Goal: Task Accomplishment & Management: Manage account settings

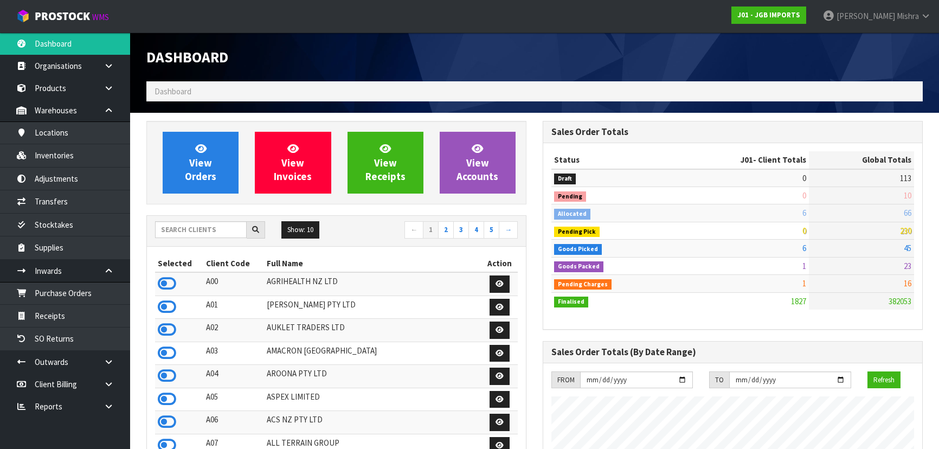
click at [190, 225] on input "text" at bounding box center [201, 229] width 92 height 17
type input "S02"
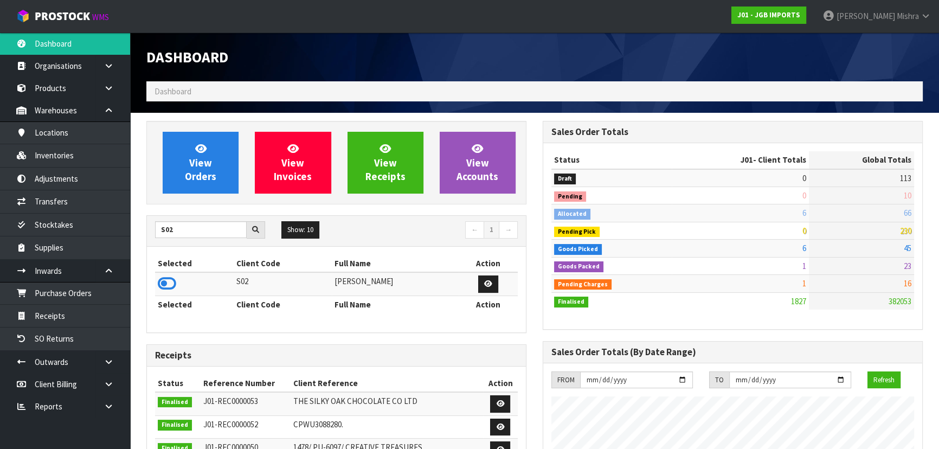
click at [164, 292] on td at bounding box center [194, 283] width 79 height 23
click at [165, 282] on icon at bounding box center [167, 284] width 18 height 16
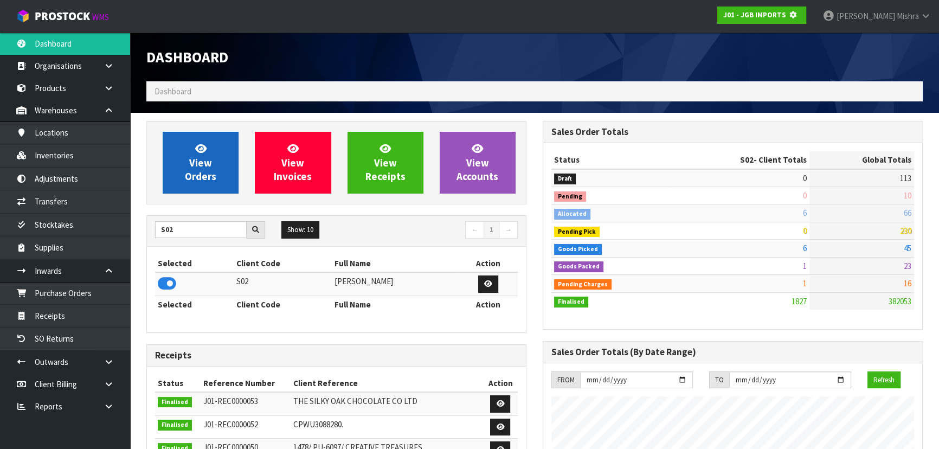
scroll to position [541660, 541939]
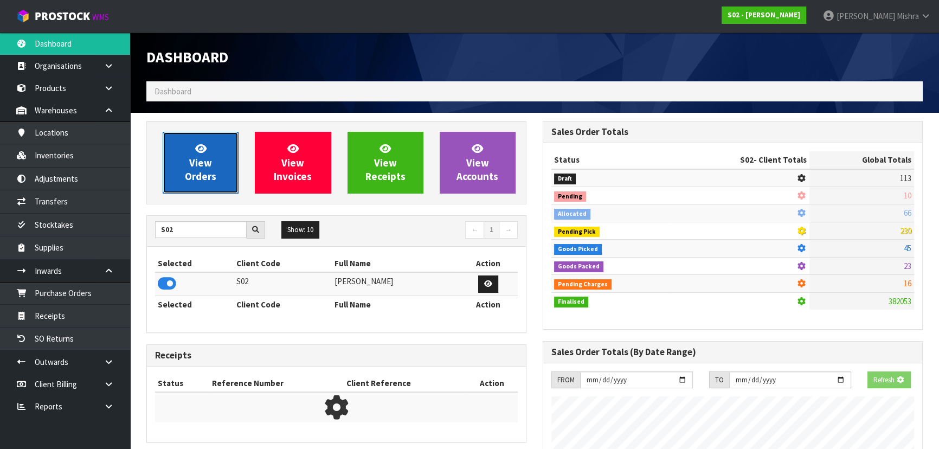
click at [200, 170] on span "View Orders" at bounding box center [200, 162] width 31 height 41
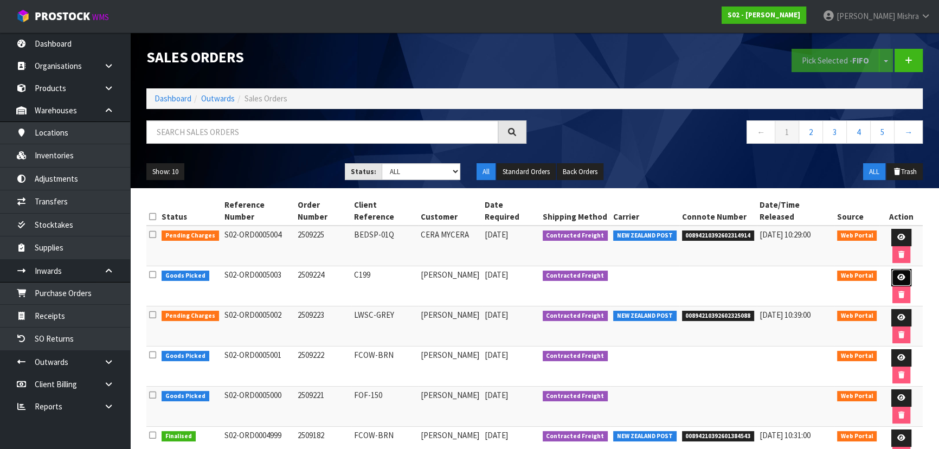
click at [895, 274] on link at bounding box center [902, 277] width 20 height 17
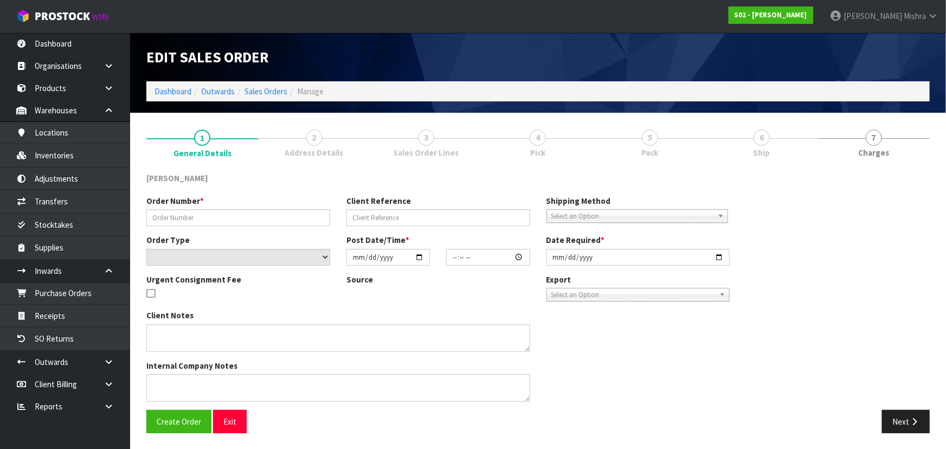
type input "2509224"
type input "C199"
select select "number:0"
type input "[DATE]"
type input "23:00:00.000"
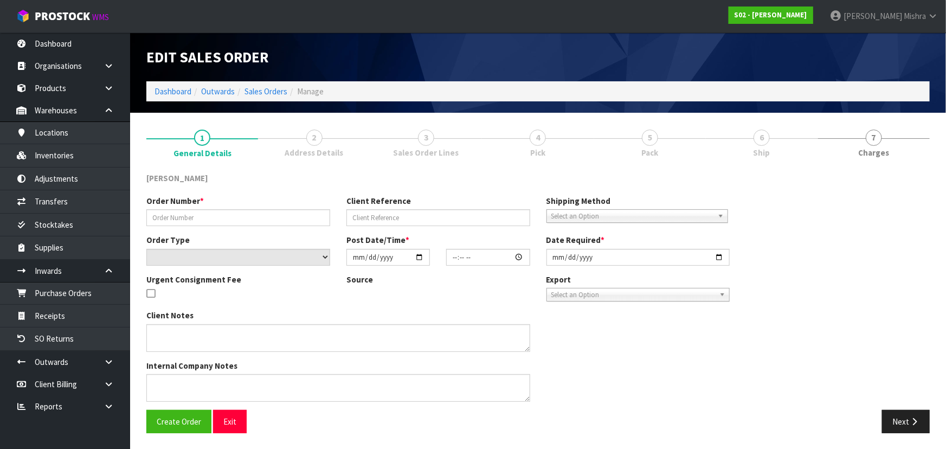
type input "[DATE]"
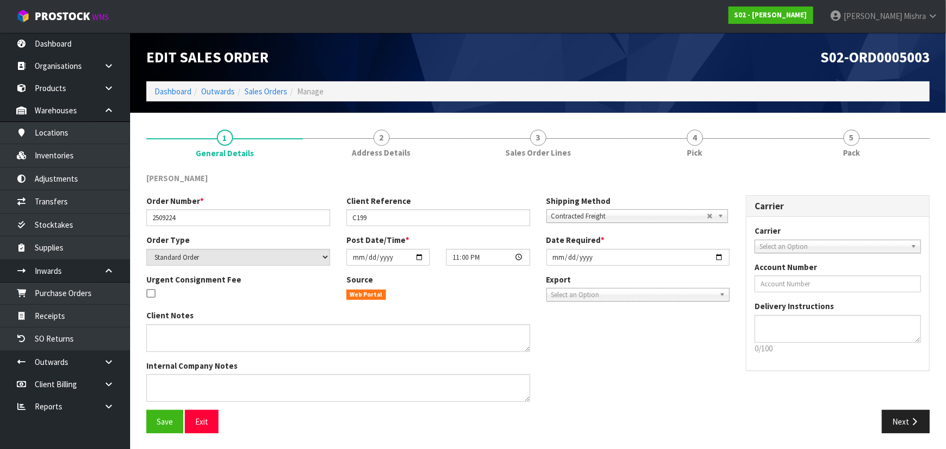
click at [862, 56] on span "S02-ORD0005003" at bounding box center [876, 57] width 110 height 18
copy div "S02-ORD0005003"
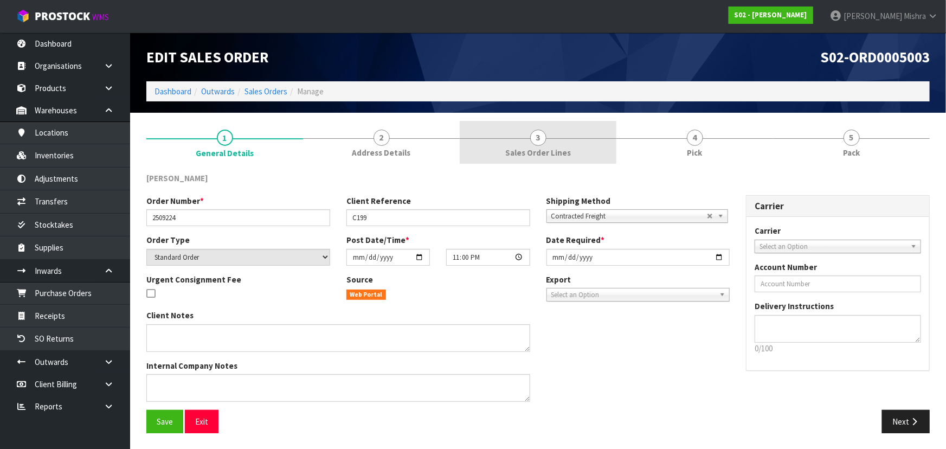
drag, startPoint x: 545, startPoint y: 151, endPoint x: 604, endPoint y: 163, distance: 60.2
click at [545, 151] on span "Sales Order Lines" at bounding box center [538, 152] width 66 height 11
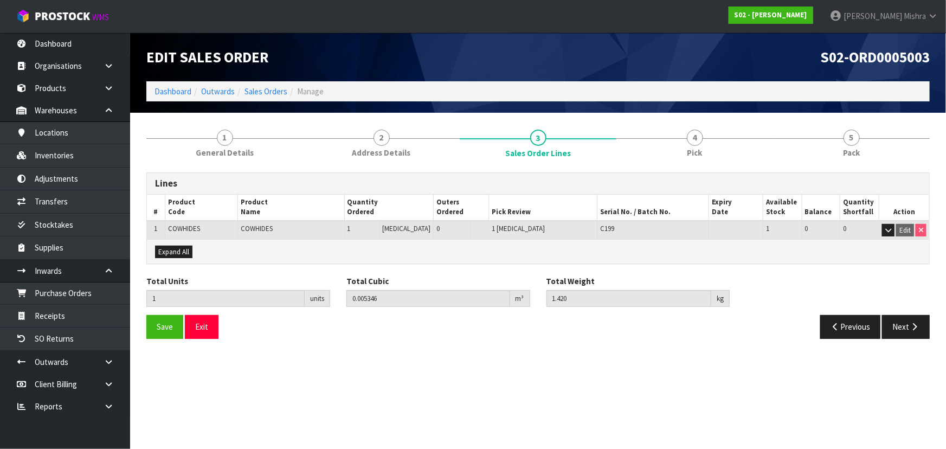
click at [191, 229] on span "COWHIDES" at bounding box center [184, 228] width 32 height 9
copy span "COWHIDES"
click at [174, 92] on link "Dashboard" at bounding box center [173, 91] width 37 height 10
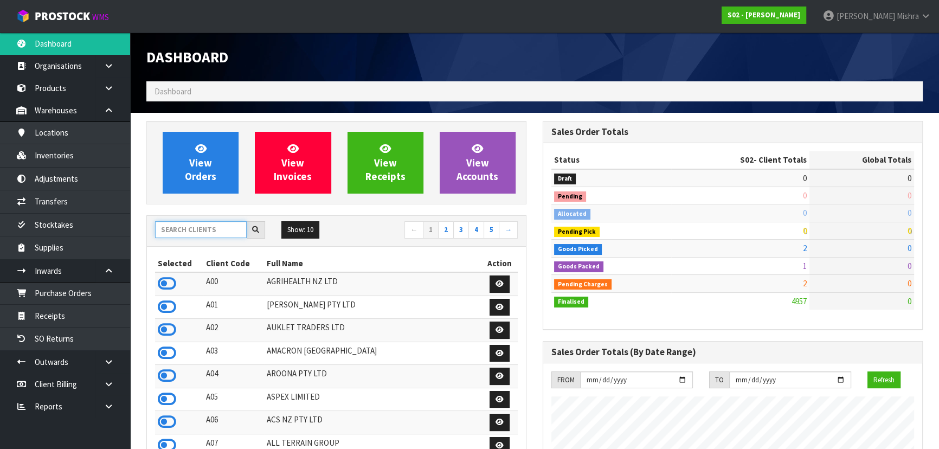
scroll to position [767, 396]
click at [195, 234] on input "text" at bounding box center [201, 229] width 92 height 17
type input "V04"
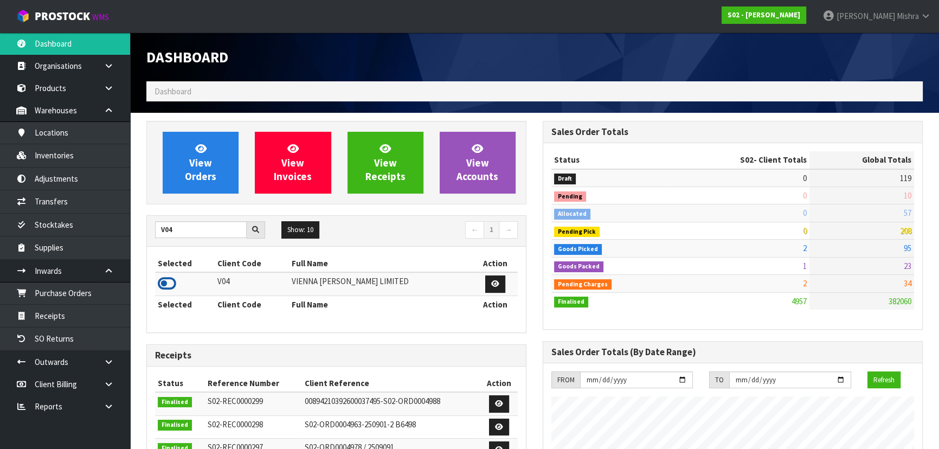
click at [165, 280] on icon at bounding box center [167, 284] width 18 height 16
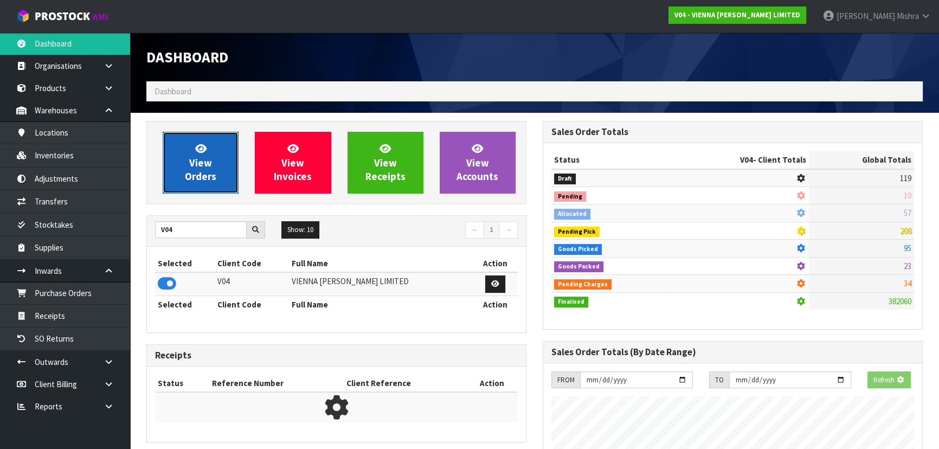
click at [188, 168] on link "View Orders" at bounding box center [201, 163] width 76 height 62
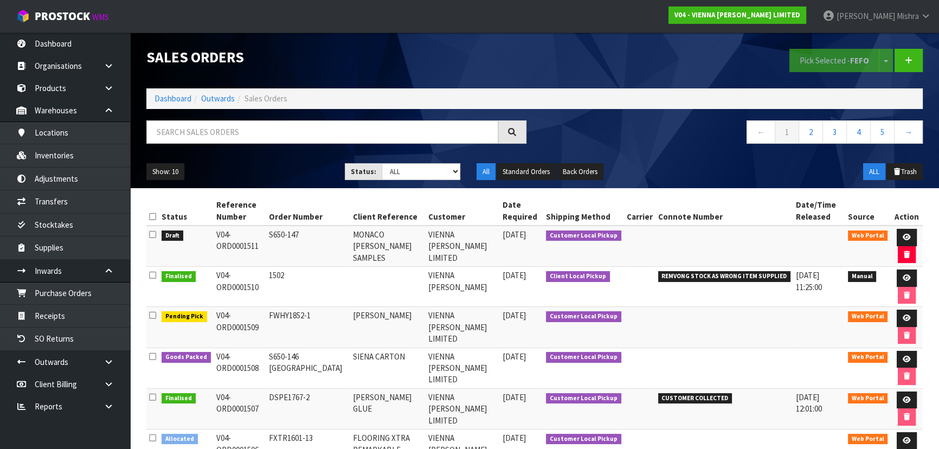
scroll to position [49, 0]
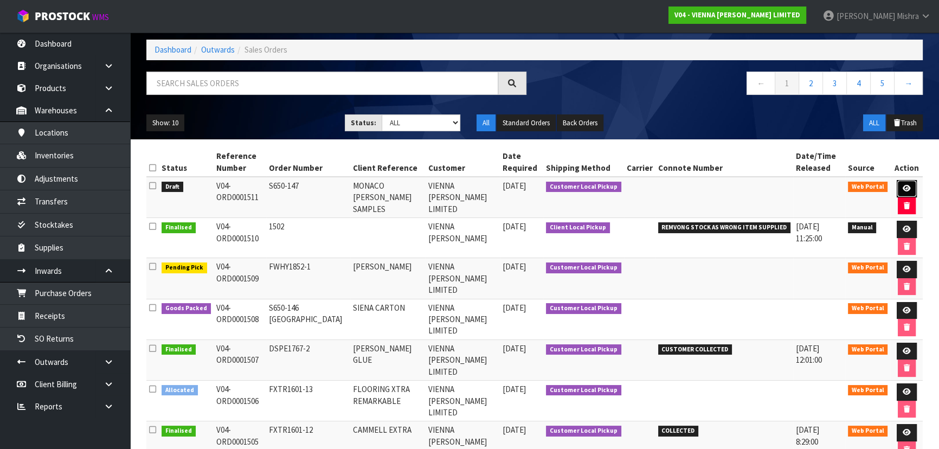
click at [897, 183] on link at bounding box center [907, 188] width 20 height 17
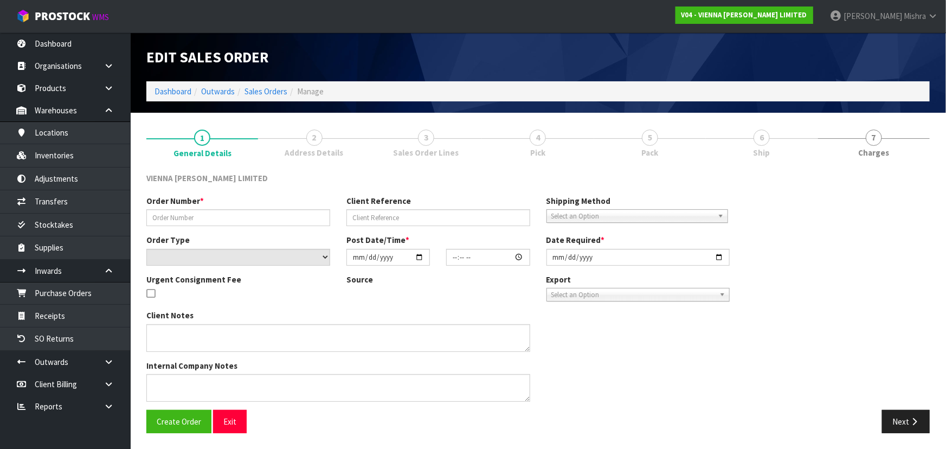
type input "S650-147"
type input "MONACO [PERSON_NAME] SAMPLES"
select select "number:0"
type input "[DATE]"
type input "10:45:00.000"
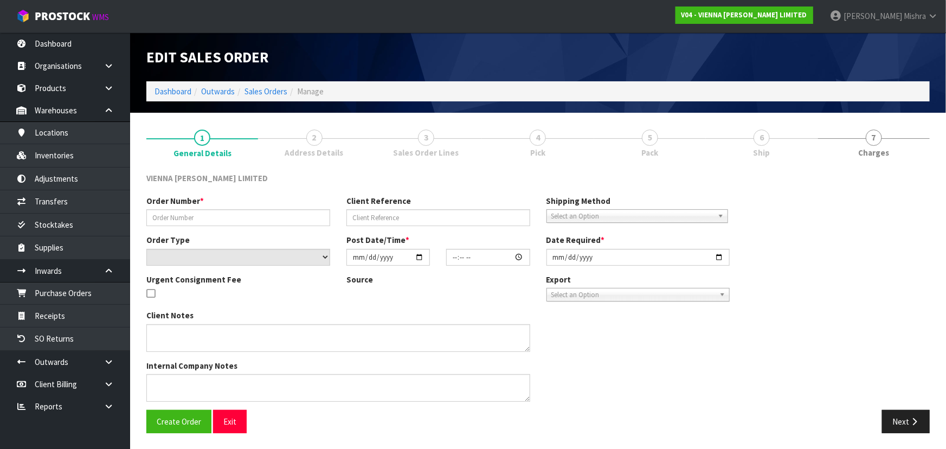
type input "[DATE]"
type textarea "MONACO [PERSON_NAME] SAMPLES"
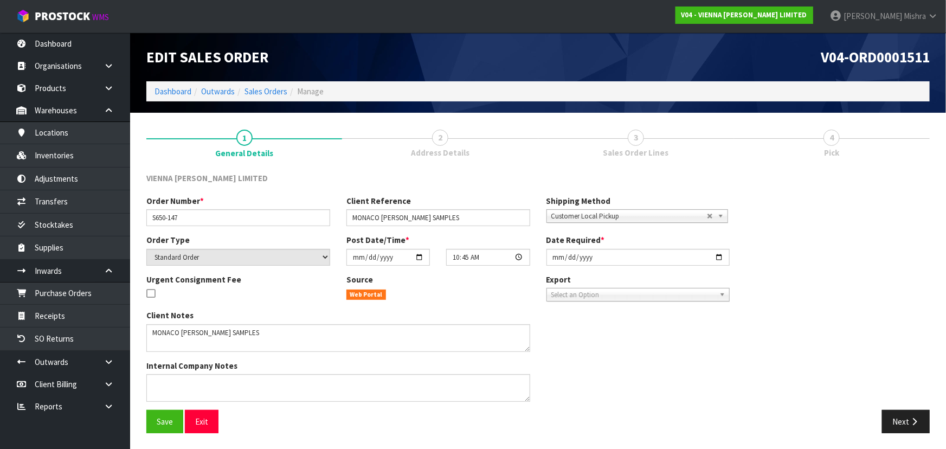
click at [667, 142] on link "3 Sales Order Lines" at bounding box center [637, 142] width 196 height 43
click at [909, 419] on button "Next" at bounding box center [906, 421] width 48 height 23
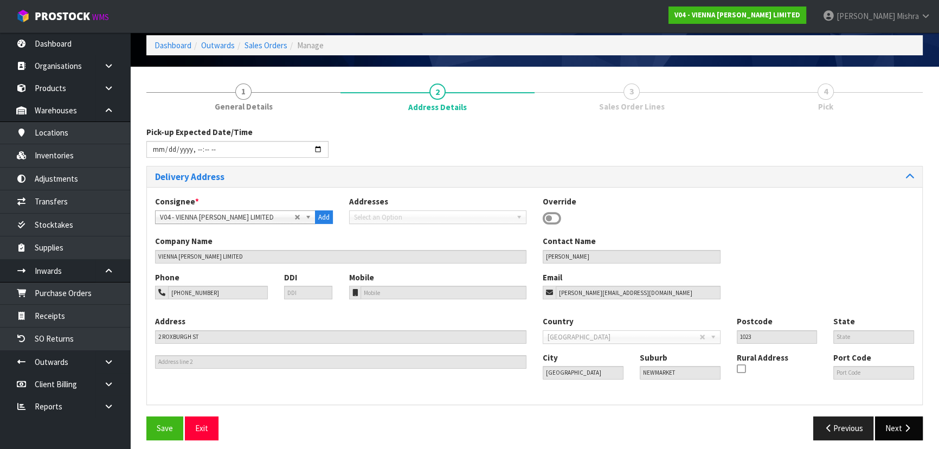
scroll to position [54, 0]
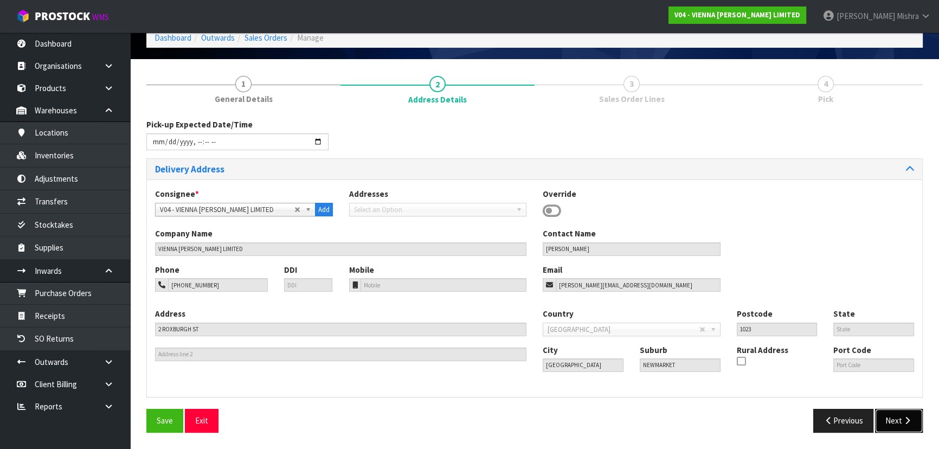
click at [913, 419] on button "Next" at bounding box center [899, 420] width 48 height 23
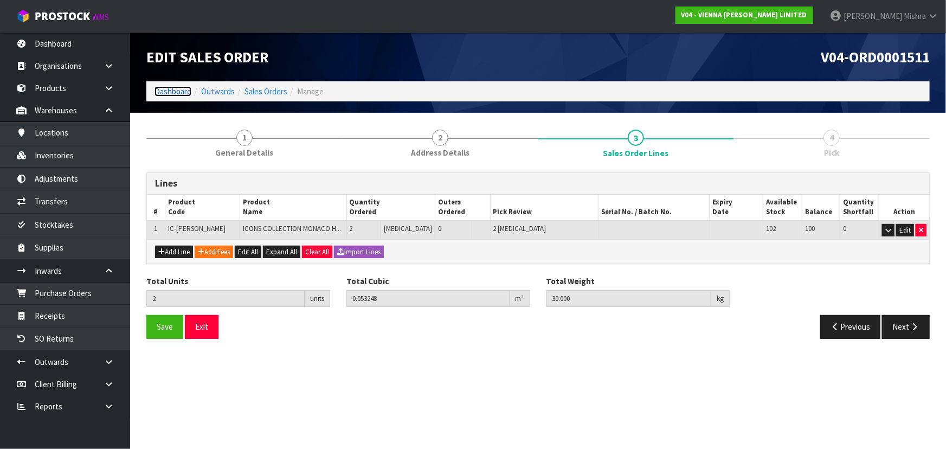
click at [161, 91] on link "Dashboard" at bounding box center [173, 91] width 37 height 10
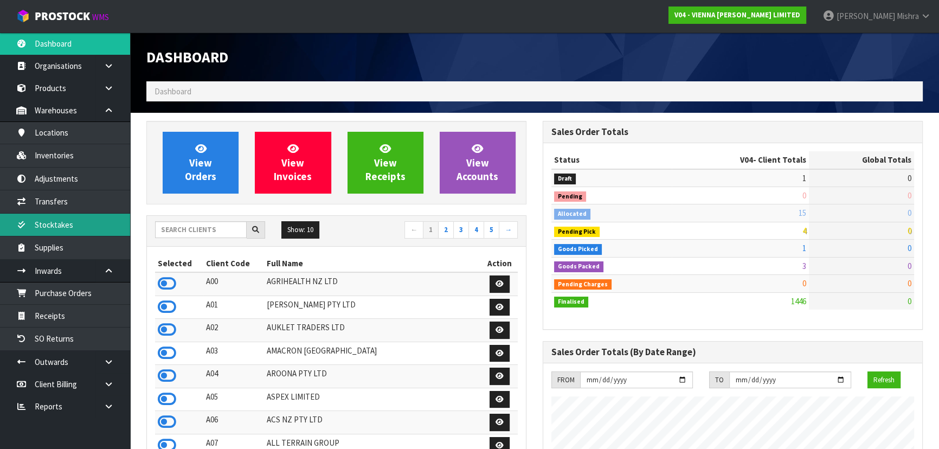
scroll to position [803, 396]
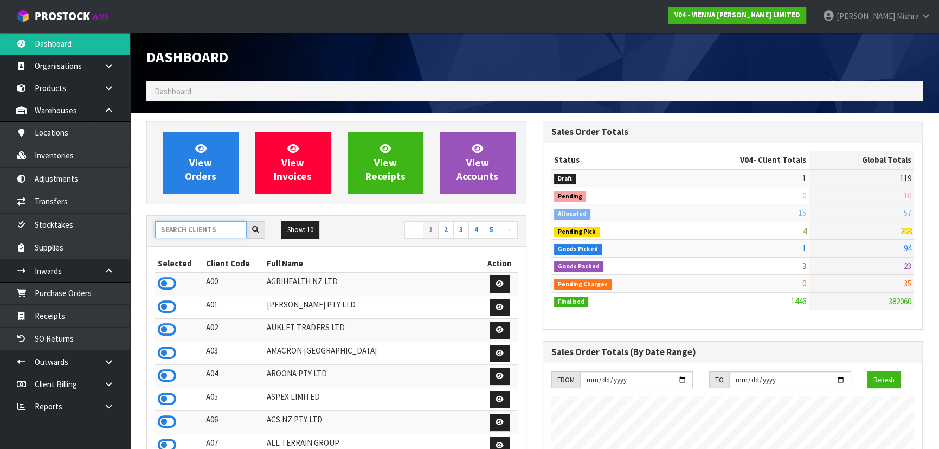
click at [206, 233] on input "text" at bounding box center [201, 229] width 92 height 17
type input "S02"
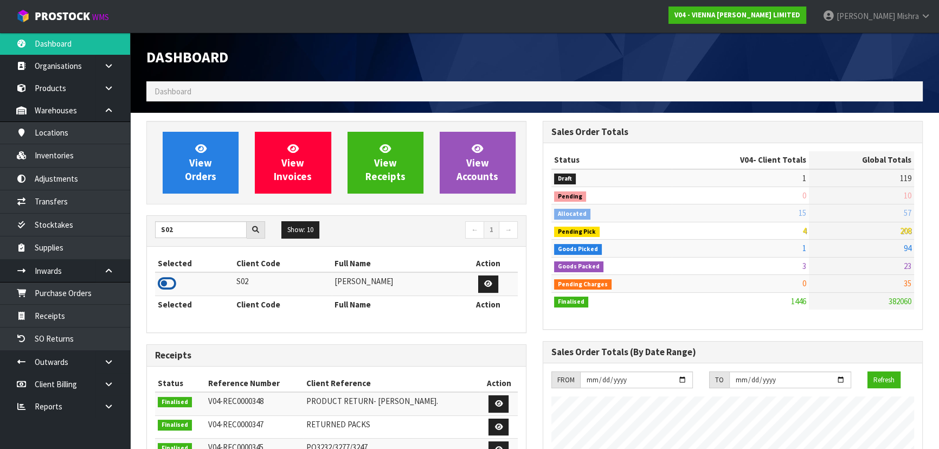
click at [172, 284] on icon at bounding box center [167, 284] width 18 height 16
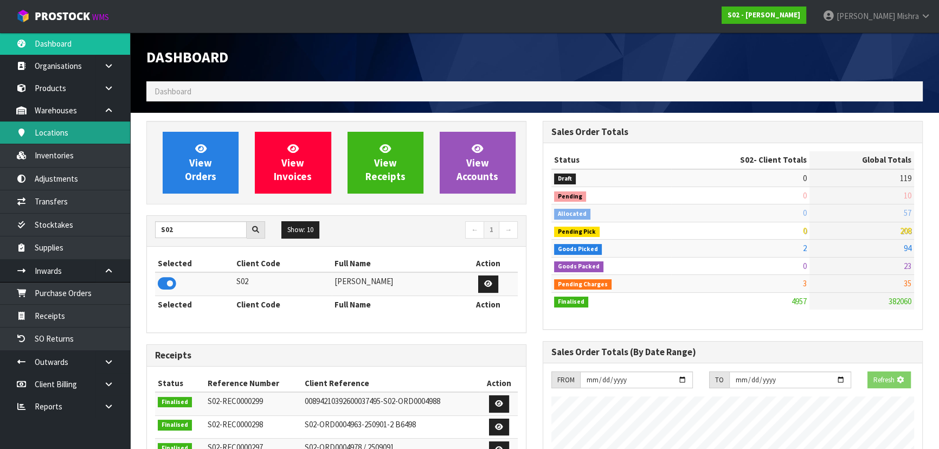
scroll to position [767, 396]
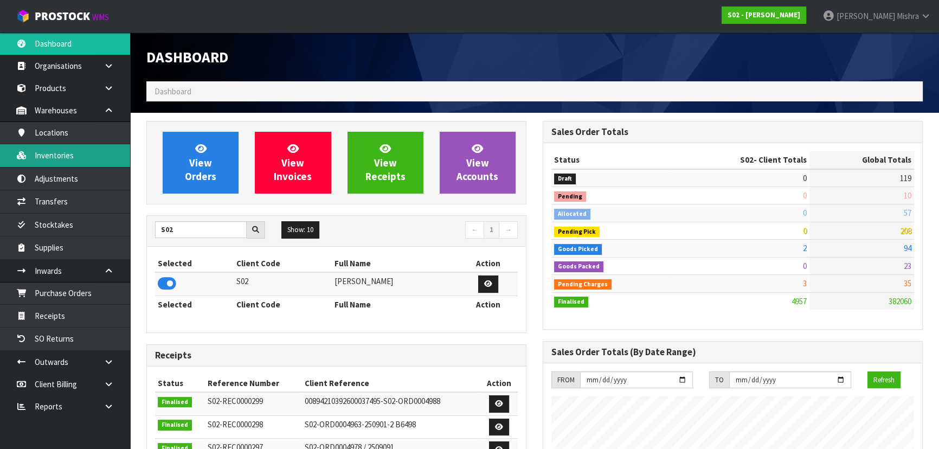
click at [114, 158] on link "Inventories" at bounding box center [65, 155] width 130 height 22
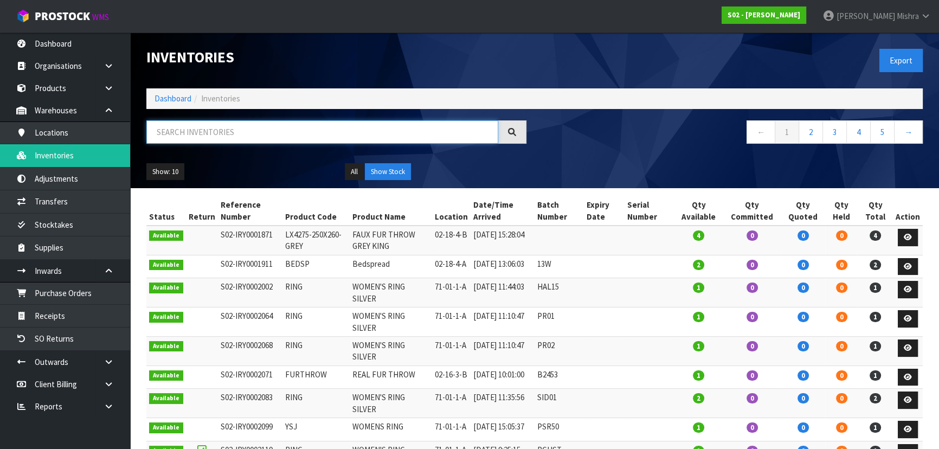
click at [194, 131] on input "text" at bounding box center [322, 131] width 352 height 23
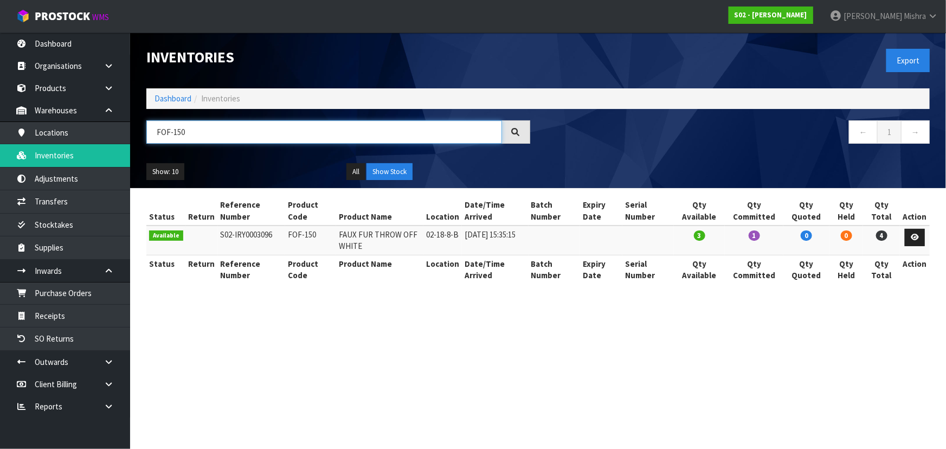
type input "FOF-150"
click at [690, 277] on th "Qty Available" at bounding box center [699, 269] width 50 height 29
click at [705, 313] on section "Inventories Export Dashboard Inventories FOF-150 ← 1 → Show: 10 5 10 25 50 All …" at bounding box center [473, 224] width 946 height 449
click at [172, 101] on link "Dashboard" at bounding box center [173, 98] width 37 height 10
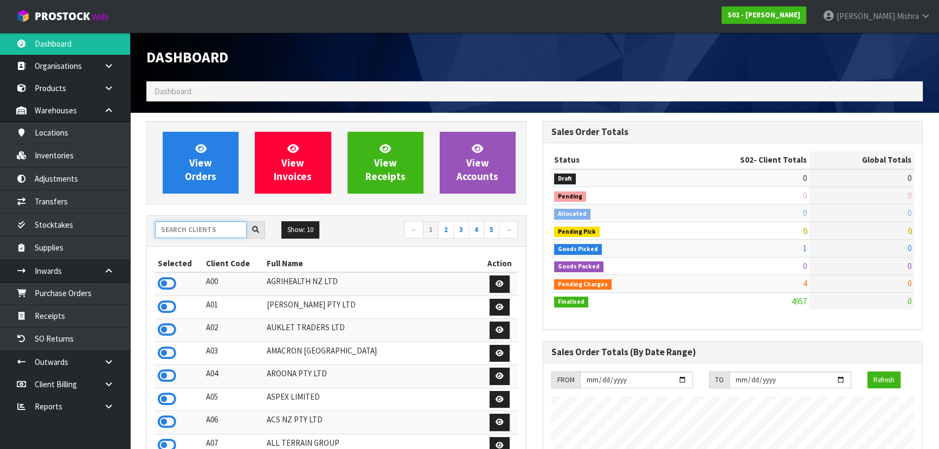
scroll to position [767, 396]
click at [182, 233] on input "text" at bounding box center [201, 229] width 92 height 17
type input "V05"
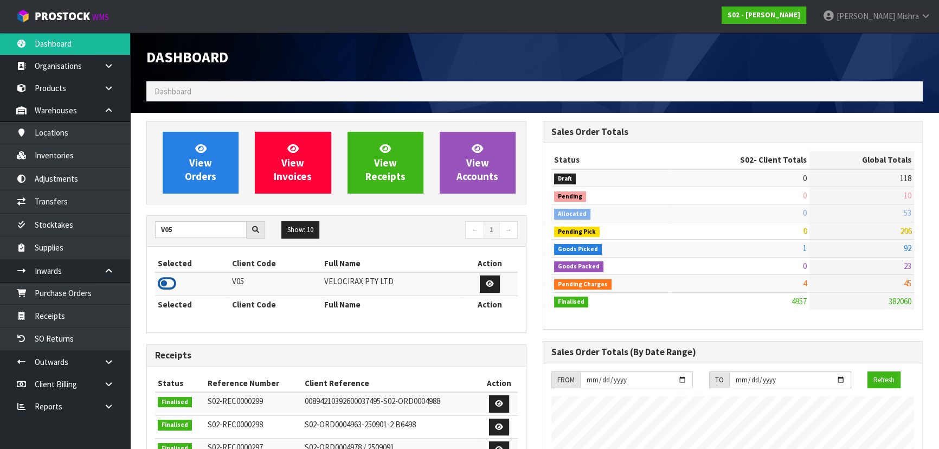
click at [171, 287] on icon at bounding box center [167, 284] width 18 height 16
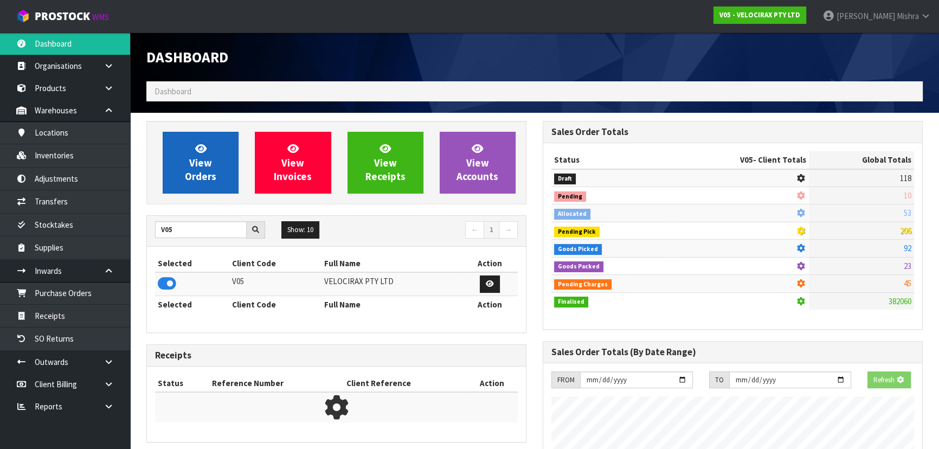
scroll to position [541660, 541939]
click at [203, 164] on span "View Orders" at bounding box center [200, 162] width 31 height 41
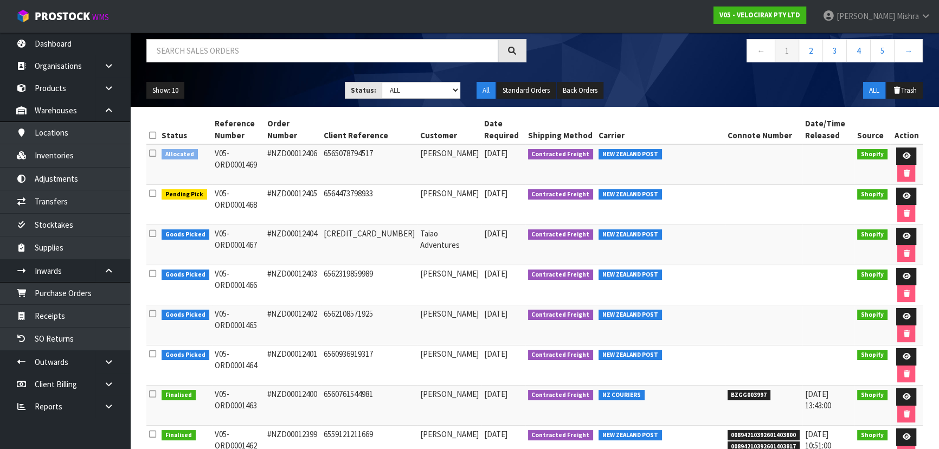
scroll to position [237, 0]
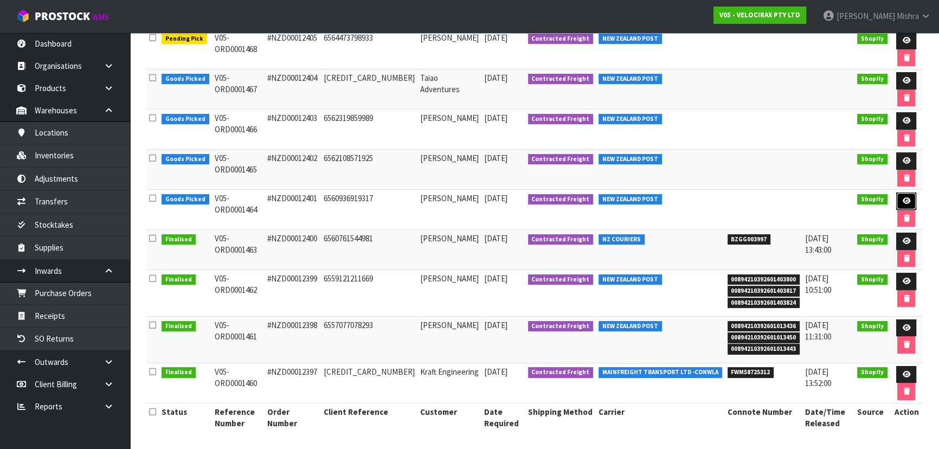
click at [905, 200] on icon at bounding box center [906, 200] width 8 height 7
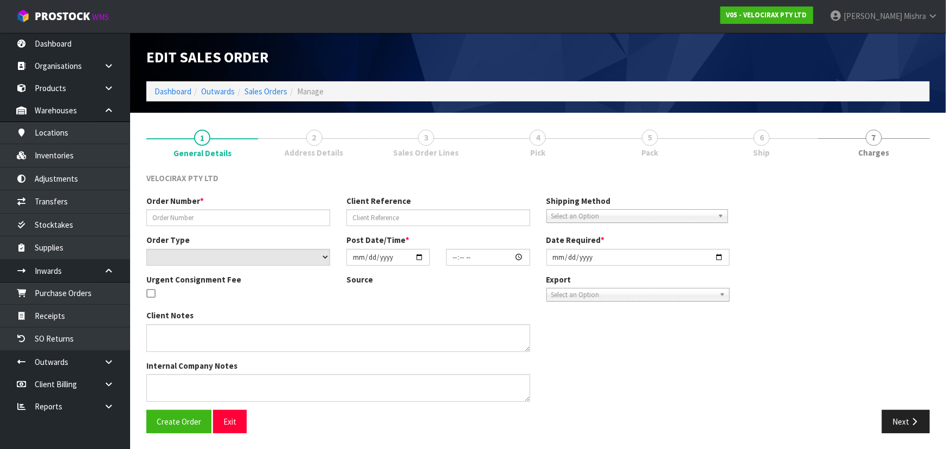
type input "#NZD00012401"
type input "6560936919317"
select select "number:0"
type input "[DATE]"
type input "15:16:25.000"
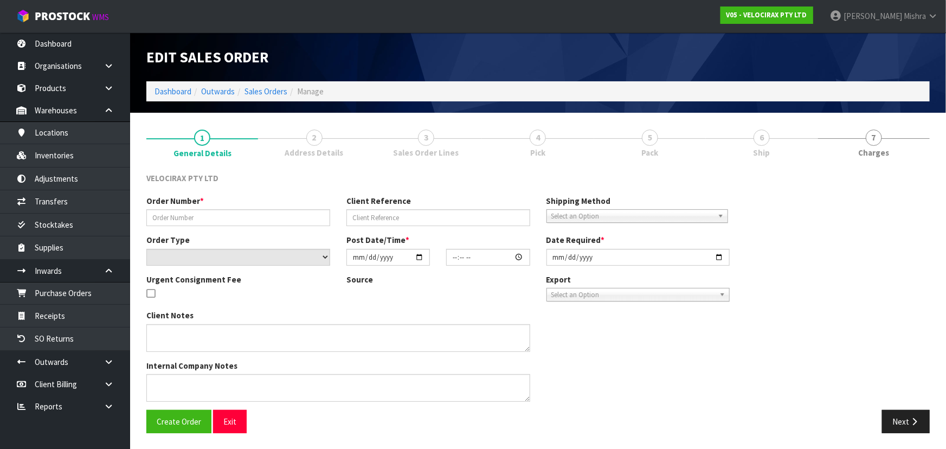
type input "[DATE]"
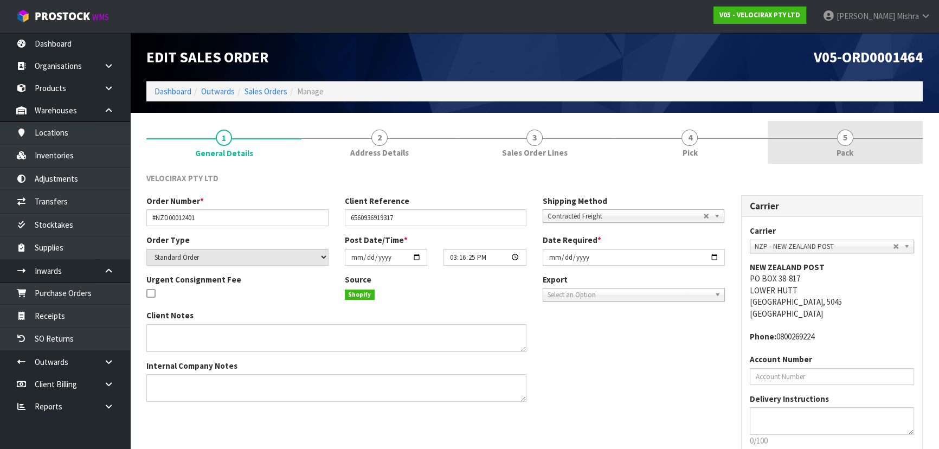
click at [847, 147] on span "Pack" at bounding box center [845, 152] width 17 height 11
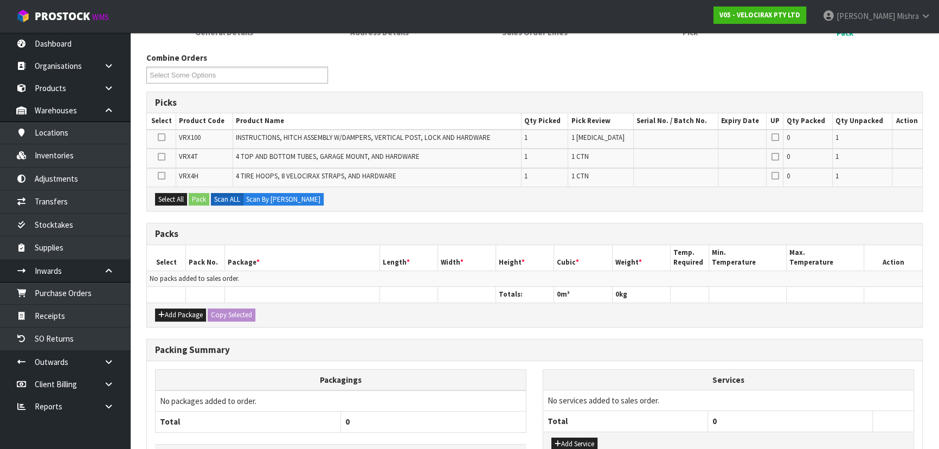
scroll to position [98, 0]
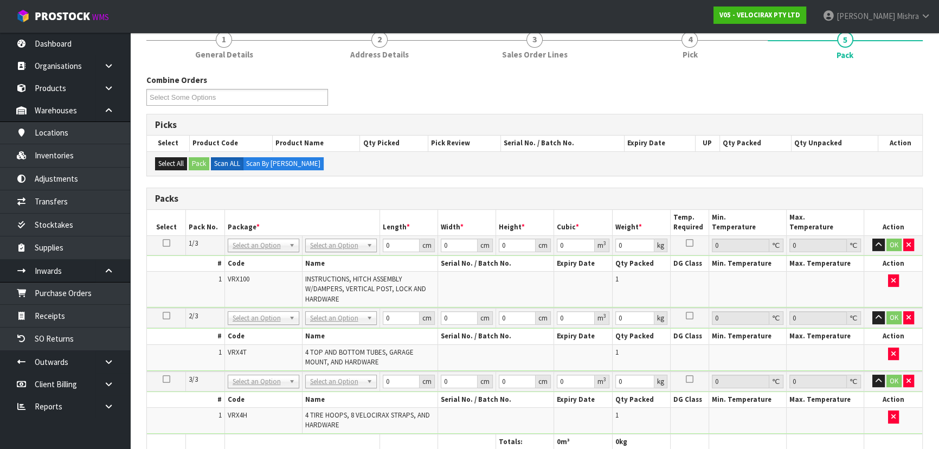
click at [364, 236] on td "No Packaging Cartons PLT GEN120 (1200 X 1000) PLT ONE WAY SKID CHEP HIRE PALLET…" at bounding box center [341, 245] width 78 height 20
click at [371, 244] on tr "1/3 NONE 007-001 007-002 007-004 007-009 007-013 007-014 007-015 007-017 007-01…" at bounding box center [535, 245] width 776 height 20
type input "149"
type input "31"
type input "1"
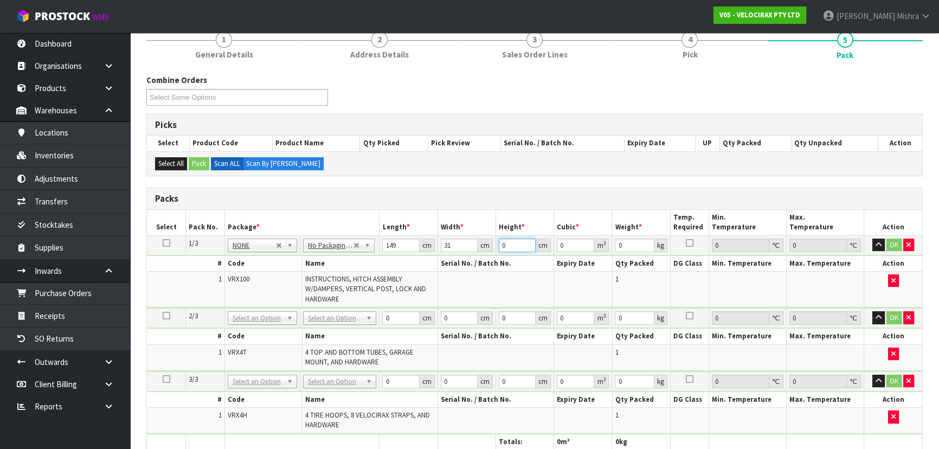
type input "0.004619"
type input "17"
type input "0.078523"
type input "17"
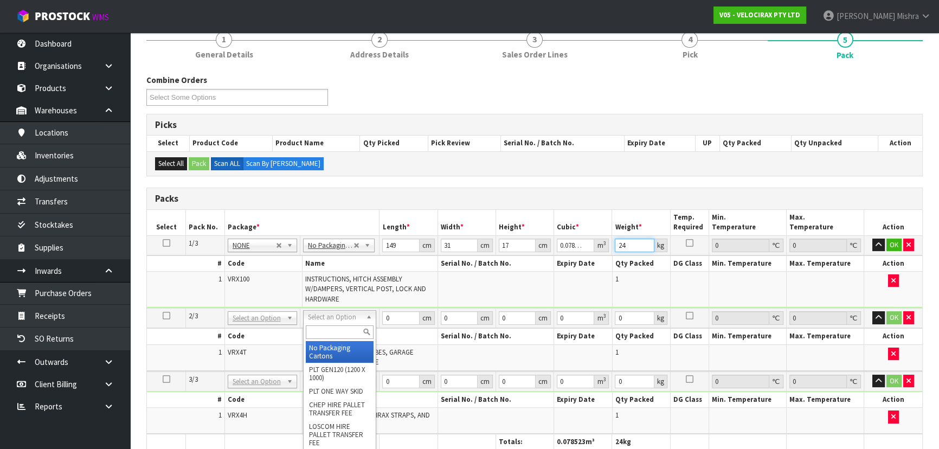
type input "24"
type input "2"
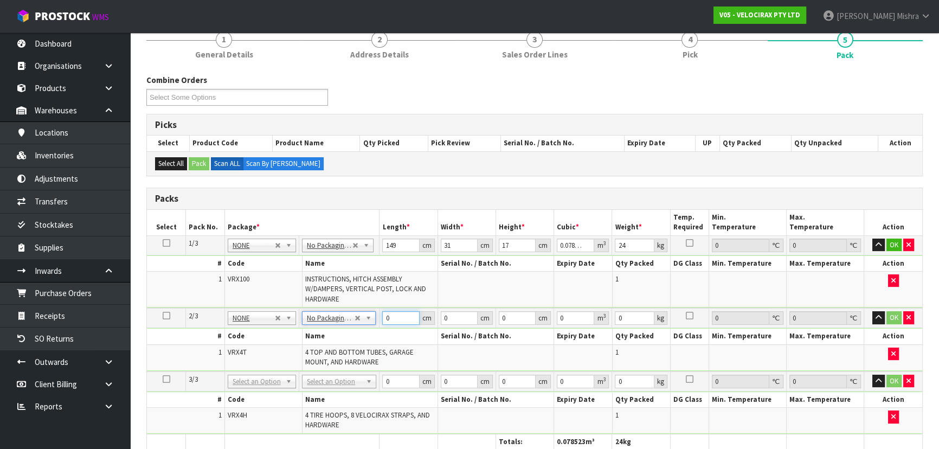
drag, startPoint x: 405, startPoint y: 320, endPoint x: 368, endPoint y: 320, distance: 36.9
click at [368, 320] on tr "2/3 NONE 007-001 007-002 007-004 007-009 007-013 007-014 007-015 007-017 007-01…" at bounding box center [535, 318] width 776 height 20
type input "120"
type input "16"
type input "1"
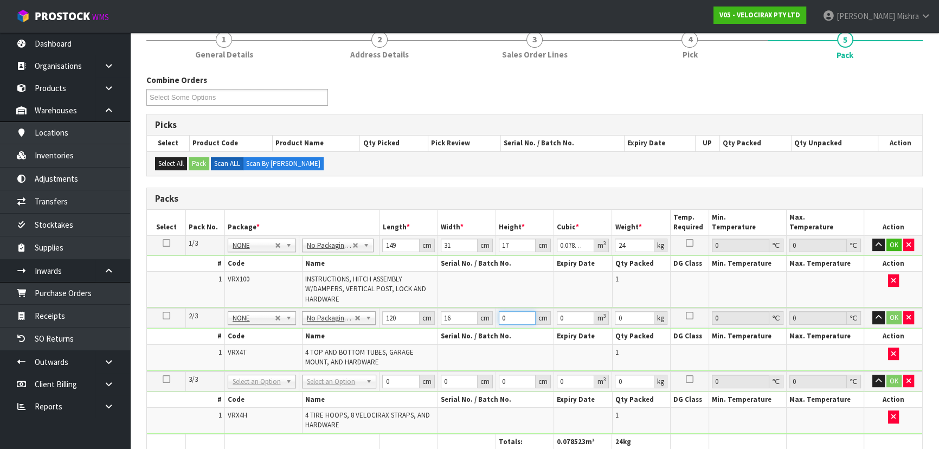
type input "0.00192"
type input "15"
type input "0.0288"
type input "15"
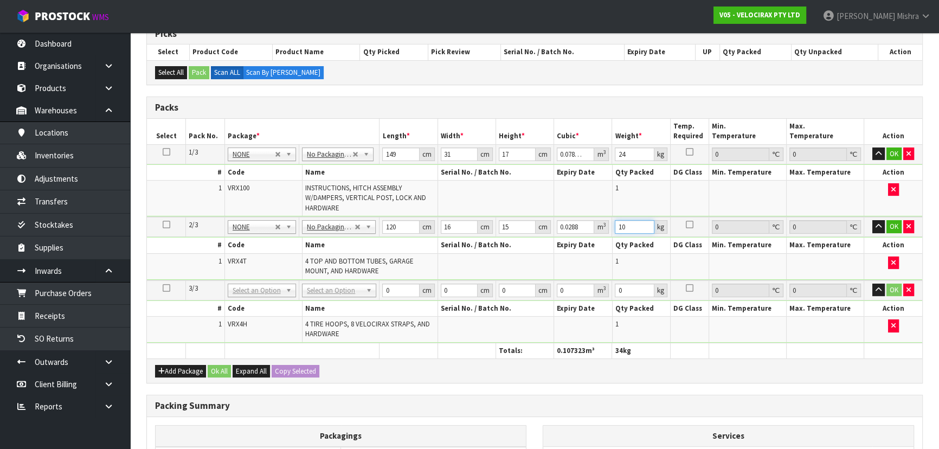
scroll to position [197, 0]
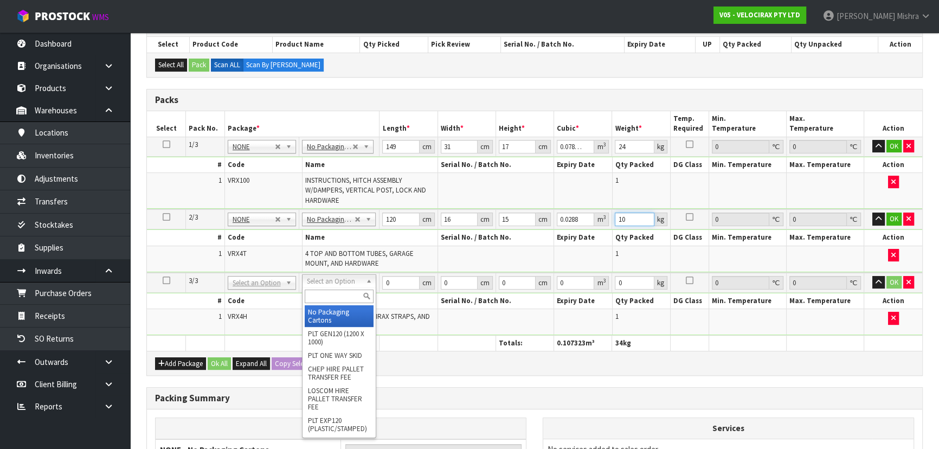
type input "10"
type input "3"
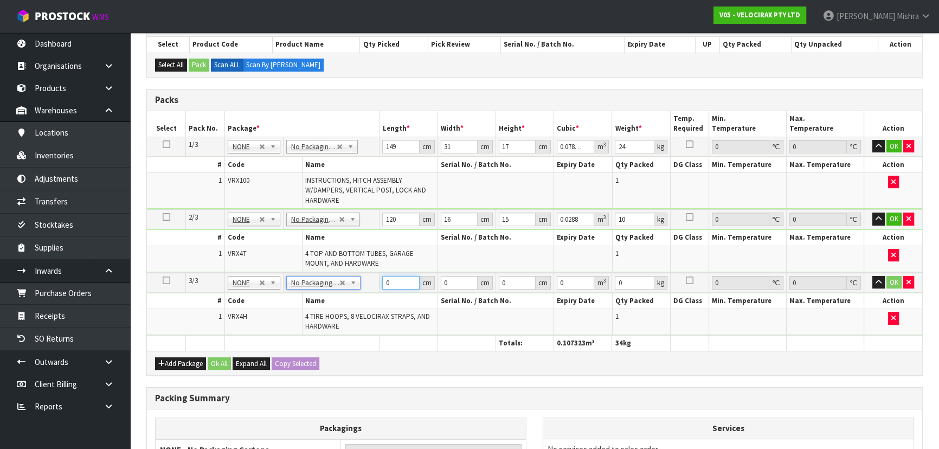
drag, startPoint x: 399, startPoint y: 278, endPoint x: 377, endPoint y: 275, distance: 21.4
click at [377, 275] on tr "3/3 NONE 007-001 007-002 007-004 007-009 007-013 007-014 007-015 007-017 007-01…" at bounding box center [535, 283] width 776 height 20
type input "69"
type input "33"
type input "2"
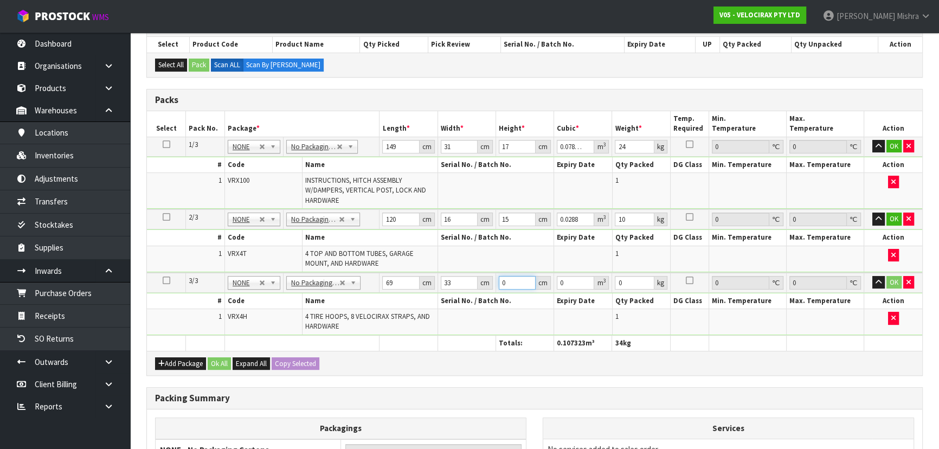
type input "0.004554"
type input "21"
type input "0.047817"
type input "21"
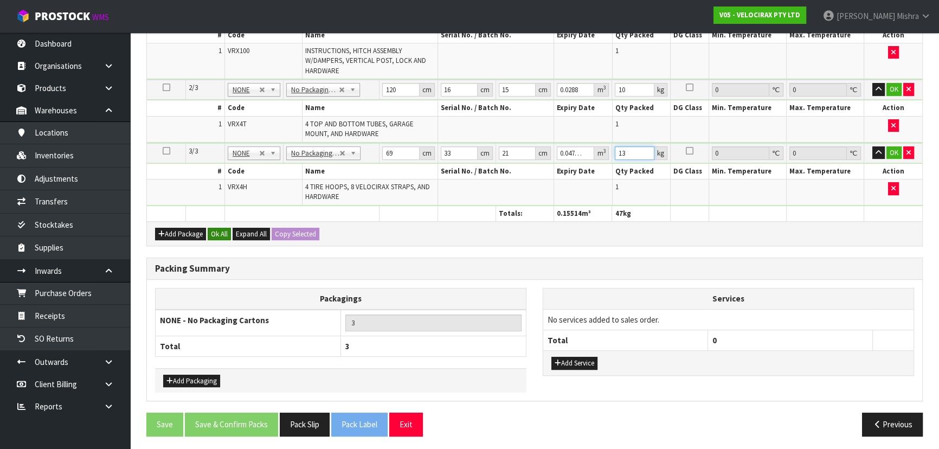
type input "13"
click at [222, 230] on button "Ok All" at bounding box center [219, 234] width 23 height 13
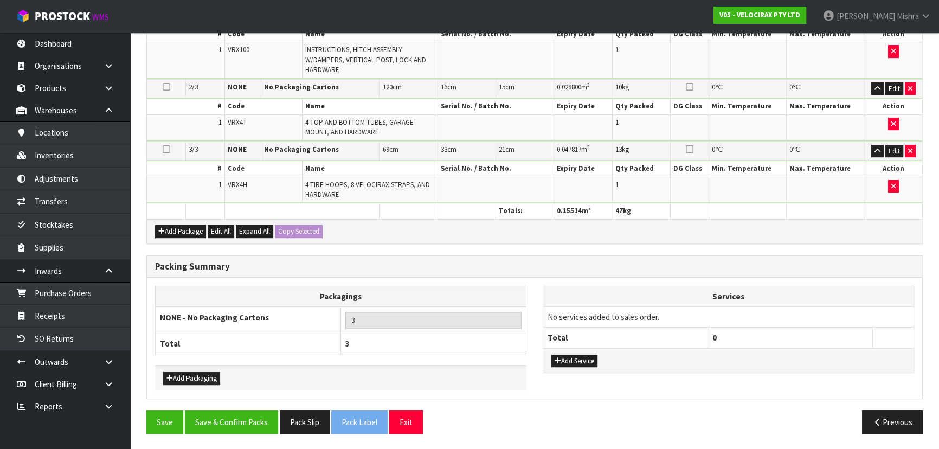
scroll to position [324, 0]
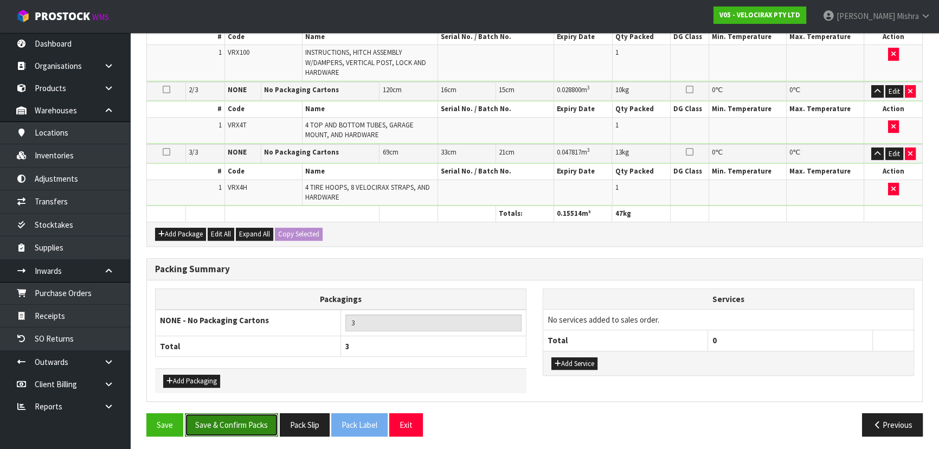
click at [234, 415] on button "Save & Confirm Packs" at bounding box center [231, 424] width 93 height 23
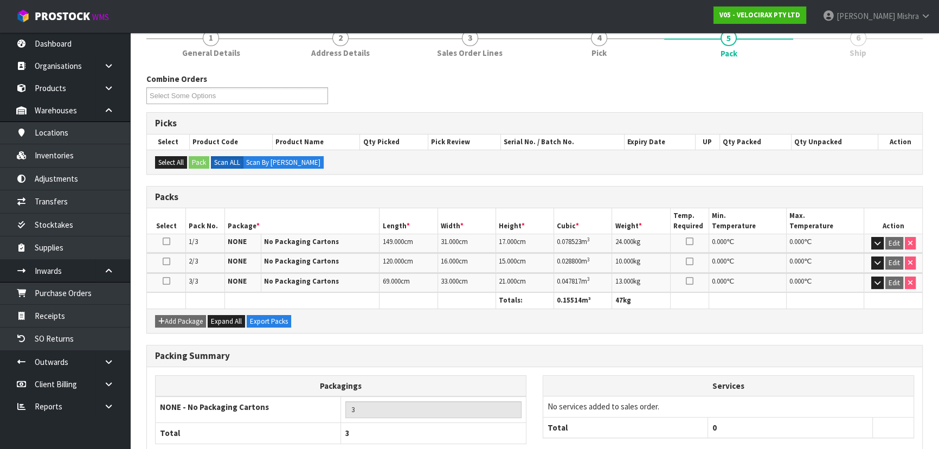
scroll to position [202, 0]
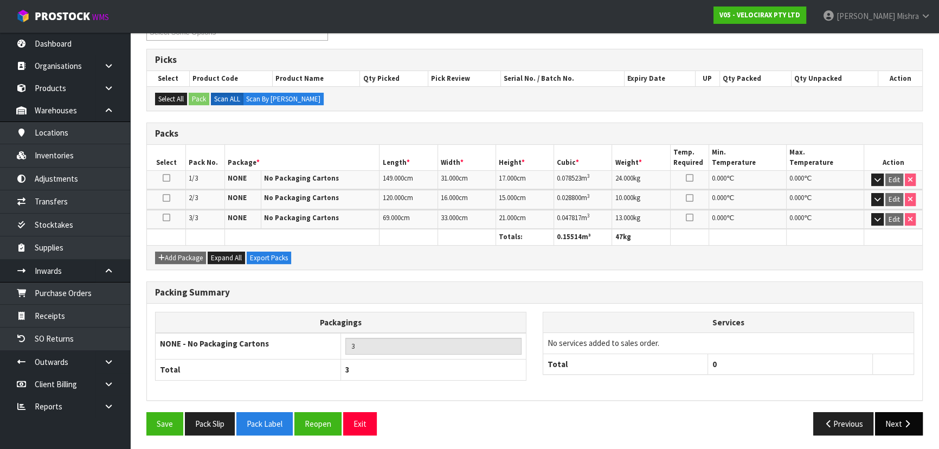
click at [898, 425] on button "Next" at bounding box center [899, 423] width 48 height 23
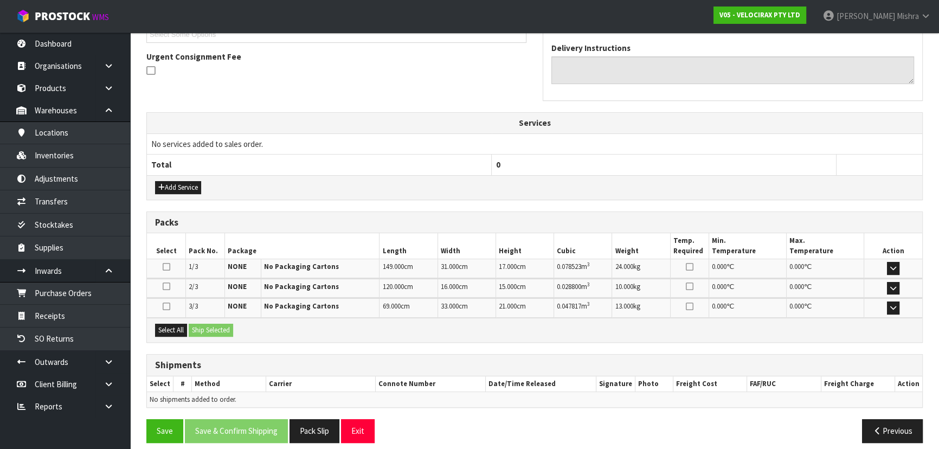
scroll to position [316, 0]
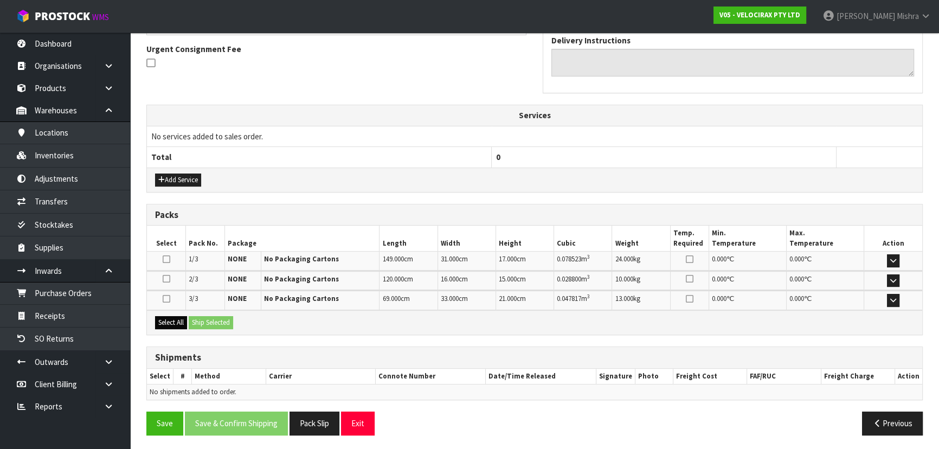
drag, startPoint x: 159, startPoint y: 328, endPoint x: 176, endPoint y: 318, distance: 18.7
click at [169, 324] on div "Select All Ship Selected" at bounding box center [535, 322] width 776 height 24
drag, startPoint x: 176, startPoint y: 318, endPoint x: 200, endPoint y: 317, distance: 23.9
click at [177, 318] on button "Select All" at bounding box center [171, 322] width 32 height 13
click at [228, 317] on button "Ship Selected" at bounding box center [211, 322] width 44 height 13
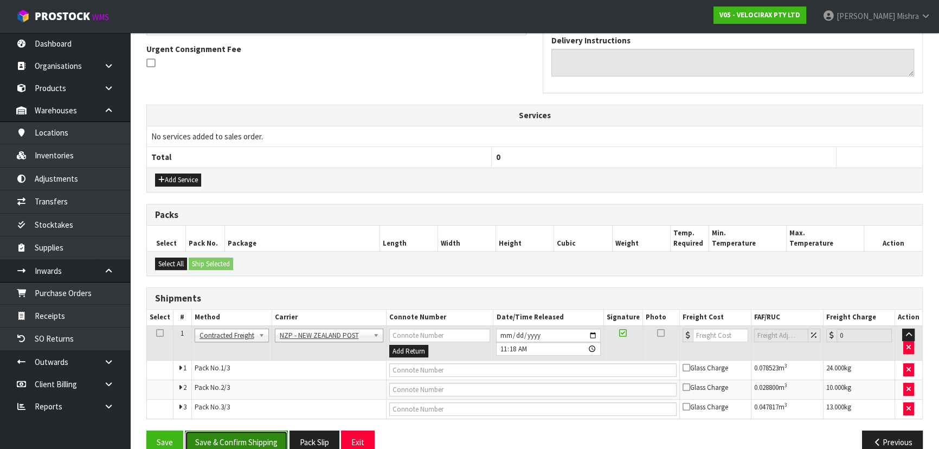
click at [237, 434] on button "Save & Confirm Shipping" at bounding box center [236, 442] width 103 height 23
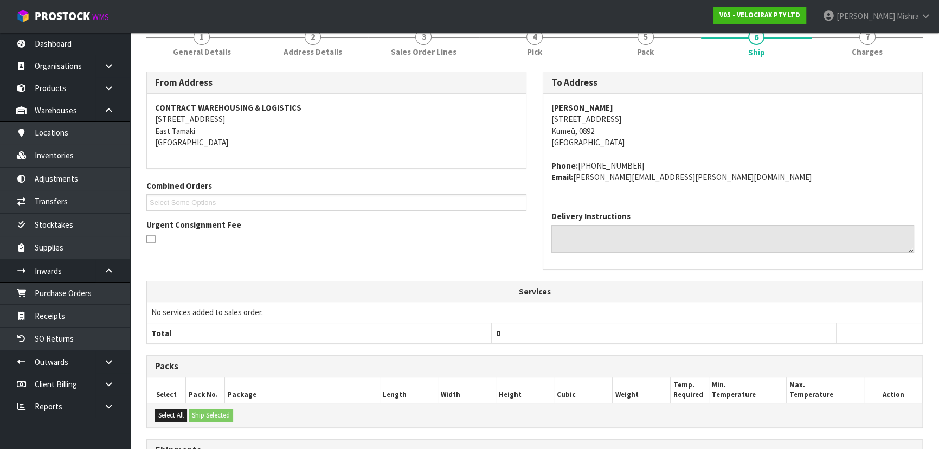
scroll to position [22, 0]
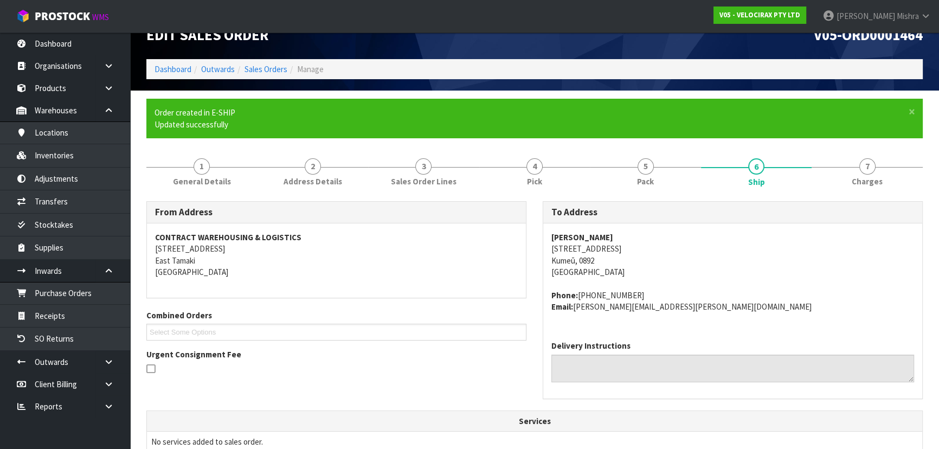
click at [565, 245] on address "[PERSON_NAME] [STREET_ADDRESS]" at bounding box center [733, 255] width 363 height 47
click at [566, 245] on address "[PERSON_NAME] [STREET_ADDRESS]" at bounding box center [733, 255] width 363 height 47
copy address "[STREET_ADDRESS]"
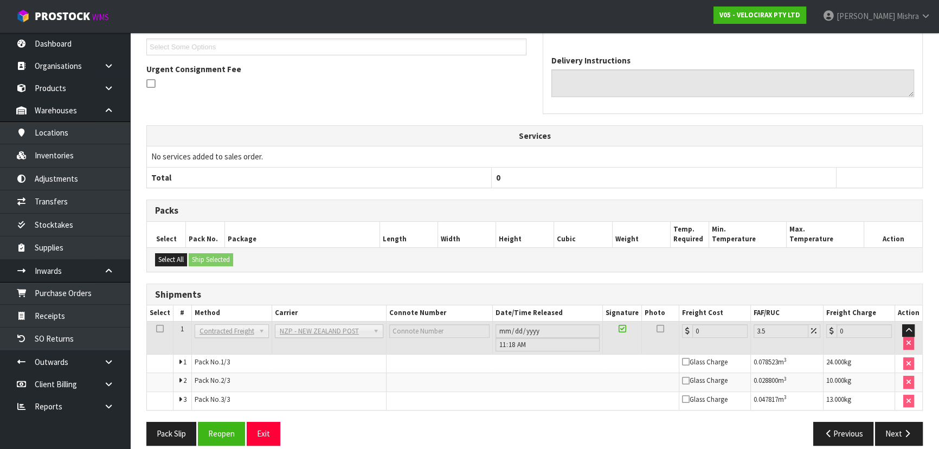
scroll to position [318, 0]
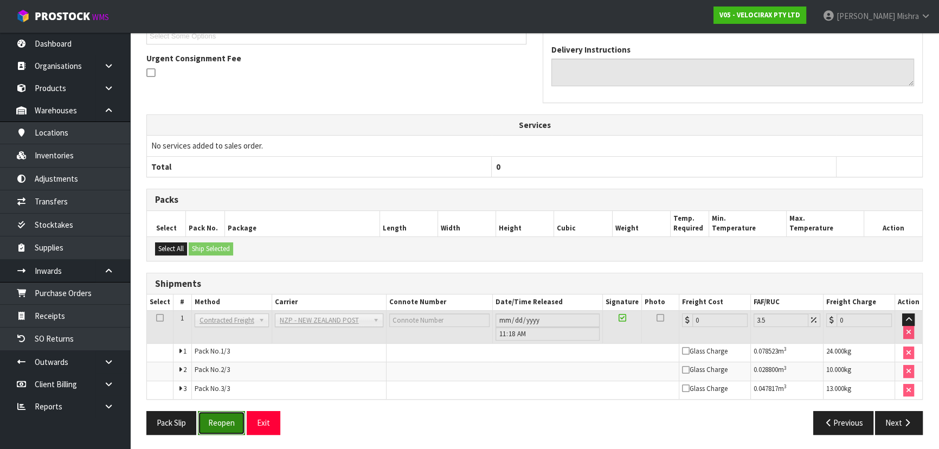
click at [225, 420] on button "Reopen" at bounding box center [221, 422] width 47 height 23
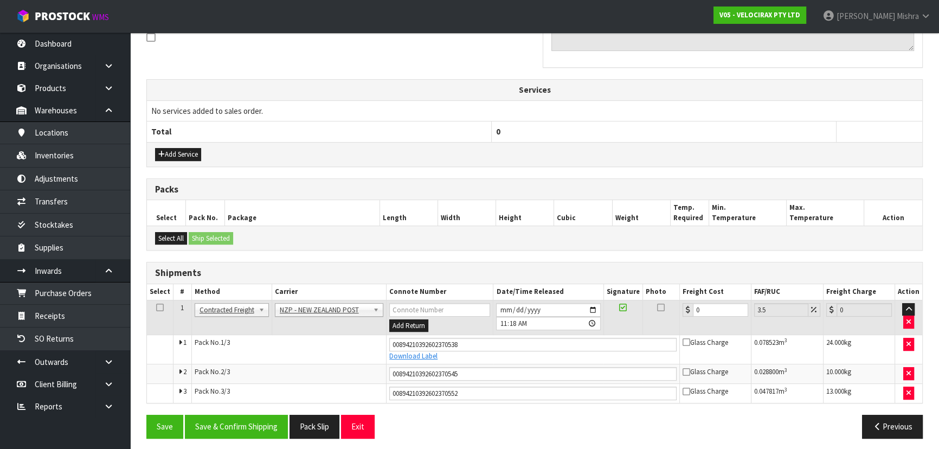
scroll to position [345, 0]
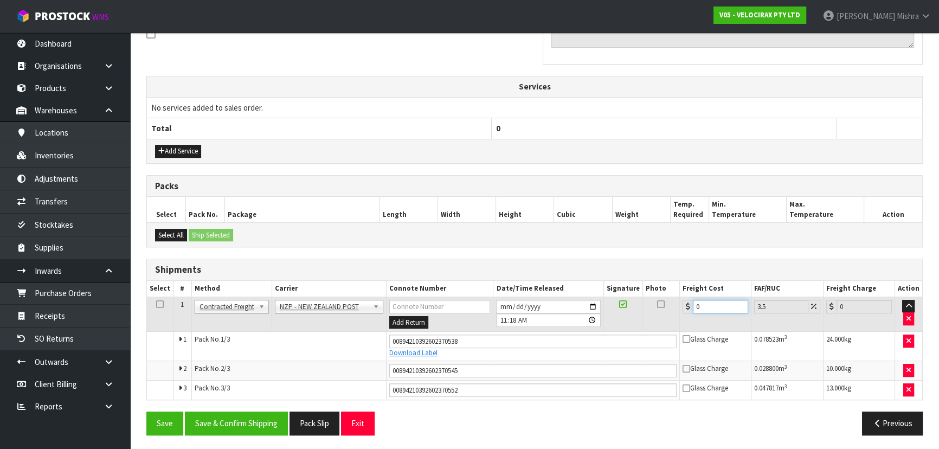
drag, startPoint x: 712, startPoint y: 309, endPoint x: 668, endPoint y: 304, distance: 43.7
click at [668, 304] on tr "1 Client Local Pickup Customer Local Pickup Company Freight Contracted Freight …" at bounding box center [535, 314] width 776 height 35
type input "2"
type input "2.07"
type input "26"
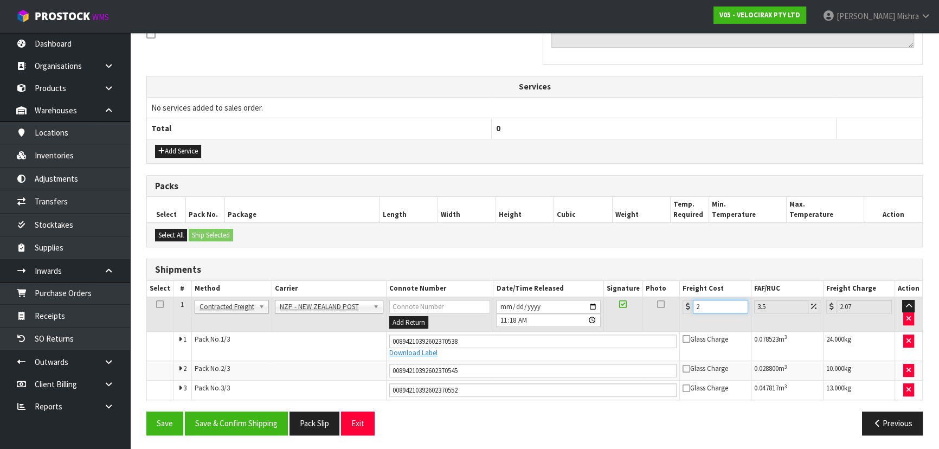
type input "26.91"
type input "26.7"
type input "27.63"
type input "26.72"
type input "27.66"
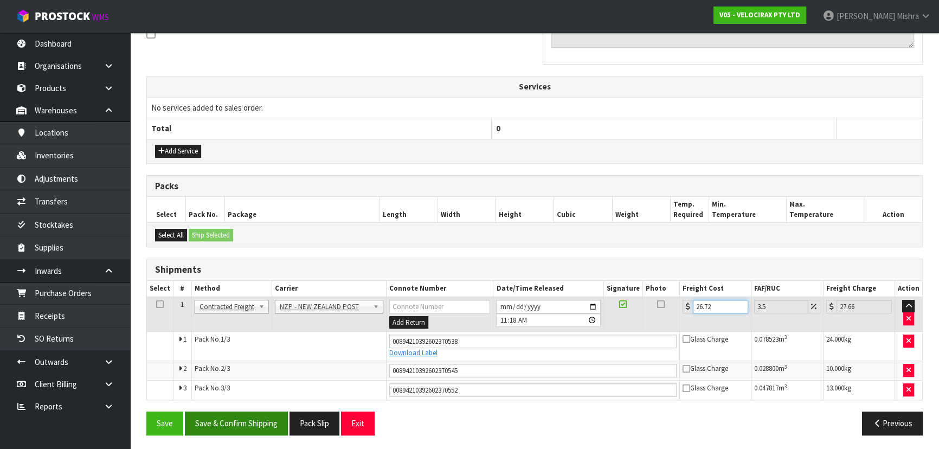
type input "26.72"
click at [257, 420] on button "Save & Confirm Shipping" at bounding box center [236, 423] width 103 height 23
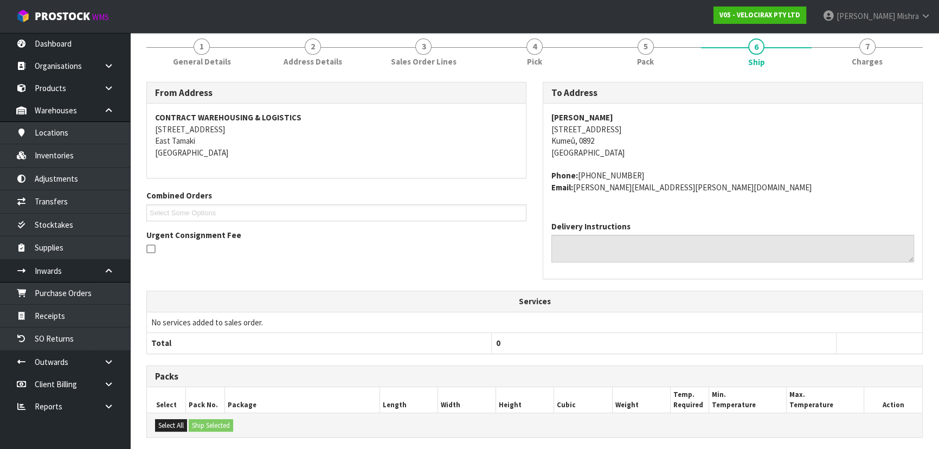
scroll to position [117, 0]
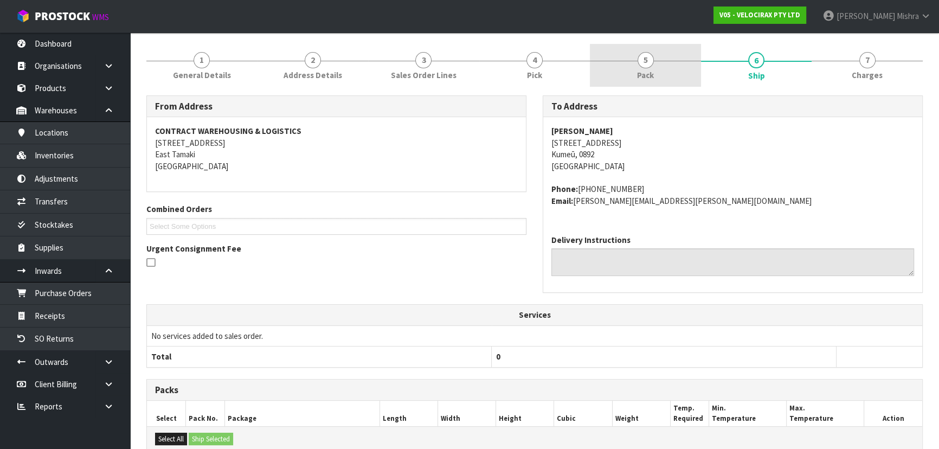
click at [638, 55] on span "5" at bounding box center [646, 60] width 16 height 16
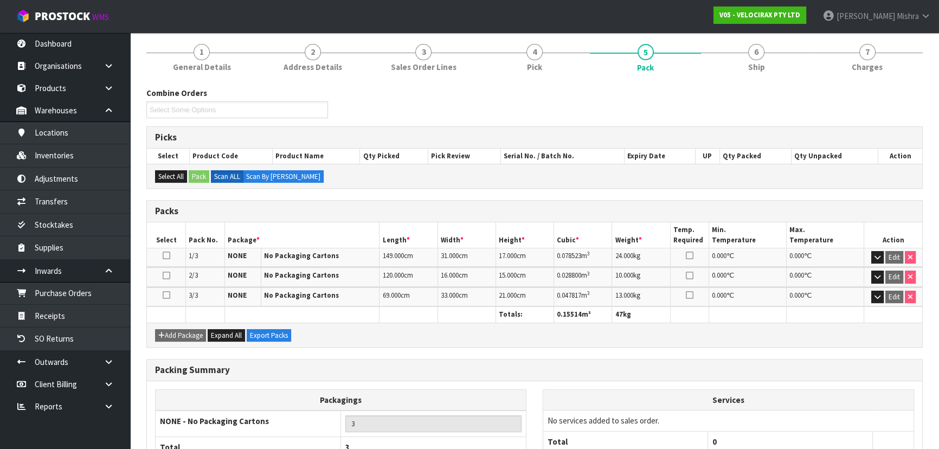
scroll to position [0, 0]
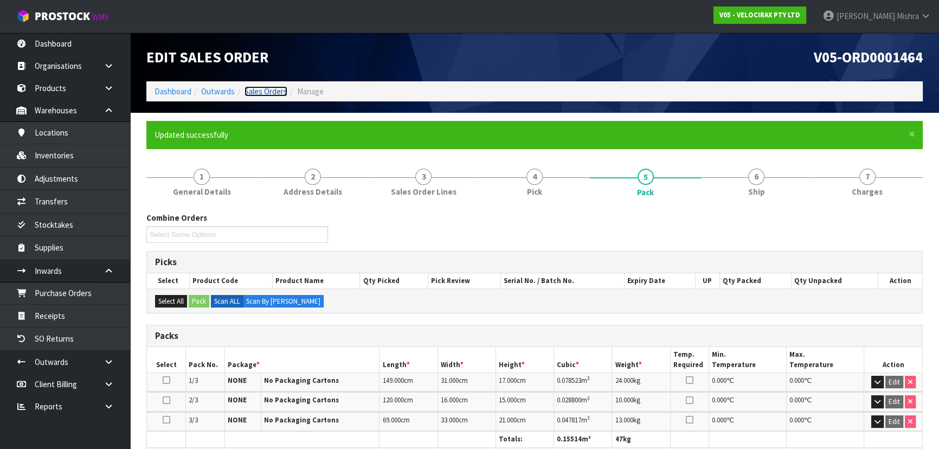
click at [260, 92] on link "Sales Orders" at bounding box center [266, 91] width 43 height 10
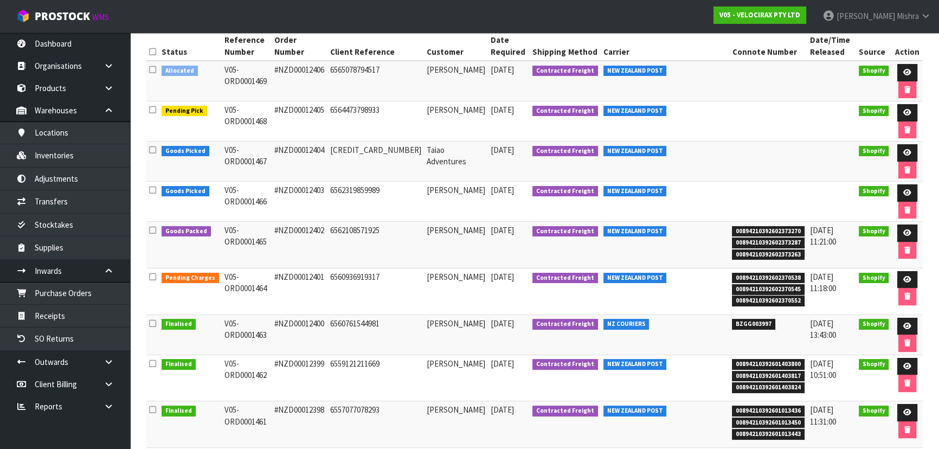
scroll to position [148, 0]
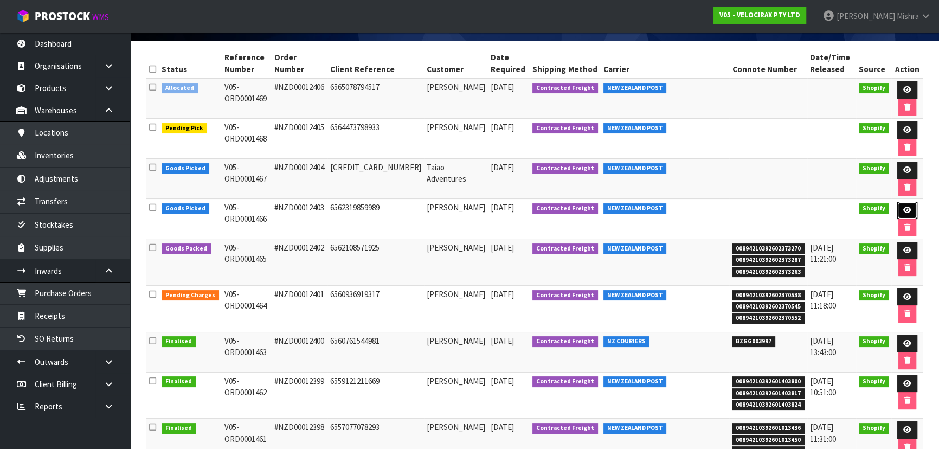
click at [908, 206] on link at bounding box center [908, 210] width 20 height 17
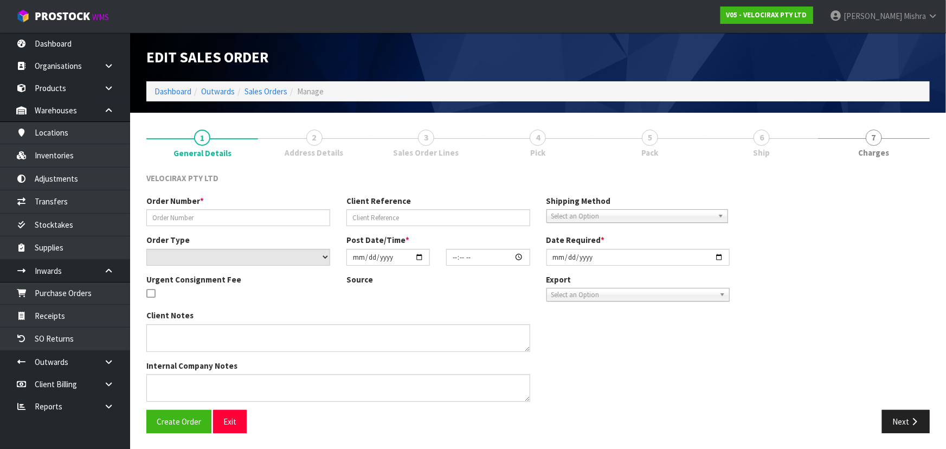
type input "#NZD00012403"
type input "6562319859989"
select select "number:0"
type input "[DATE]"
type input "15:22:20.000"
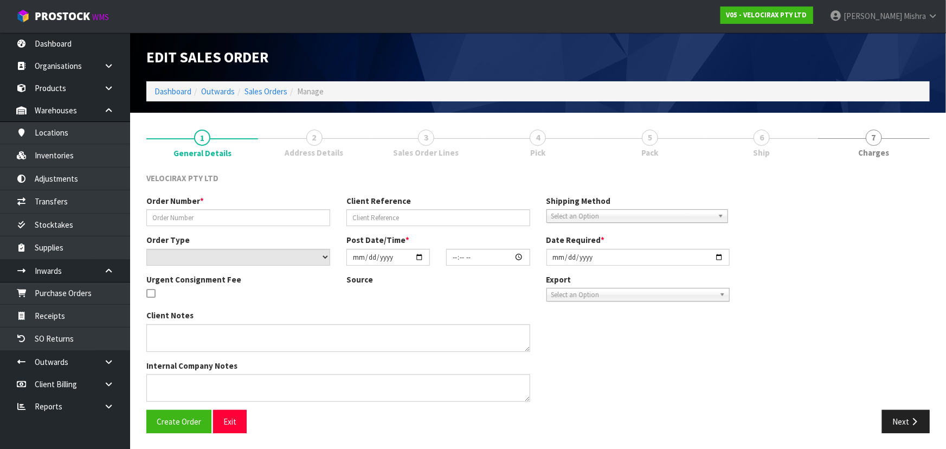
type input "[DATE]"
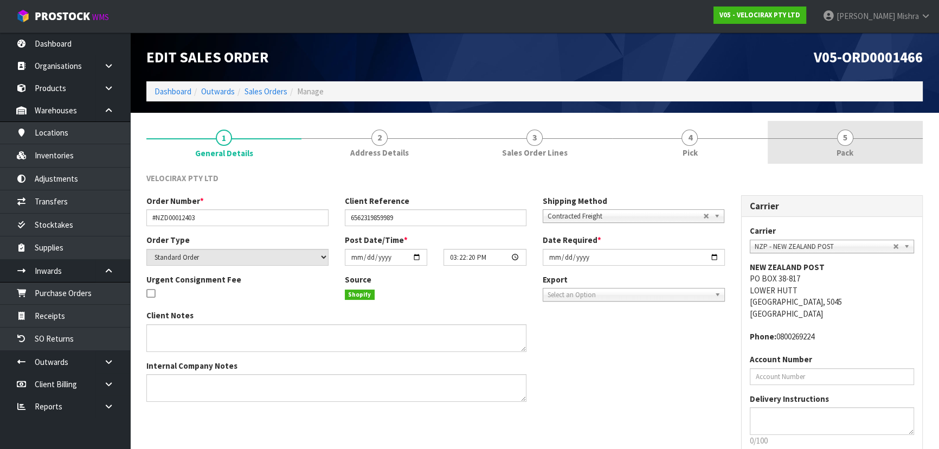
click at [829, 141] on link "5 Pack" at bounding box center [845, 142] width 155 height 43
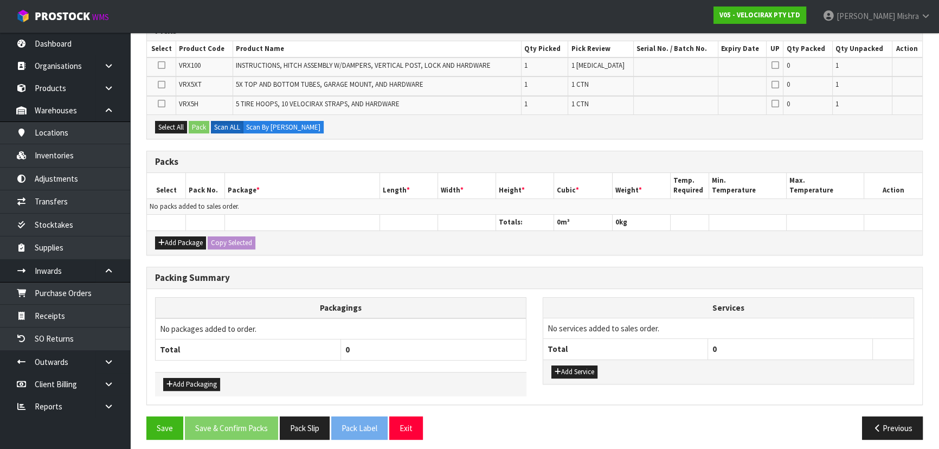
scroll to position [196, 0]
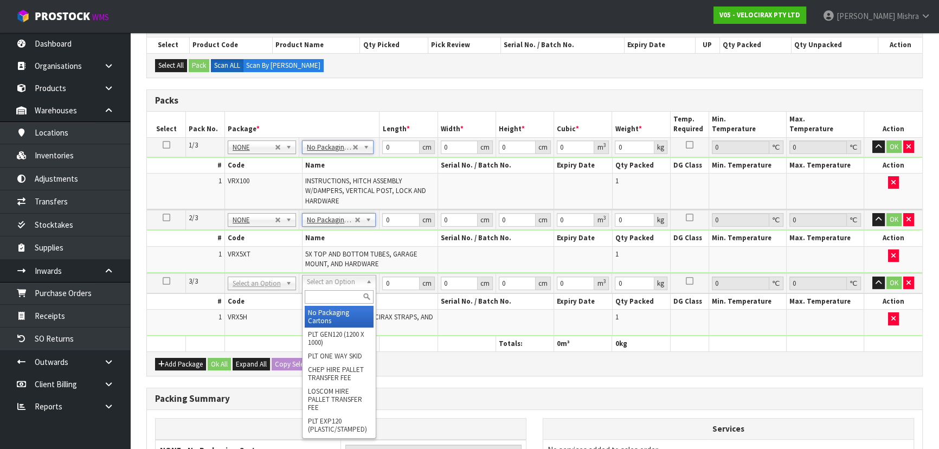
type input "3"
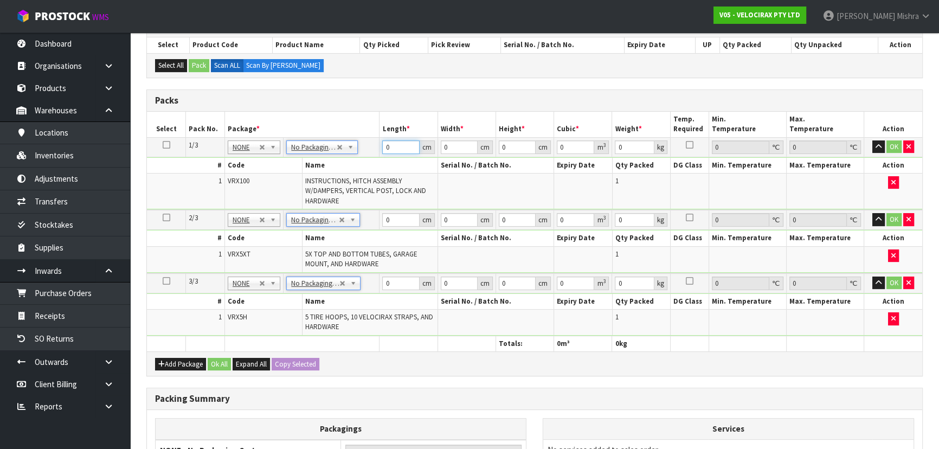
drag, startPoint x: 362, startPoint y: 142, endPoint x: 342, endPoint y: 139, distance: 20.7
click at [342, 139] on tr "1/3 NONE 007-001 007-002 007-004 007-009 007-013 007-014 007-015 007-017 007-01…" at bounding box center [535, 147] width 776 height 20
type input "149"
type input "31"
type input "1"
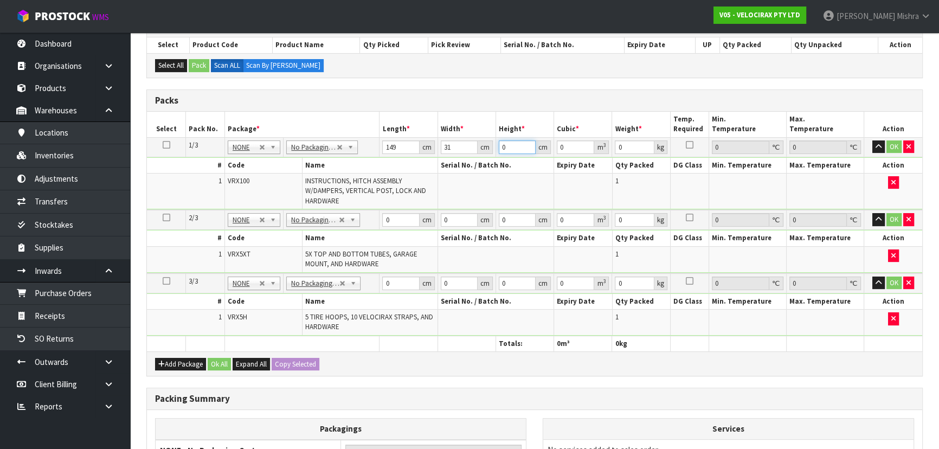
type input "0.004619"
type input "17"
type input "0.078523"
type input "17"
type input "24"
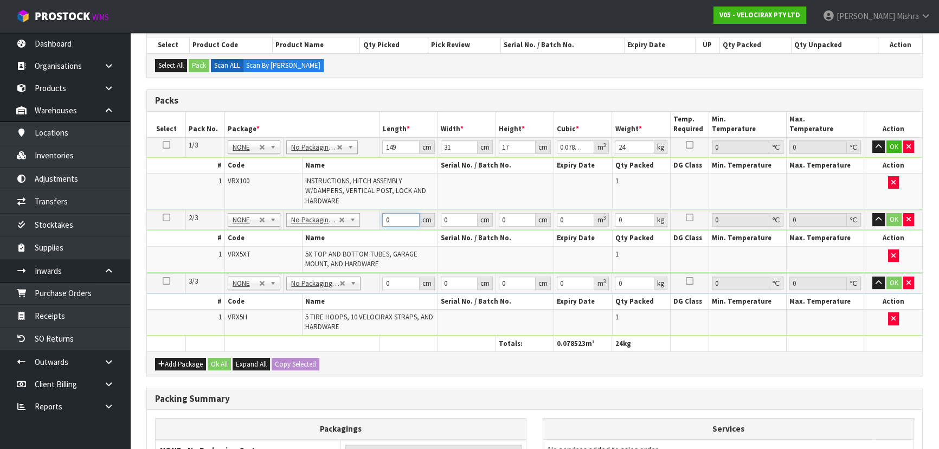
drag, startPoint x: 390, startPoint y: 219, endPoint x: 385, endPoint y: 220, distance: 6.2
click at [385, 220] on input "0" at bounding box center [400, 220] width 37 height 14
type input "180"
type input "16"
type input "1"
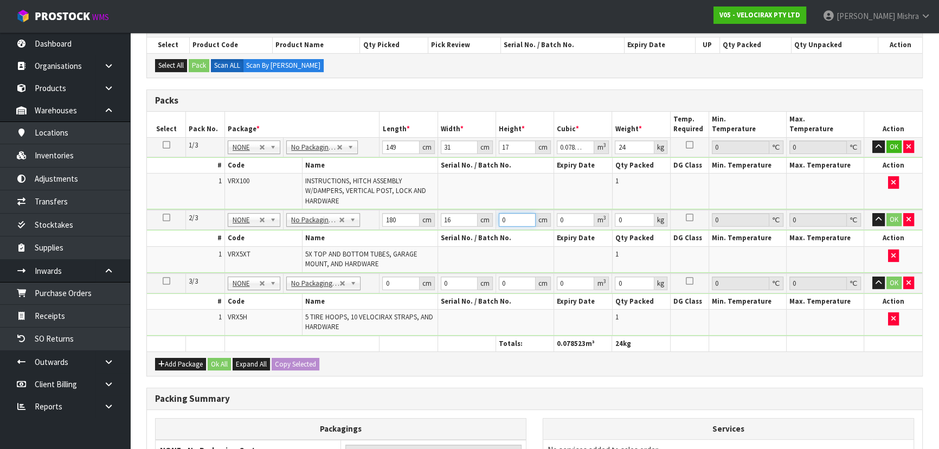
type input "0.00288"
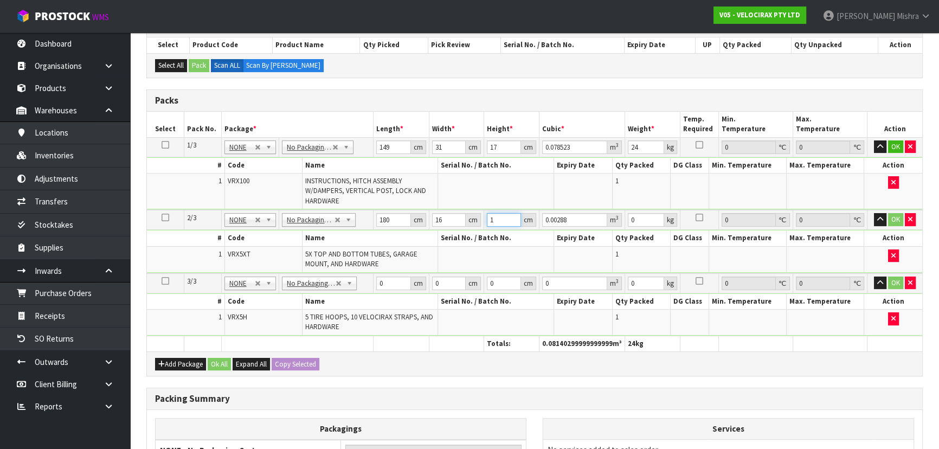
type input "14"
type input "0.04032"
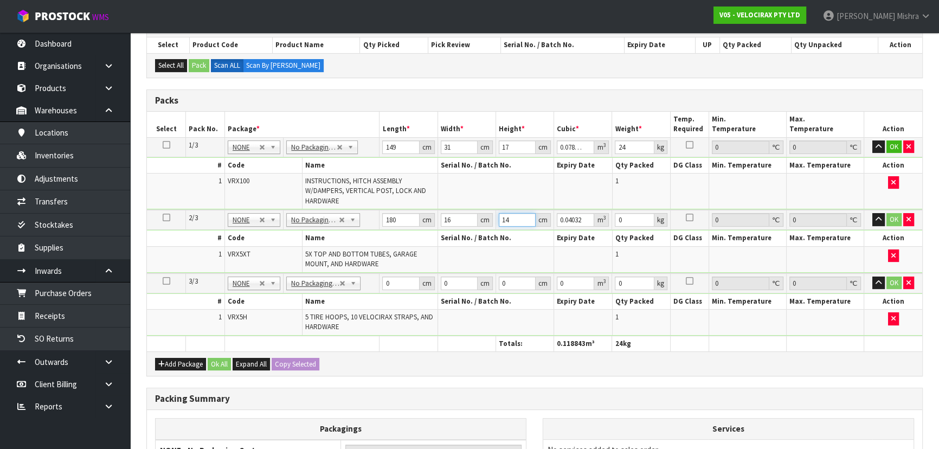
type input "14"
type input "15"
drag, startPoint x: 381, startPoint y: 284, endPoint x: 364, endPoint y: 287, distance: 17.1
click at [364, 287] on tr "3/3 NONE 007-001 007-002 007-004 007-009 007-013 007-014 007-015 007-017 007-01…" at bounding box center [535, 283] width 776 height 20
type input "69"
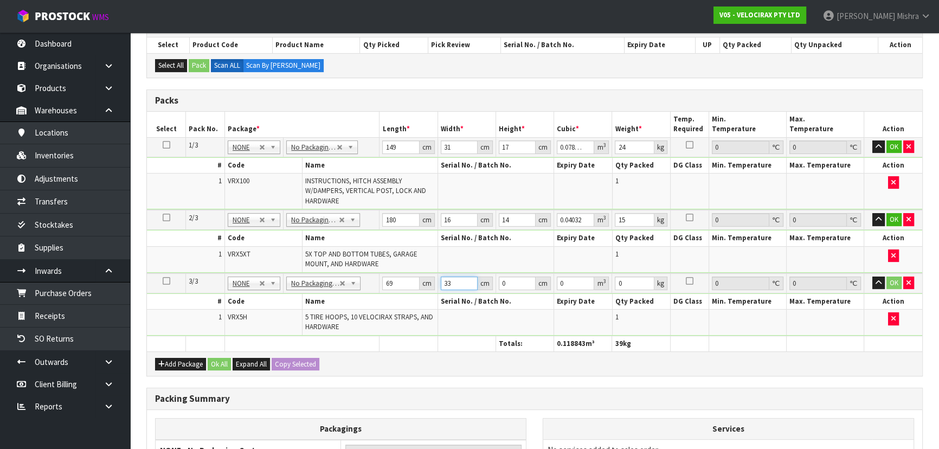
type input "33"
type input "2"
type input "0.004554"
type input "24"
type input "0.054648"
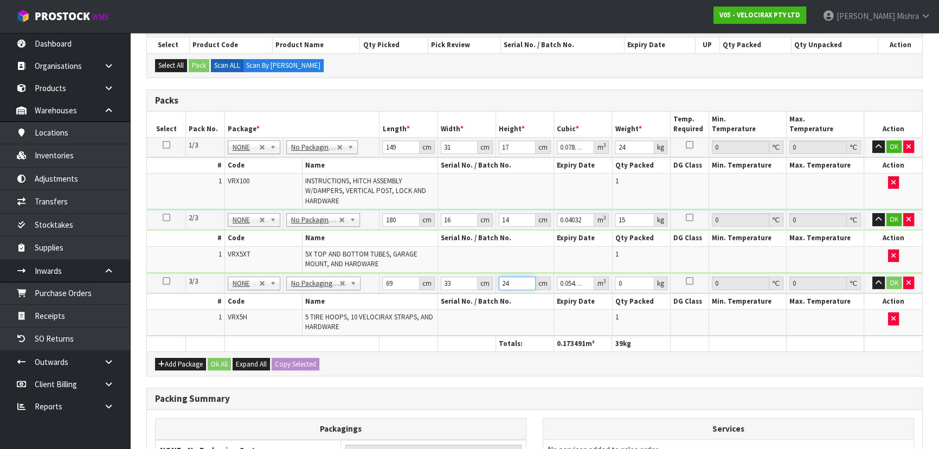
type input "24"
type input "16"
click at [225, 358] on button "Ok All" at bounding box center [219, 364] width 23 height 13
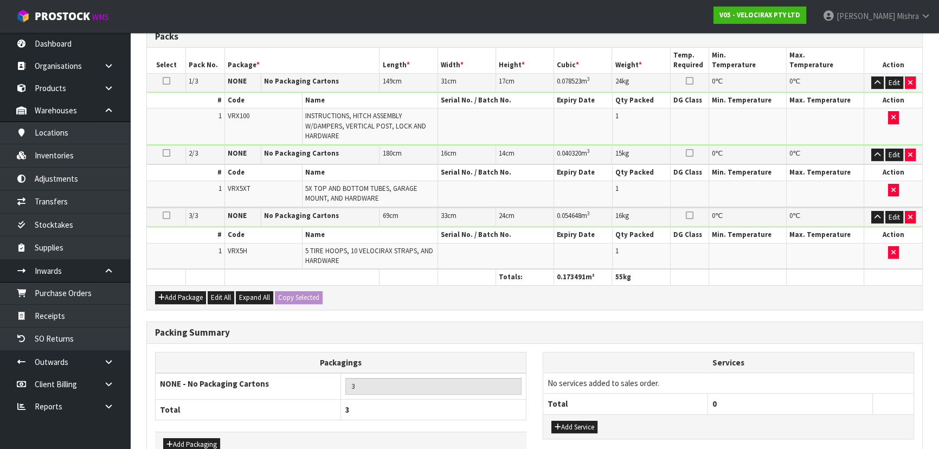
scroll to position [324, 0]
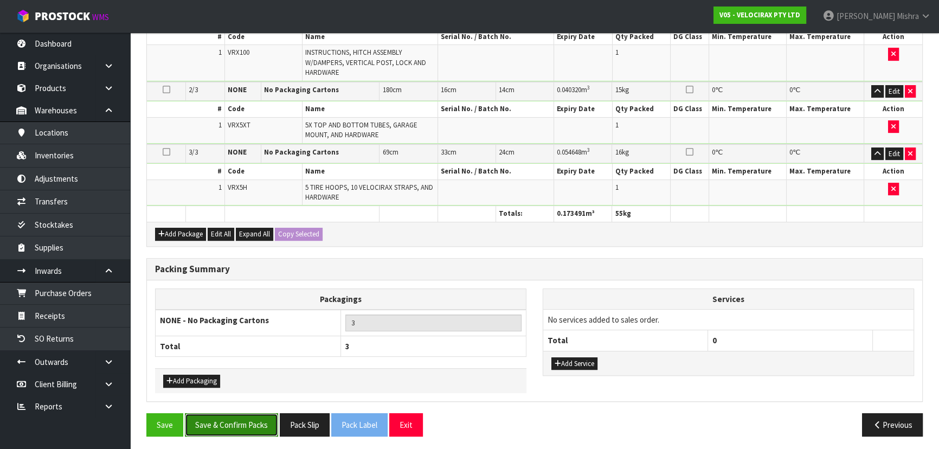
click at [246, 425] on button "Save & Confirm Packs" at bounding box center [231, 424] width 93 height 23
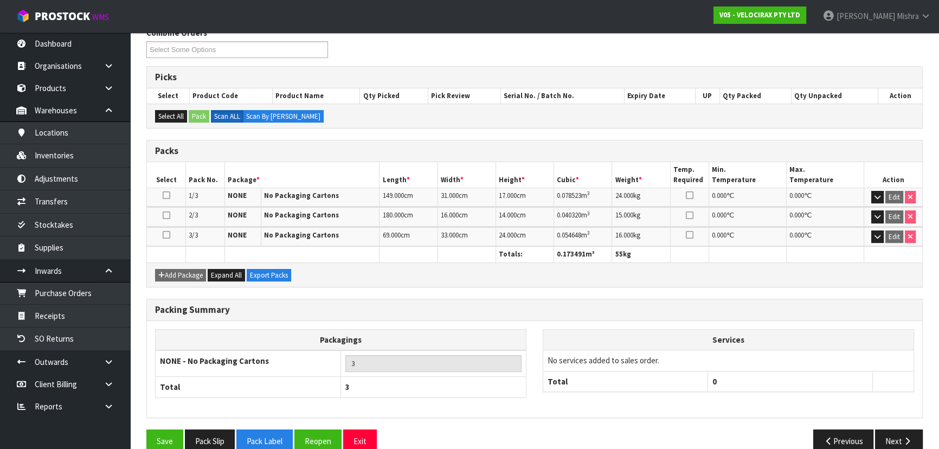
scroll to position [202, 0]
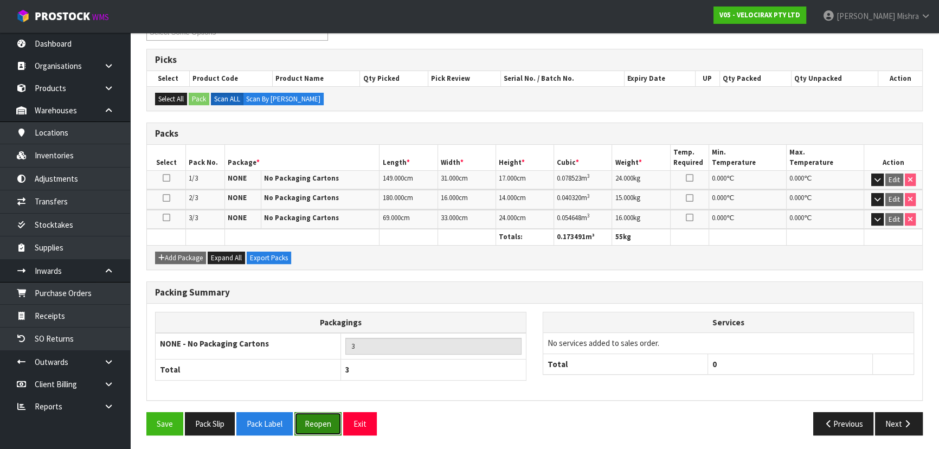
click at [319, 419] on button "Reopen" at bounding box center [317, 423] width 47 height 23
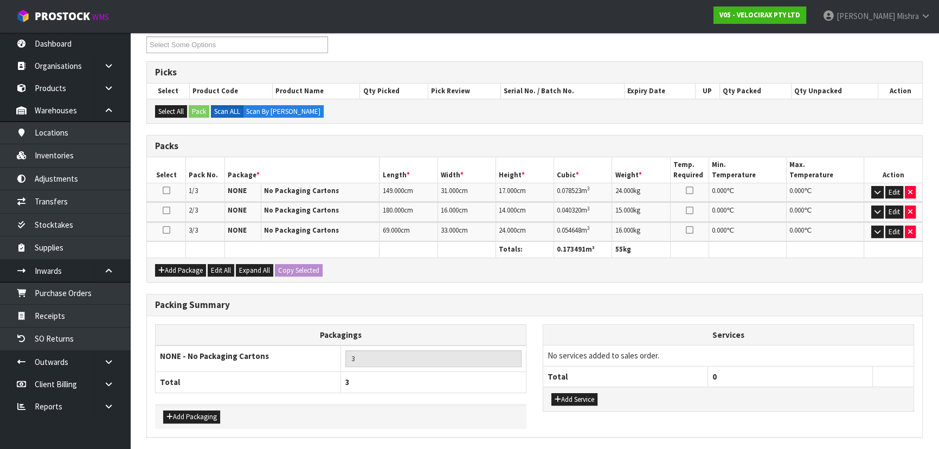
scroll to position [226, 0]
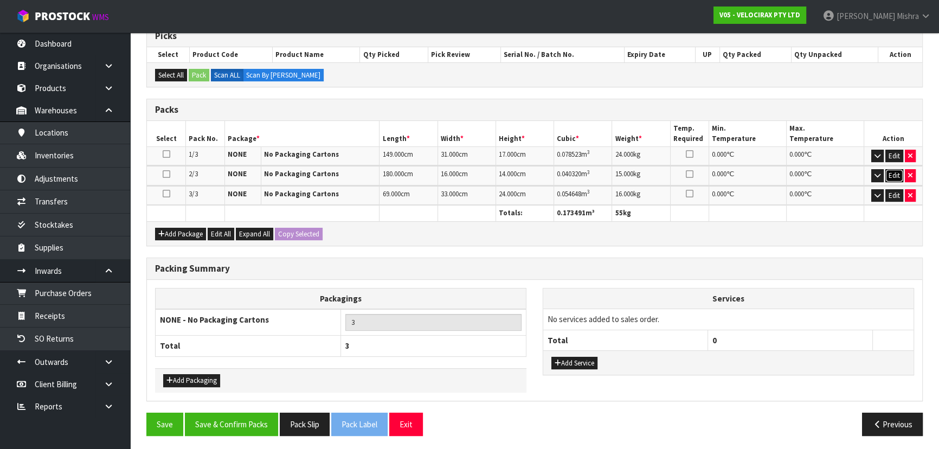
click at [889, 173] on button "Edit" at bounding box center [895, 175] width 18 height 13
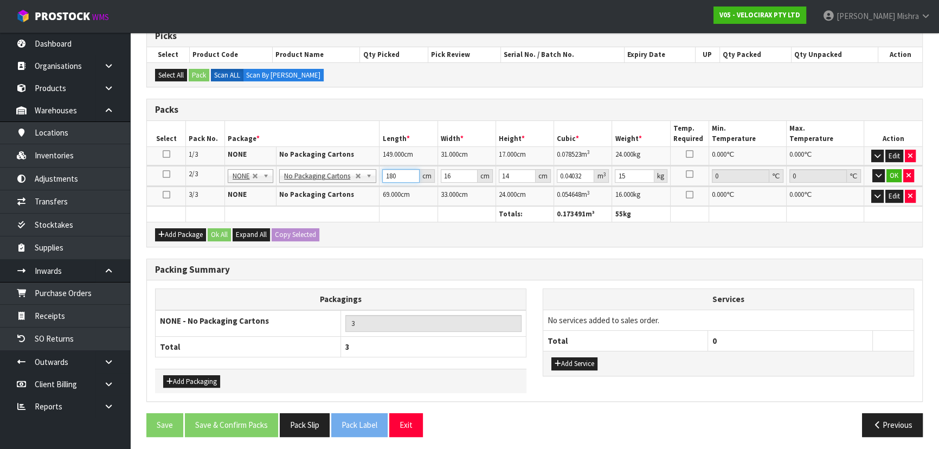
click at [393, 172] on input "180" at bounding box center [400, 176] width 37 height 14
type input "181"
type input "0.040544"
type input "181"
click at [897, 177] on button "OK" at bounding box center [894, 175] width 15 height 13
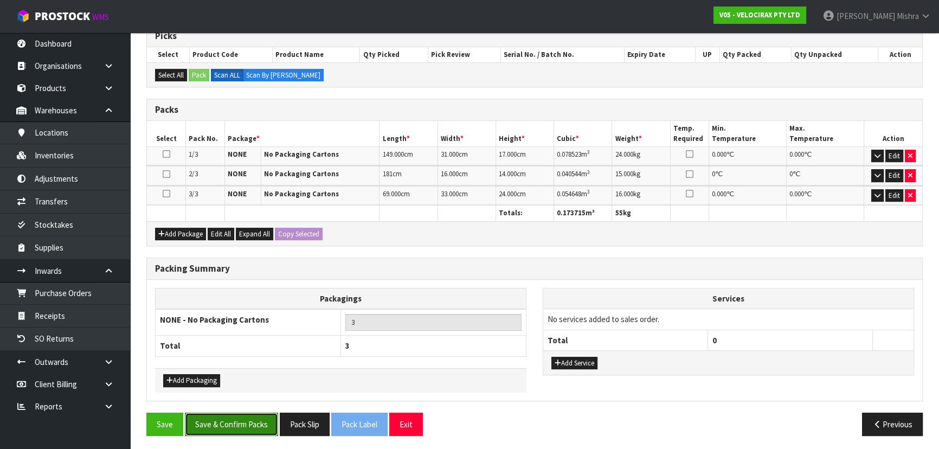
click at [238, 415] on button "Save & Confirm Packs" at bounding box center [231, 424] width 93 height 23
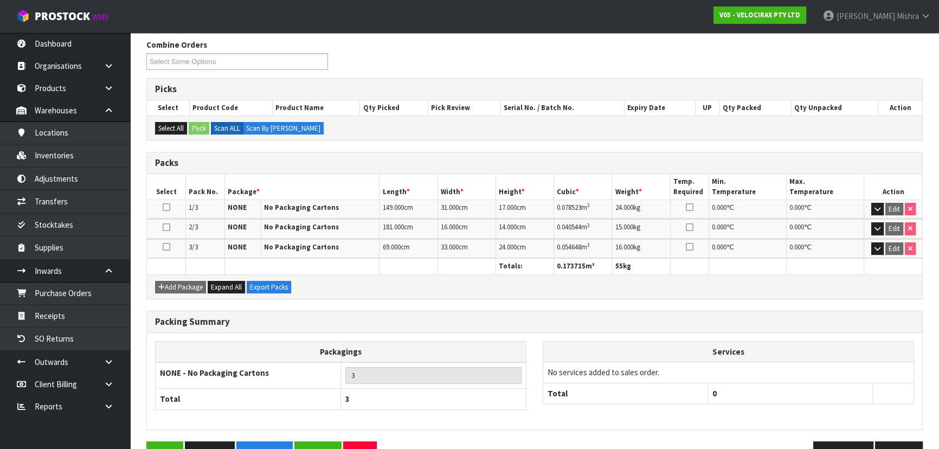
scroll to position [202, 0]
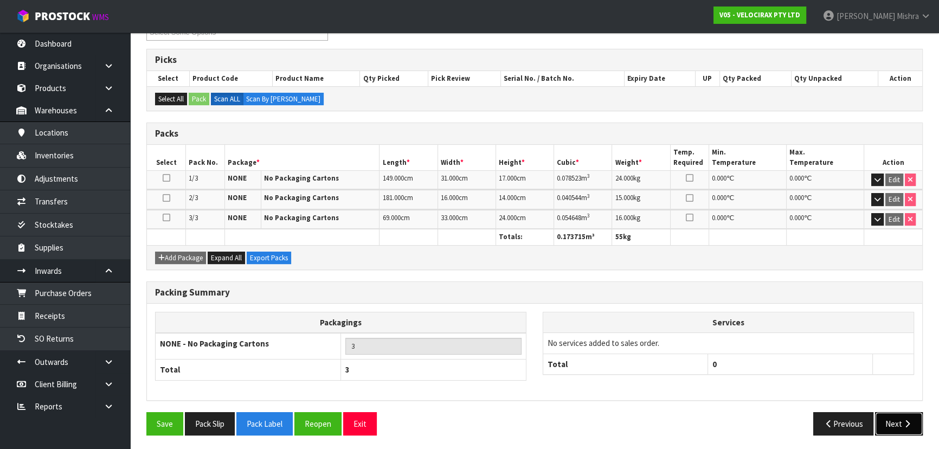
click at [885, 424] on button "Next" at bounding box center [899, 423] width 48 height 23
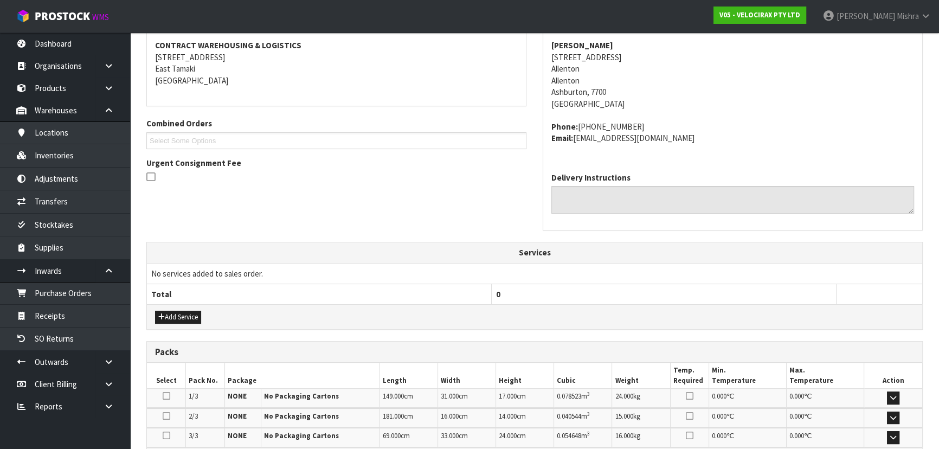
click at [577, 44] on strong "[PERSON_NAME]" at bounding box center [583, 45] width 62 height 10
copy strong "[PERSON_NAME]"
click at [602, 57] on address "[PERSON_NAME] [DATE][STREET_ADDRESS]" at bounding box center [733, 75] width 363 height 70
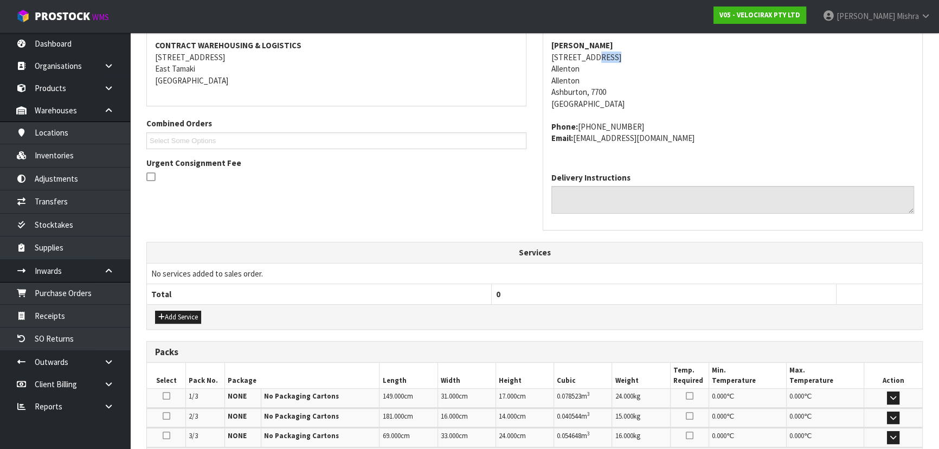
click at [602, 57] on address "[PERSON_NAME] [DATE][STREET_ADDRESS]" at bounding box center [733, 75] width 363 height 70
copy address "[STREET_ADDRESS]"
drag, startPoint x: 629, startPoint y: 125, endPoint x: 580, endPoint y: 124, distance: 48.3
click at [580, 124] on address "Phone: [PHONE_NUMBER] Email: [EMAIL_ADDRESS][DOMAIN_NAME]" at bounding box center [733, 132] width 363 height 23
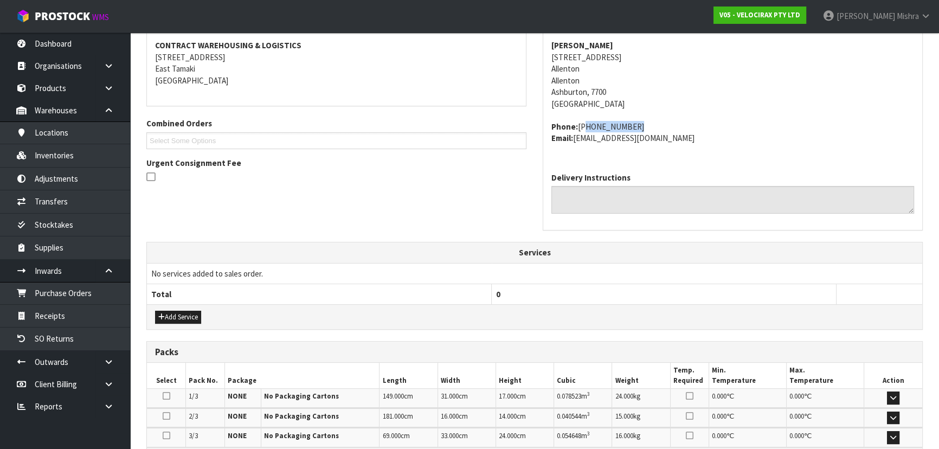
copy address "[PHONE_NUMBER]"
drag, startPoint x: 677, startPoint y: 140, endPoint x: 577, endPoint y: 137, distance: 100.9
click at [577, 137] on address "Phone: [PHONE_NUMBER] Email: [EMAIL_ADDRESS][DOMAIN_NAME]" at bounding box center [733, 132] width 363 height 23
copy address "[EMAIL_ADDRESS][DOMAIN_NAME]"
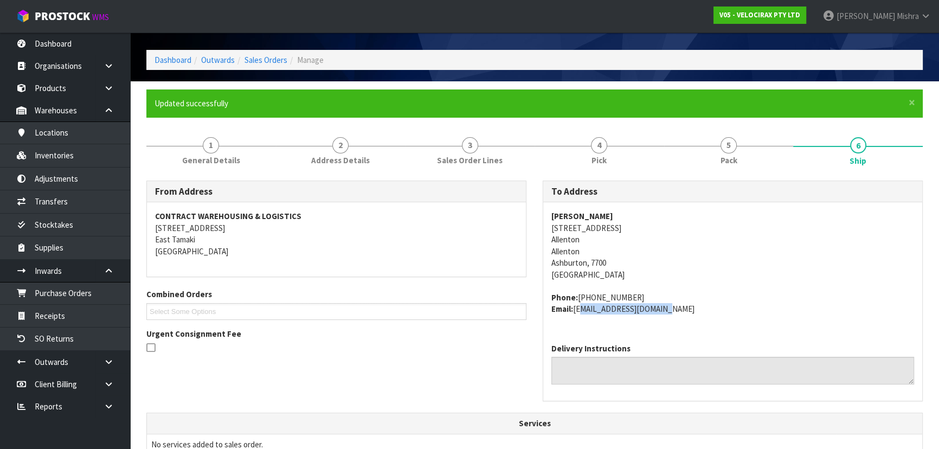
scroll to position [54, 0]
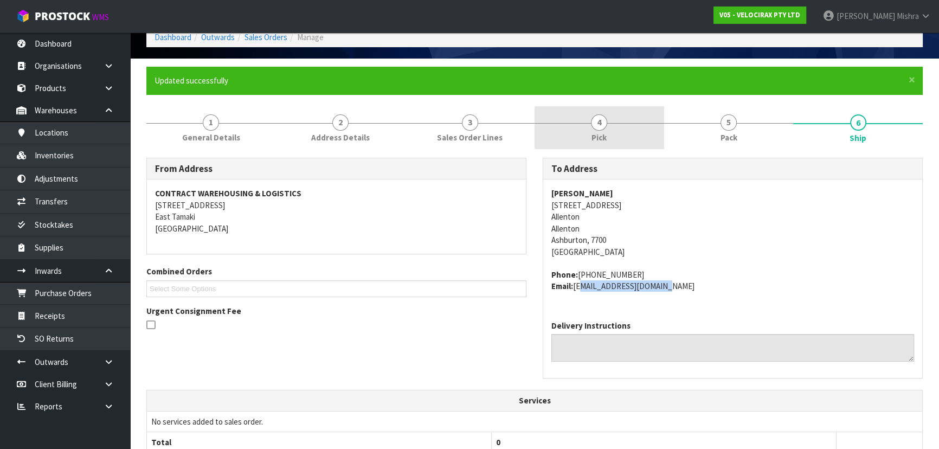
click at [635, 131] on link "4 Pick" at bounding box center [600, 127] width 130 height 43
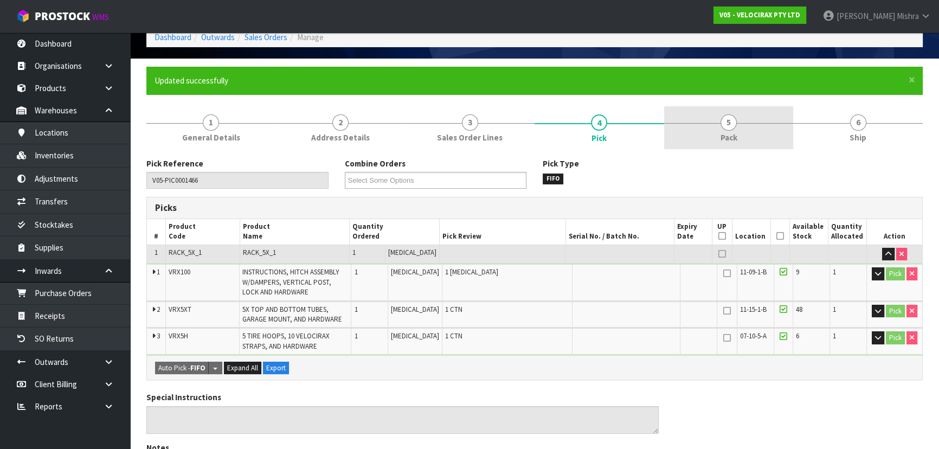
click at [702, 123] on div at bounding box center [729, 123] width 130 height 1
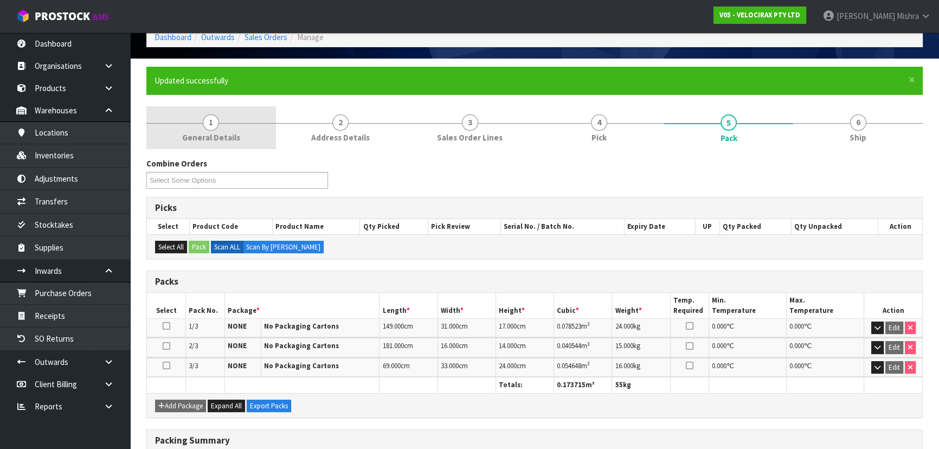
click at [201, 135] on span "General Details" at bounding box center [211, 137] width 58 height 11
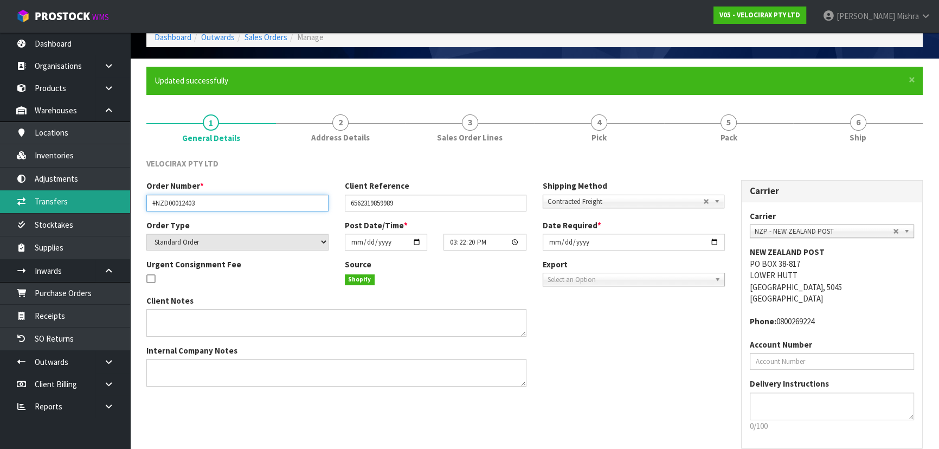
drag, startPoint x: 249, startPoint y: 204, endPoint x: 54, endPoint y: 196, distance: 194.8
click at [54, 196] on body "Toggle navigation ProStock WMS V05 - VELOCIRAX PTY LTD [PERSON_NAME] Logout Das…" at bounding box center [469, 170] width 939 height 449
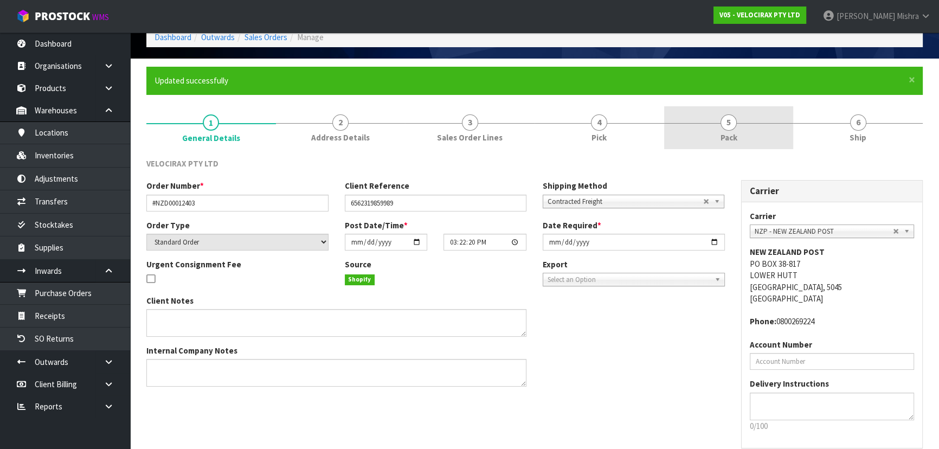
click at [707, 120] on link "5 Pack" at bounding box center [729, 127] width 130 height 43
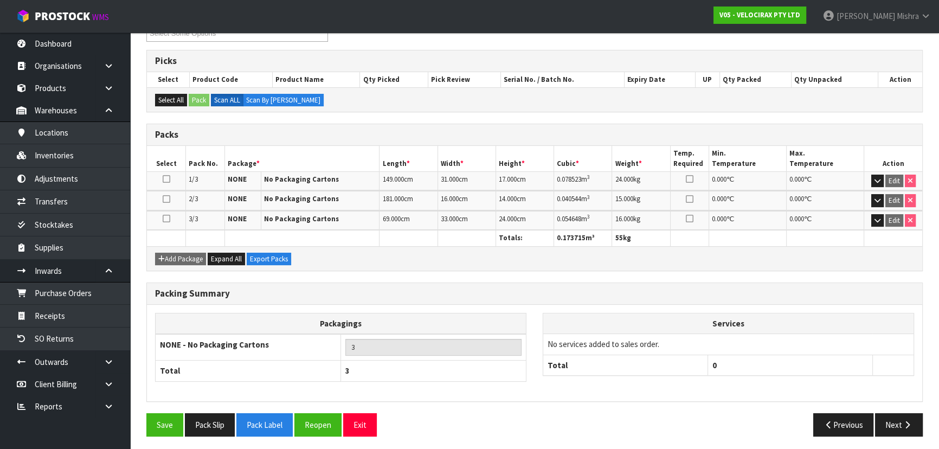
scroll to position [202, 0]
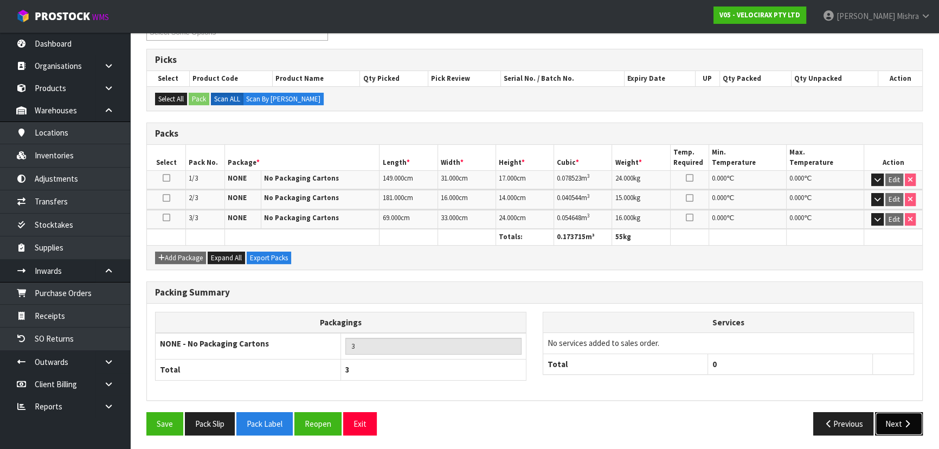
click at [893, 416] on button "Next" at bounding box center [899, 423] width 48 height 23
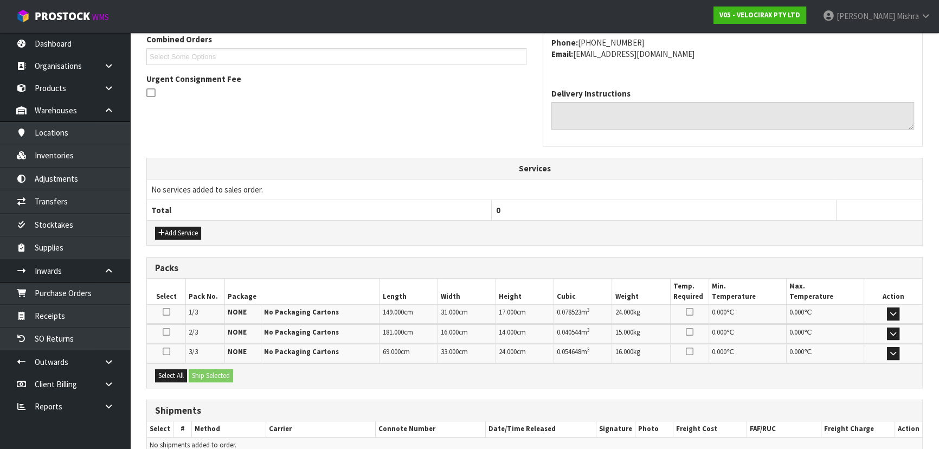
scroll to position [340, 0]
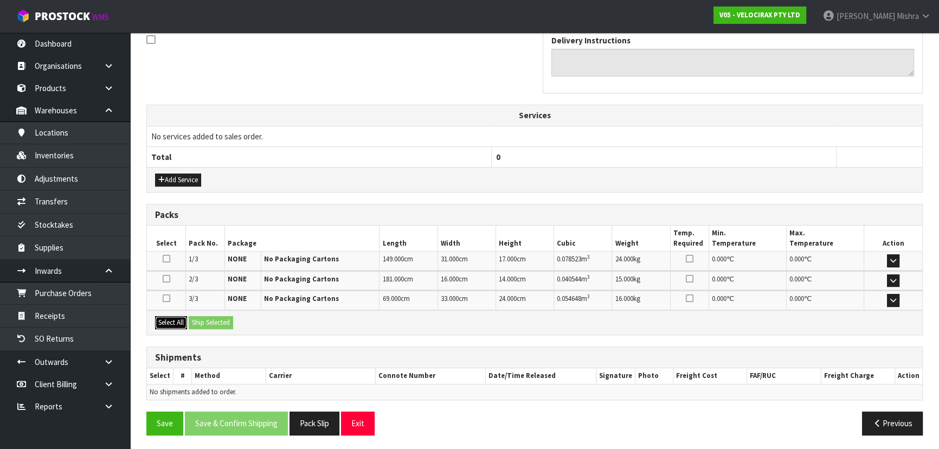
drag, startPoint x: 180, startPoint y: 318, endPoint x: 220, endPoint y: 322, distance: 40.3
click at [180, 318] on button "Select All" at bounding box center [171, 322] width 32 height 13
click at [222, 322] on button "Ship Selected" at bounding box center [211, 322] width 44 height 13
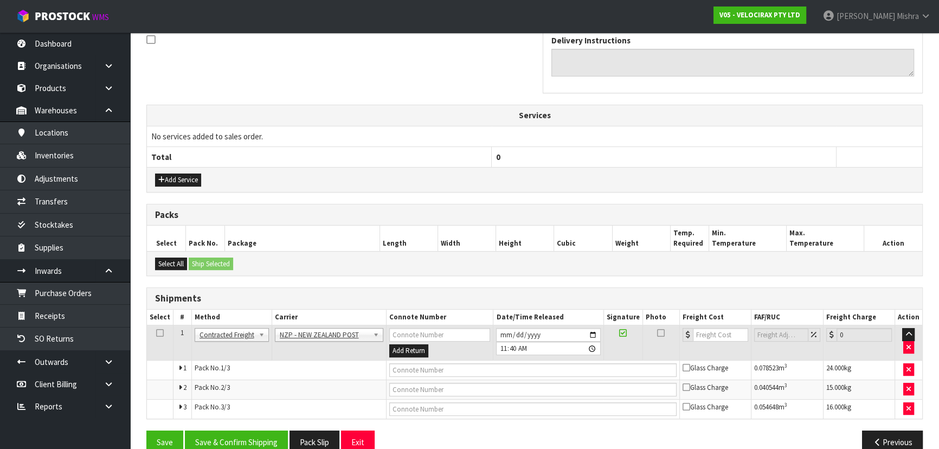
drag, startPoint x: 354, startPoint y: 335, endPoint x: 354, endPoint y: 347, distance: 11.9
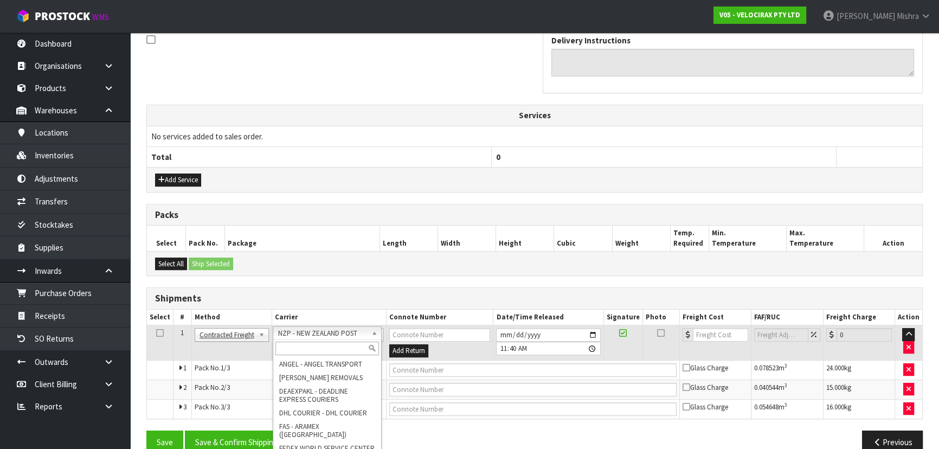
click at [354, 348] on input "text" at bounding box center [328, 349] width 104 height 14
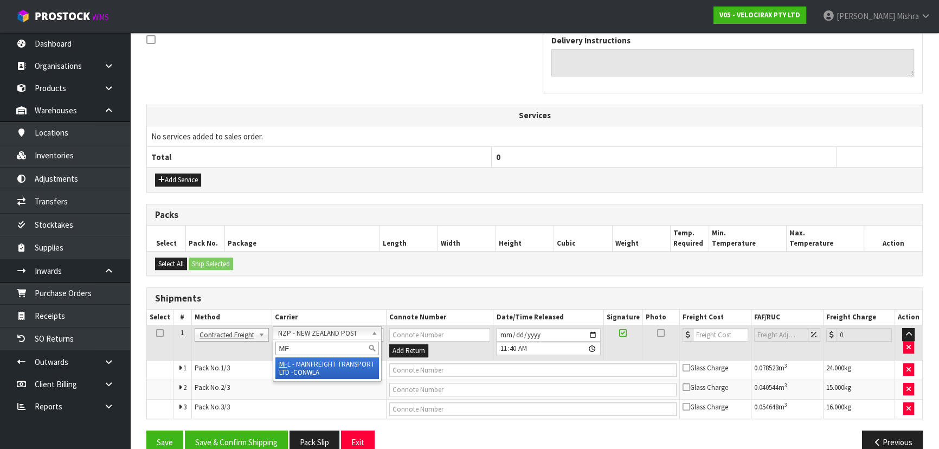
type input "MF"
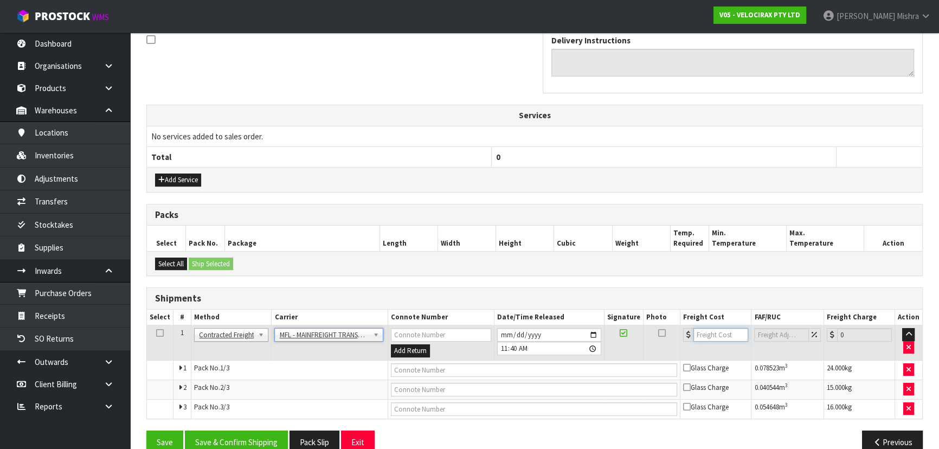
click at [721, 337] on input "number" at bounding box center [721, 335] width 55 height 14
type input "96"
click at [554, 372] on input "text" at bounding box center [534, 370] width 287 height 14
paste input "FWM58775656"
type input "FWM58775656"
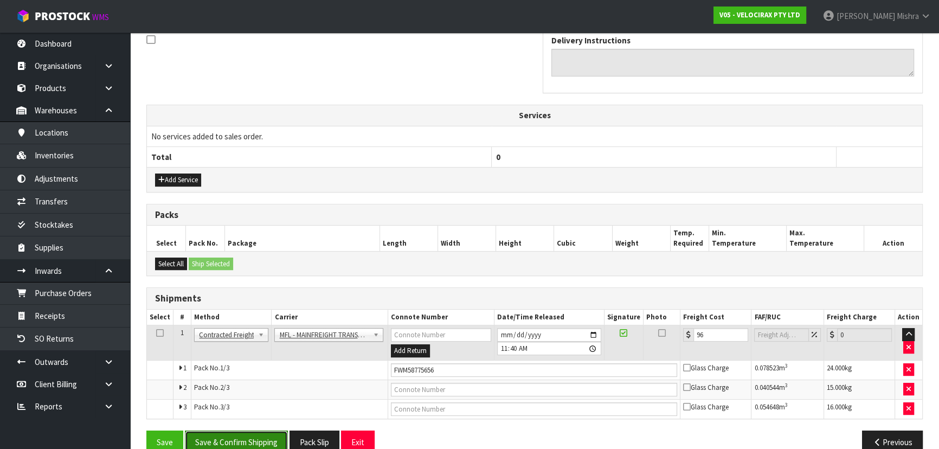
click at [254, 434] on button "Save & Confirm Shipping" at bounding box center [236, 442] width 103 height 23
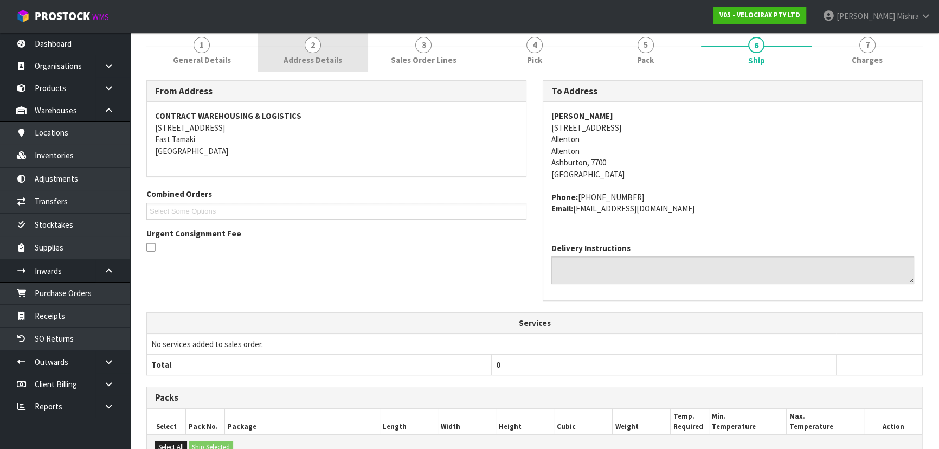
scroll to position [34, 0]
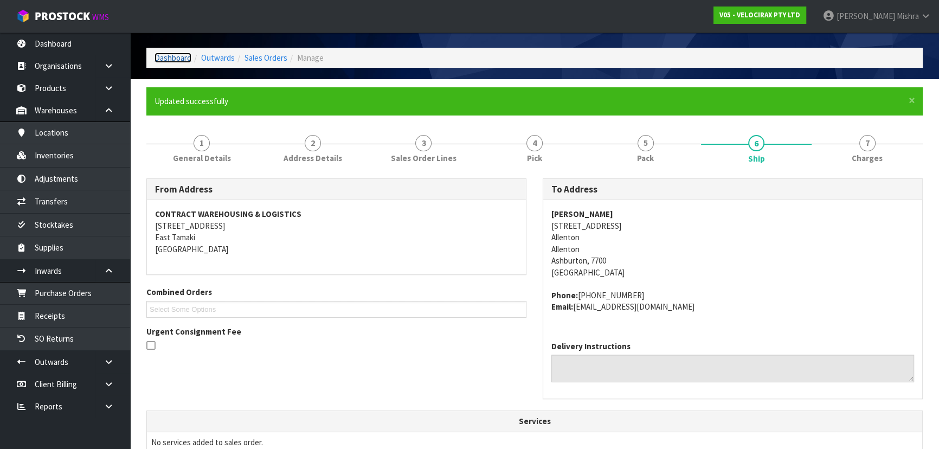
click at [163, 53] on link "Dashboard" at bounding box center [173, 58] width 37 height 10
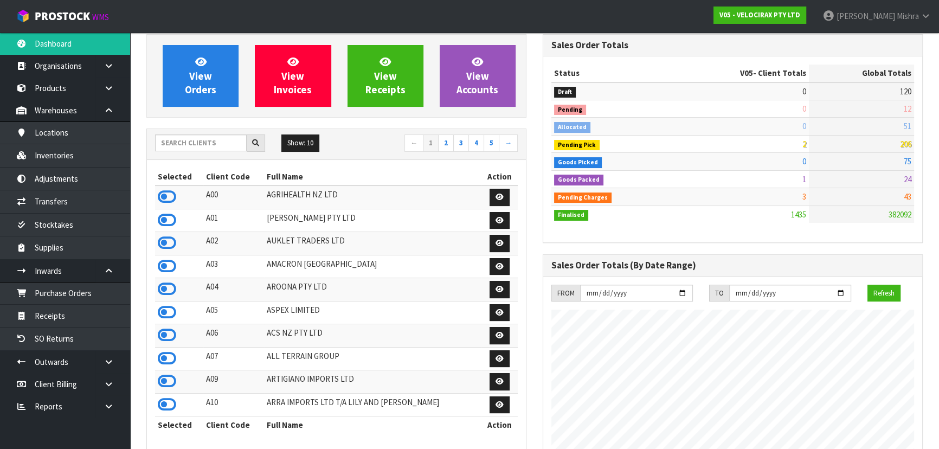
scroll to position [31, 0]
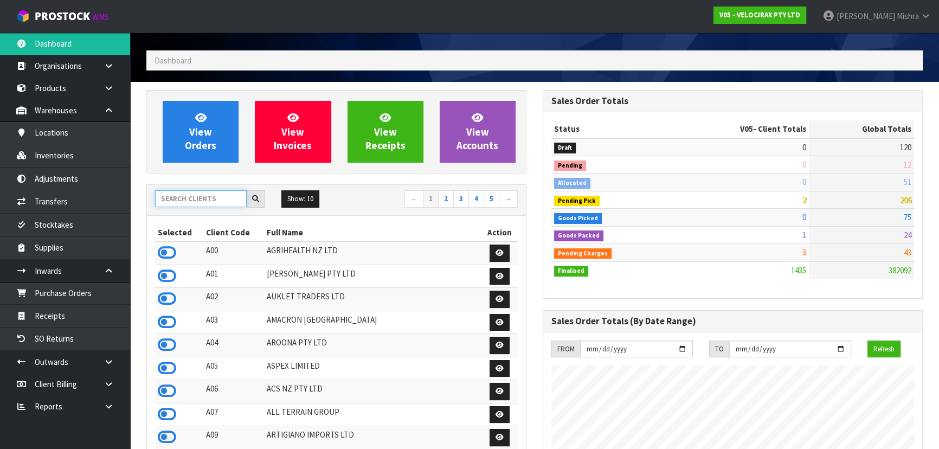
click at [197, 201] on input "text" at bounding box center [201, 198] width 92 height 17
type input "D05"
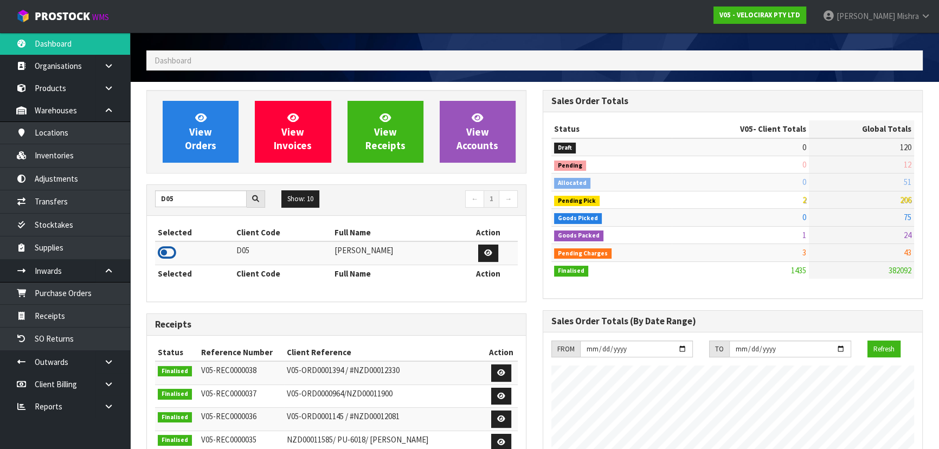
click at [164, 257] on icon at bounding box center [167, 253] width 18 height 16
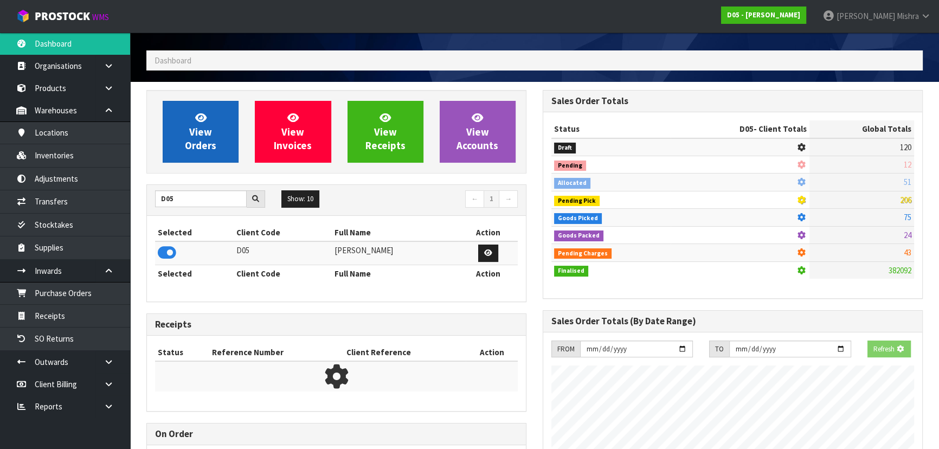
scroll to position [541660, 541939]
click at [203, 153] on link "View Orders" at bounding box center [201, 132] width 76 height 62
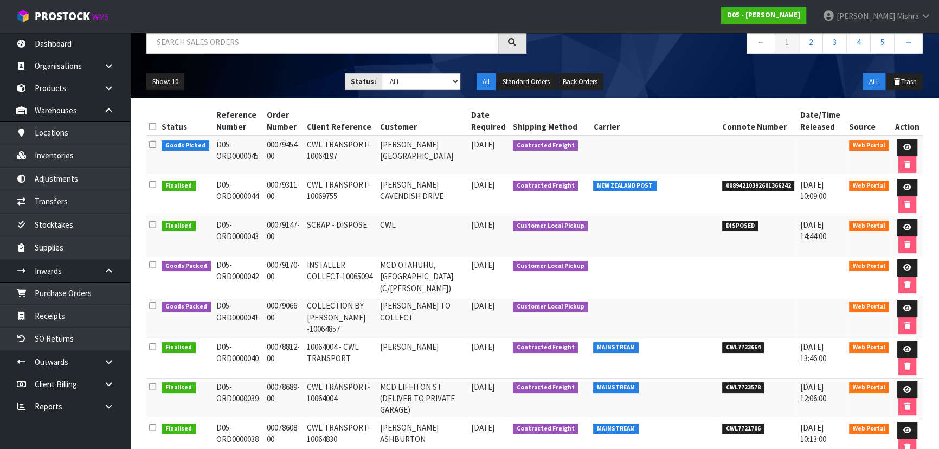
scroll to position [226, 0]
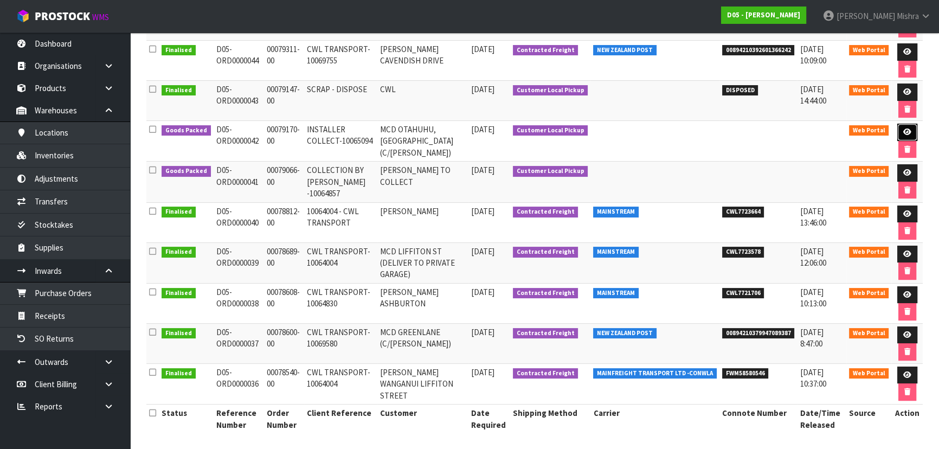
click at [905, 129] on icon at bounding box center [908, 132] width 8 height 7
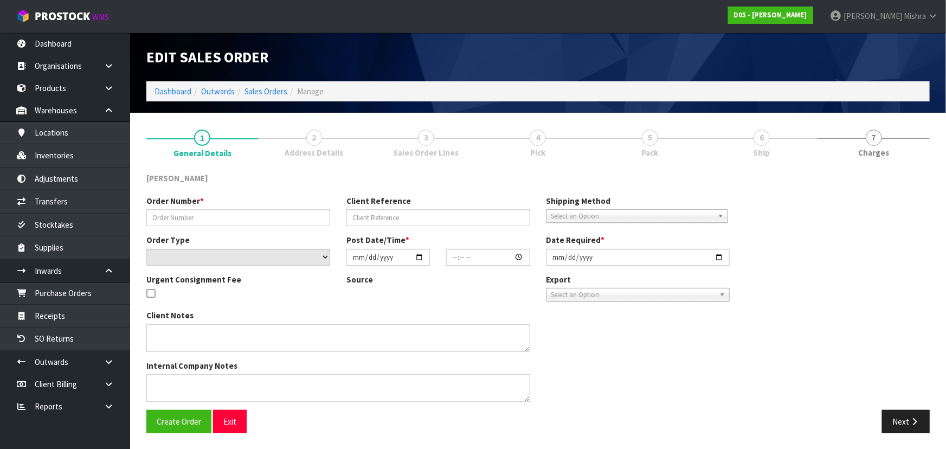
type input "00079170-00"
type input "INSTALLER COLLECT-10065094"
select select "number:0"
type input "[DATE]"
type input "10:22:00.000"
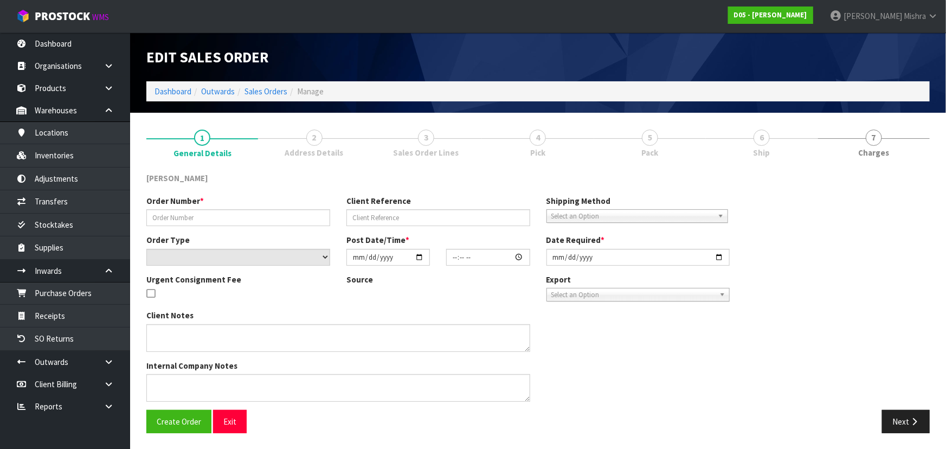
type input "[DATE]"
type textarea "INSTALLER WILL COLLECT ON WAY TO SITE 17/9"
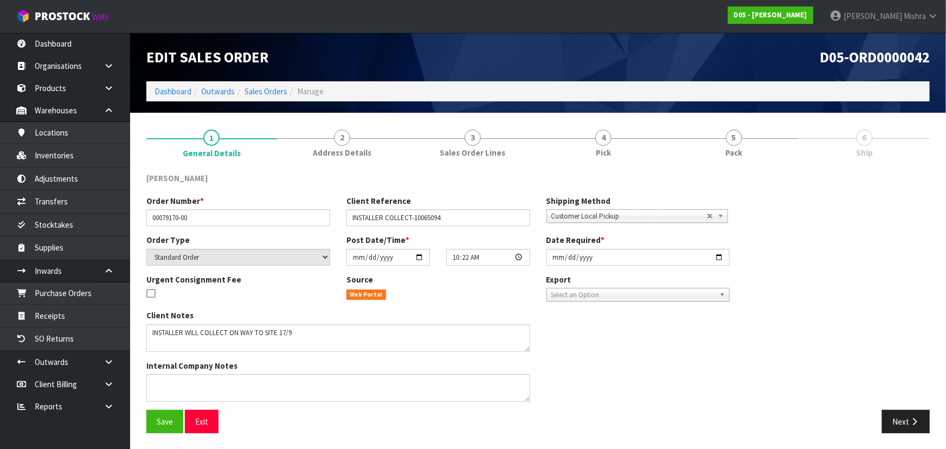
click at [765, 144] on link "5 Pack" at bounding box center [734, 142] width 131 height 43
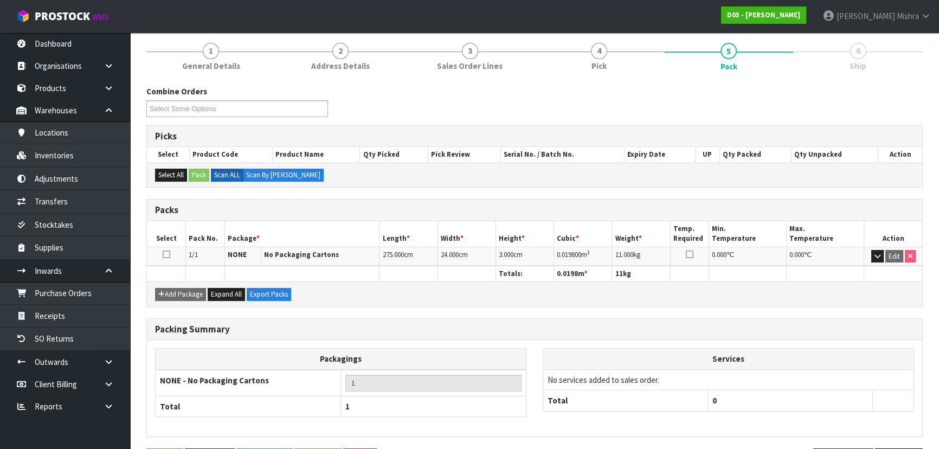
scroll to position [124, 0]
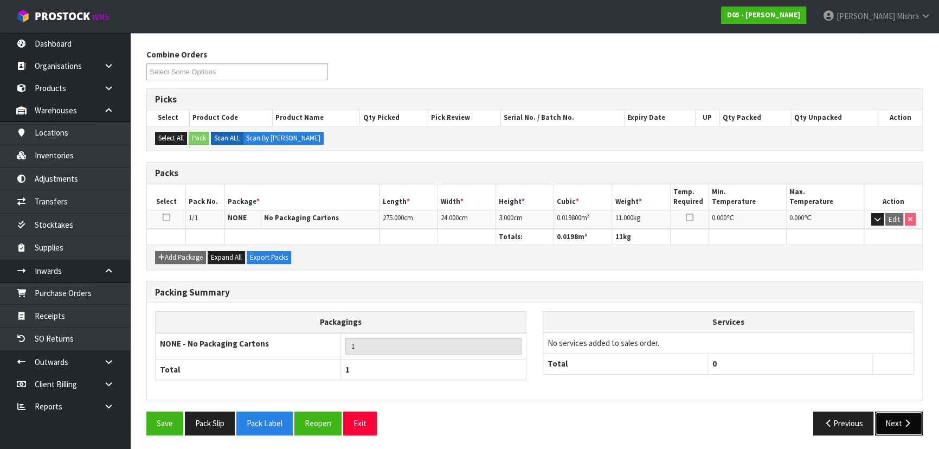
click at [896, 418] on button "Next" at bounding box center [899, 423] width 48 height 23
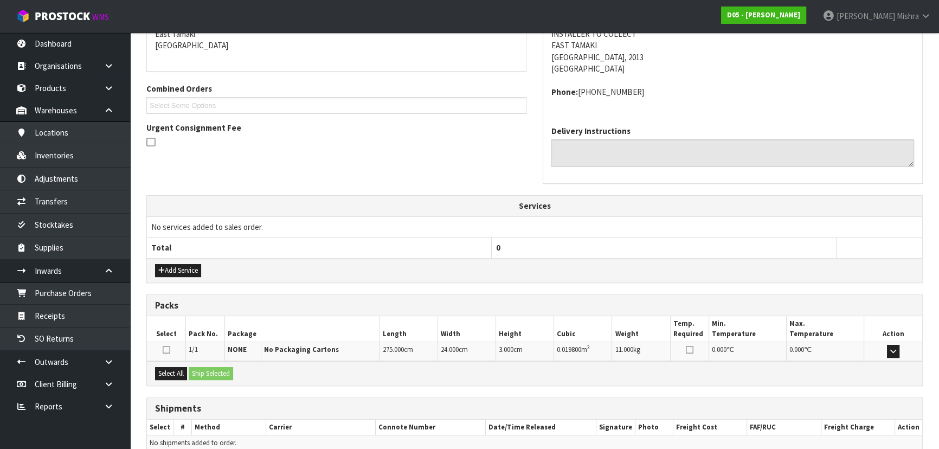
scroll to position [249, 0]
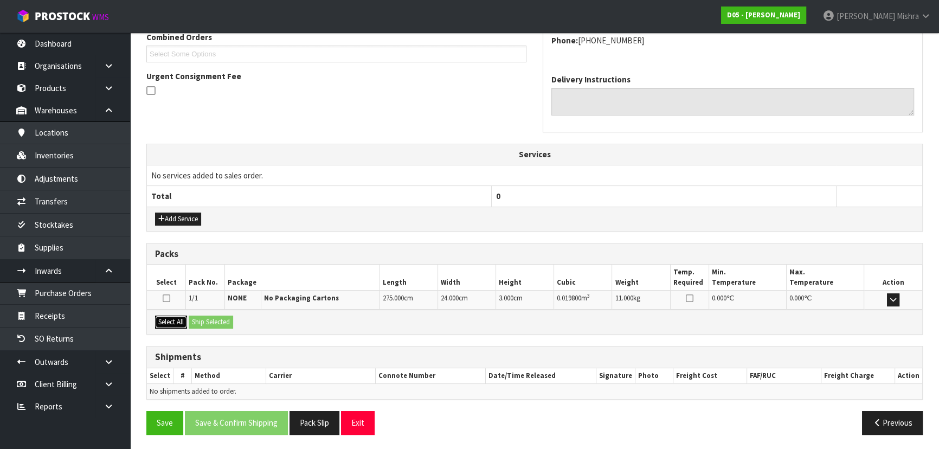
drag, startPoint x: 170, startPoint y: 321, endPoint x: 197, endPoint y: 320, distance: 27.1
click at [171, 321] on button "Select All" at bounding box center [171, 322] width 32 height 13
click at [197, 320] on button "Ship Selected" at bounding box center [211, 322] width 44 height 13
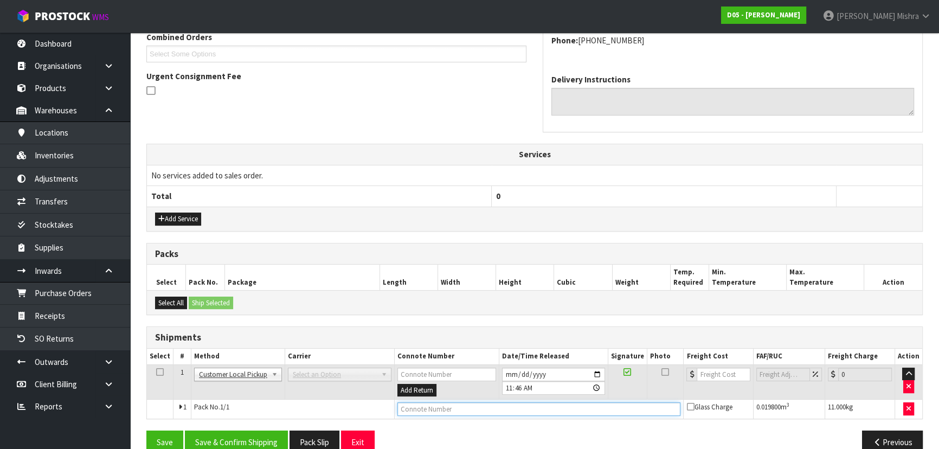
drag, startPoint x: 440, startPoint y: 403, endPoint x: 421, endPoint y: 378, distance: 31.3
click at [438, 402] on input "text" at bounding box center [540, 409] width 284 height 14
drag, startPoint x: 486, startPoint y: 402, endPoint x: 258, endPoint y: 371, distance: 231.0
click at [258, 371] on tbody "1 Client Local Pickup Customer Local Pickup Company Freight Contracted Freight …" at bounding box center [535, 391] width 776 height 54
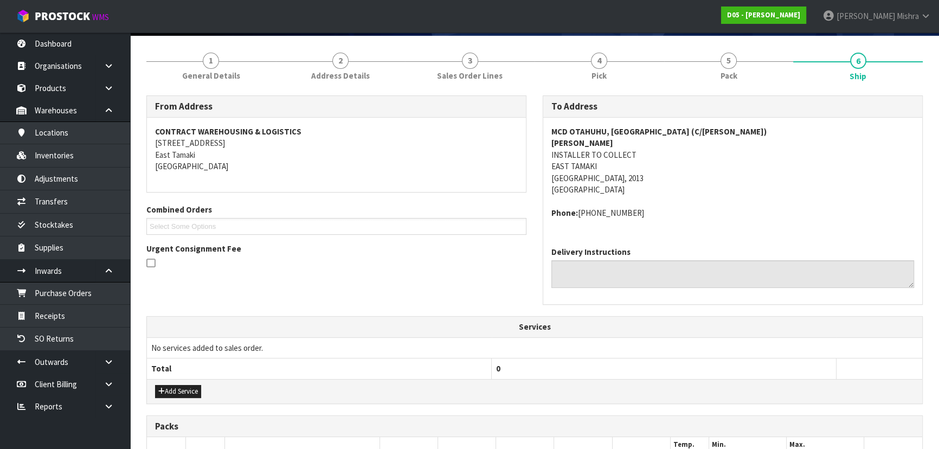
scroll to position [0, 0]
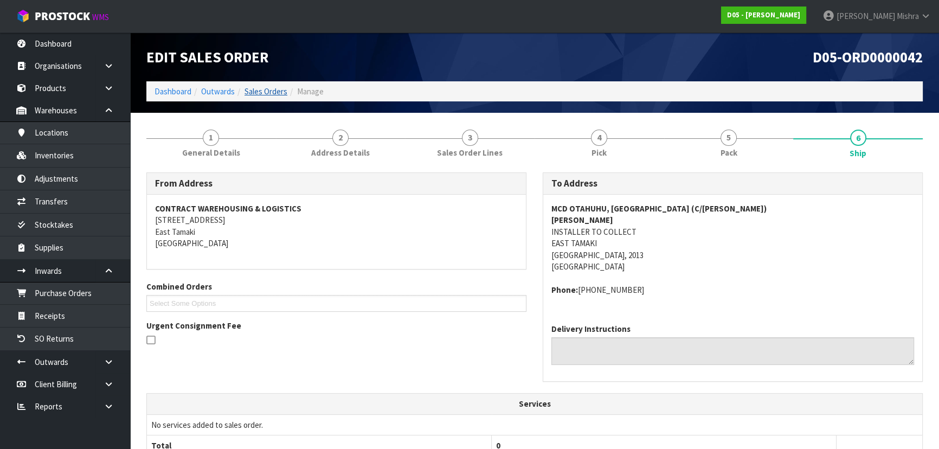
type input "CUSTOMER COLLECTED"
drag, startPoint x: 271, startPoint y: 92, endPoint x: 261, endPoint y: 101, distance: 13.1
click at [271, 92] on link "Sales Orders" at bounding box center [266, 91] width 43 height 10
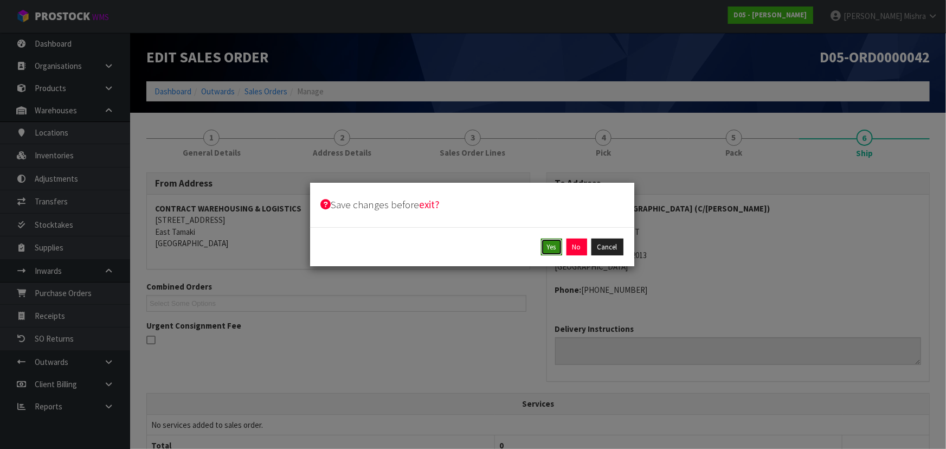
click at [561, 248] on button "Yes" at bounding box center [551, 247] width 21 height 17
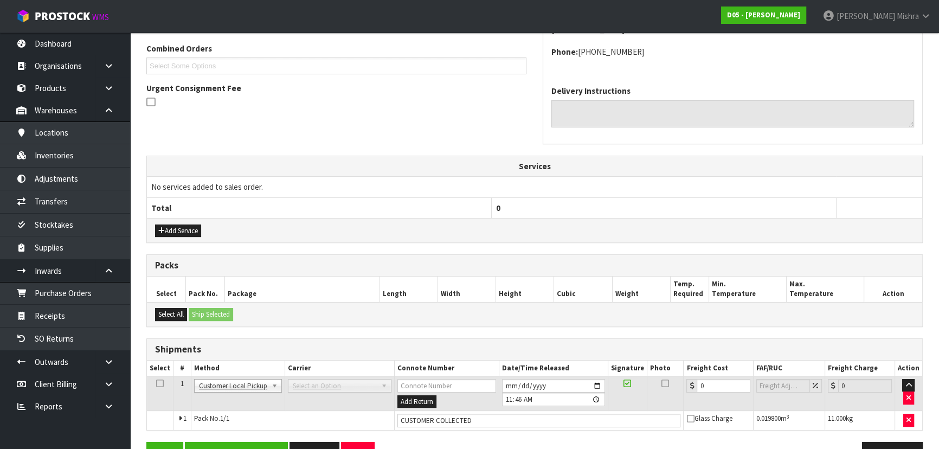
scroll to position [308, 0]
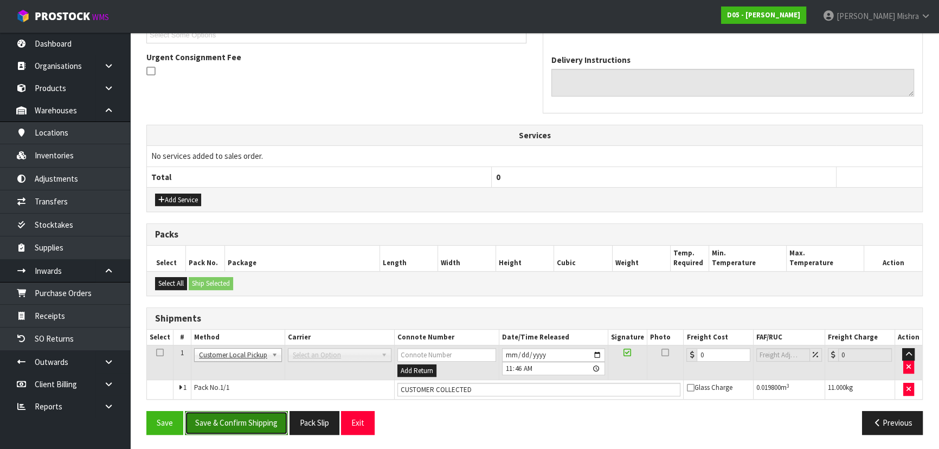
click at [261, 428] on button "Save & Confirm Shipping" at bounding box center [236, 422] width 103 height 23
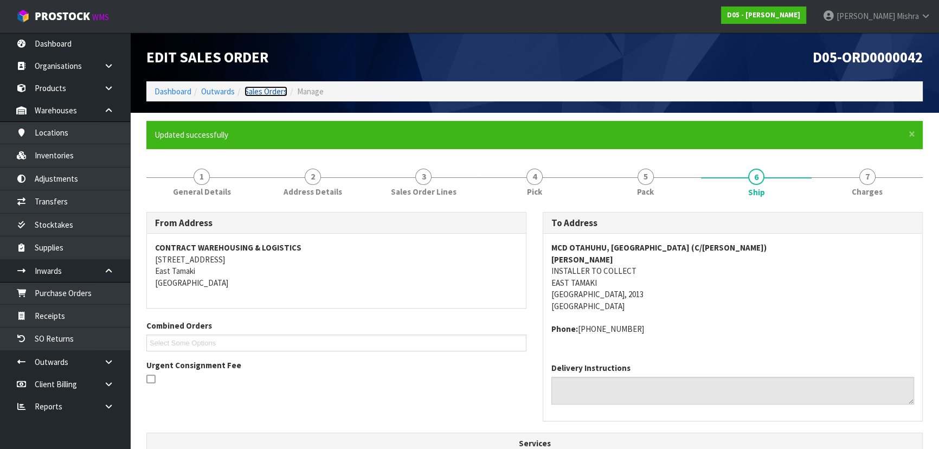
click at [272, 88] on link "Sales Orders" at bounding box center [266, 91] width 43 height 10
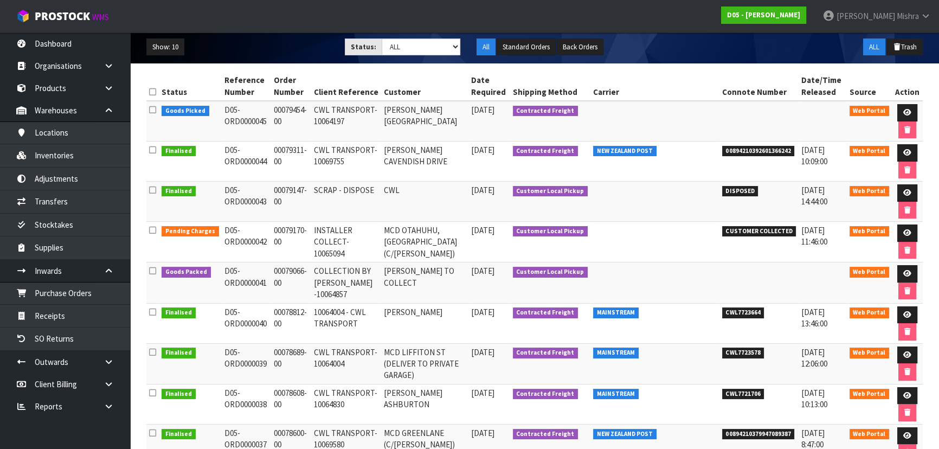
scroll to position [197, 0]
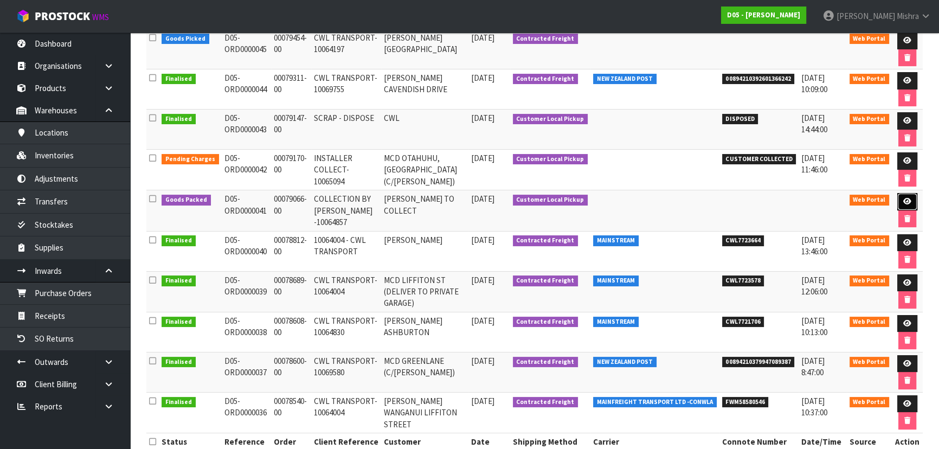
click at [908, 201] on icon at bounding box center [908, 201] width 8 height 7
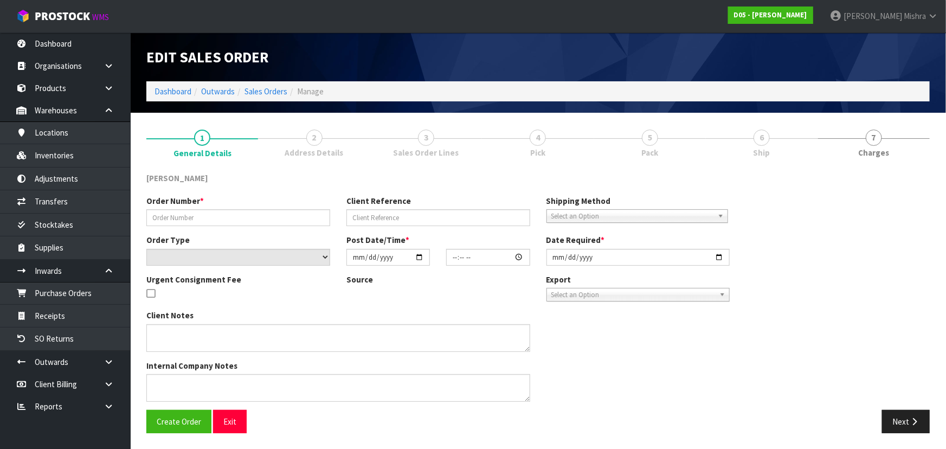
type input "00079066-00"
type input "COLLECTION BY [PERSON_NAME] -10064857"
select select "number:0"
type input "[DATE]"
type input "07:02:00.000"
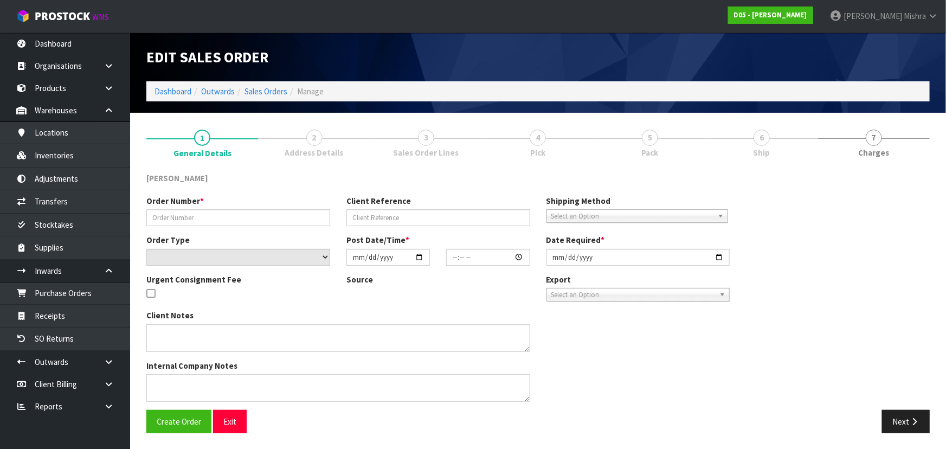
type input "[DATE]"
type textarea "DDD 16/9 [PERSON_NAME] TO COLLECT FROM WAREHOUSE AND CHECK BEFORE TAKING TO SITE"
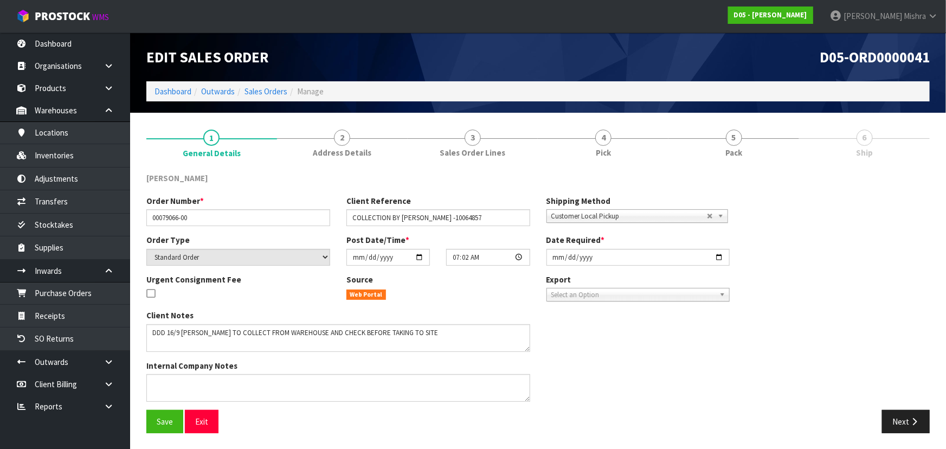
drag, startPoint x: 778, startPoint y: 145, endPoint x: 838, endPoint y: 209, distance: 87.5
click at [786, 158] on link "5 Pack" at bounding box center [734, 142] width 131 height 43
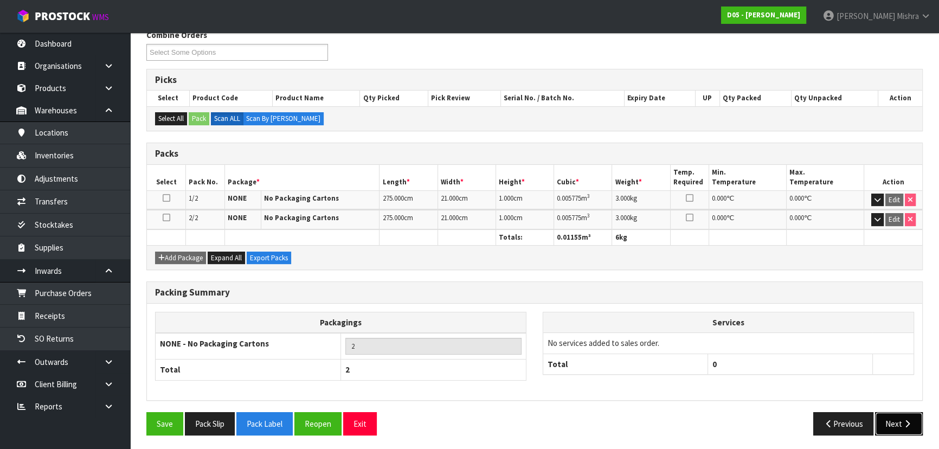
click at [889, 419] on button "Next" at bounding box center [899, 423] width 48 height 23
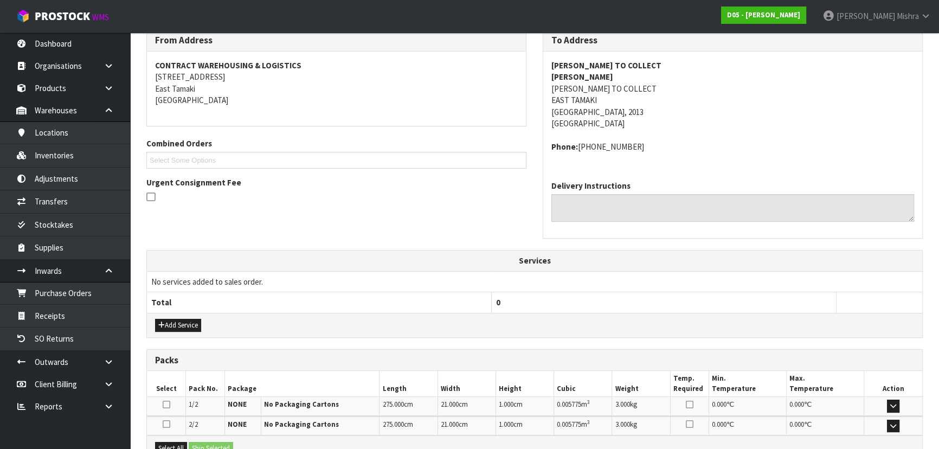
scroll to position [269, 0]
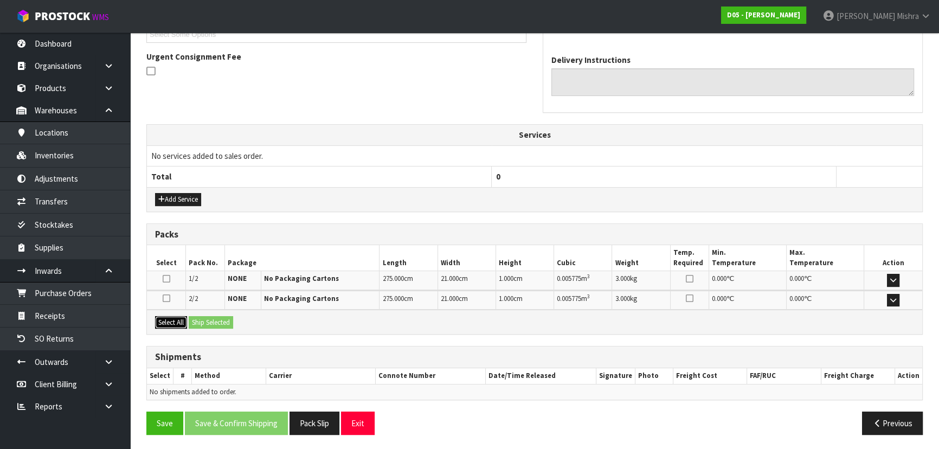
drag, startPoint x: 179, startPoint y: 323, endPoint x: 195, endPoint y: 322, distance: 16.3
click at [179, 322] on button "Select All" at bounding box center [171, 322] width 32 height 13
drag, startPoint x: 217, startPoint y: 322, endPoint x: 254, endPoint y: 335, distance: 39.1
click at [217, 323] on button "Ship Selected" at bounding box center [211, 322] width 44 height 13
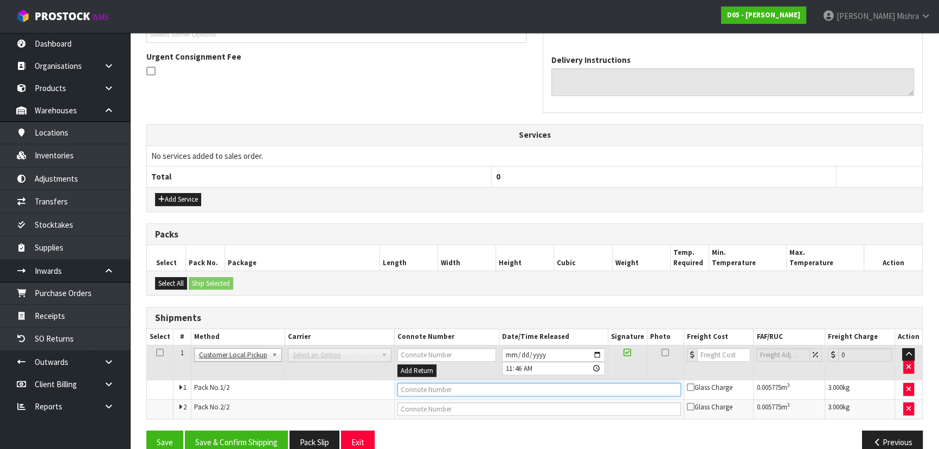
click at [450, 390] on input "text" at bounding box center [540, 390] width 284 height 14
paste input "CUSTOMER COLLECTED"
type input "CUSTOMER COLLECTED"
click at [268, 434] on button "Save & Confirm Shipping" at bounding box center [236, 442] width 103 height 23
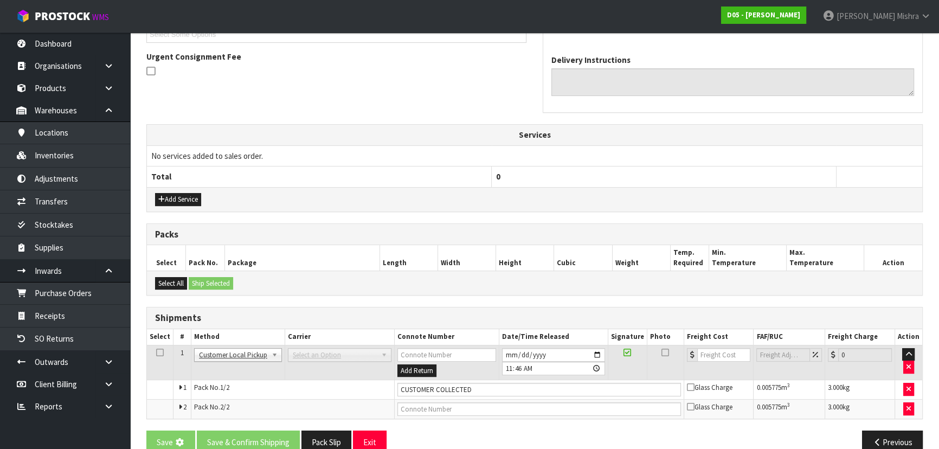
scroll to position [0, 0]
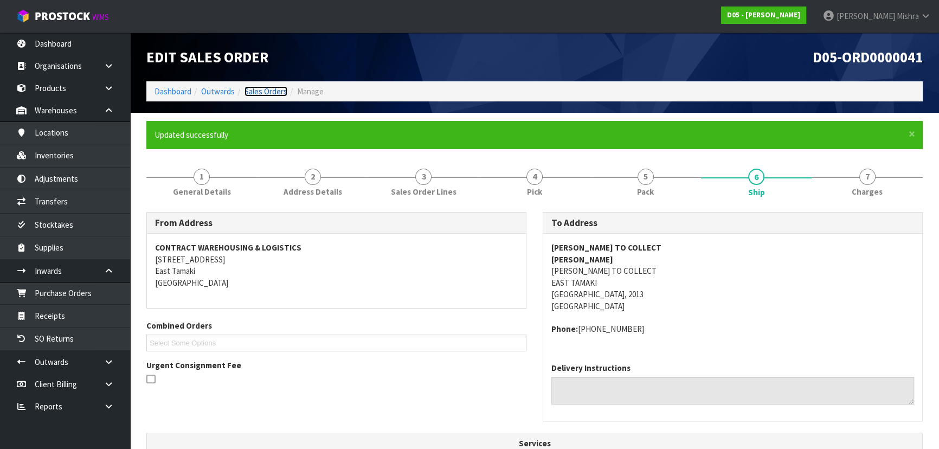
click at [279, 89] on link "Sales Orders" at bounding box center [266, 91] width 43 height 10
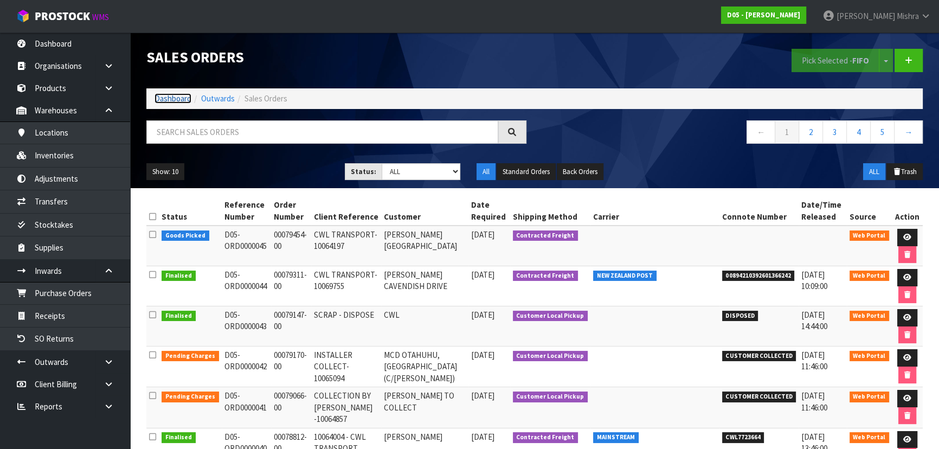
click at [163, 93] on link "Dashboard" at bounding box center [173, 98] width 37 height 10
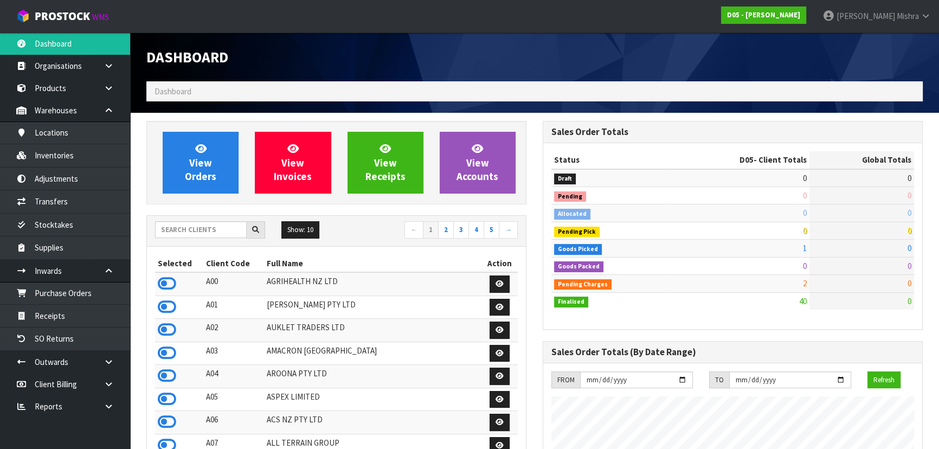
scroll to position [901, 396]
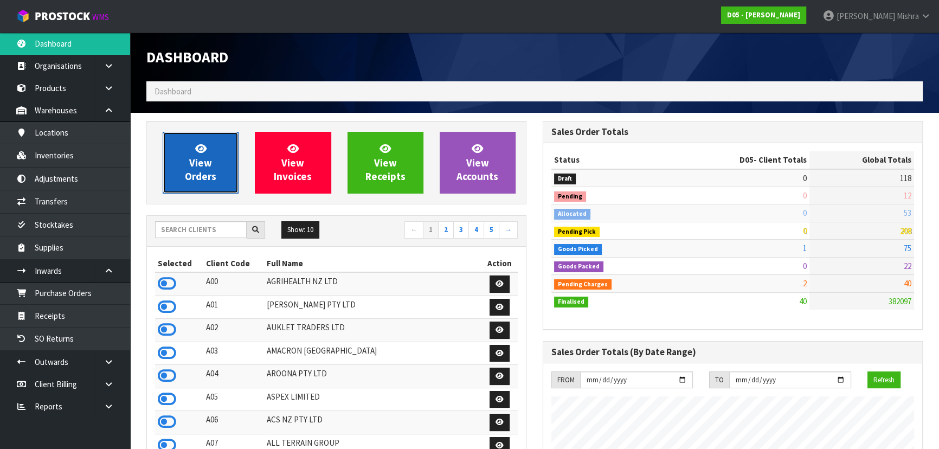
drag, startPoint x: 180, startPoint y: 147, endPoint x: 170, endPoint y: 145, distance: 10.0
click at [180, 147] on link "View Orders" at bounding box center [201, 163] width 76 height 62
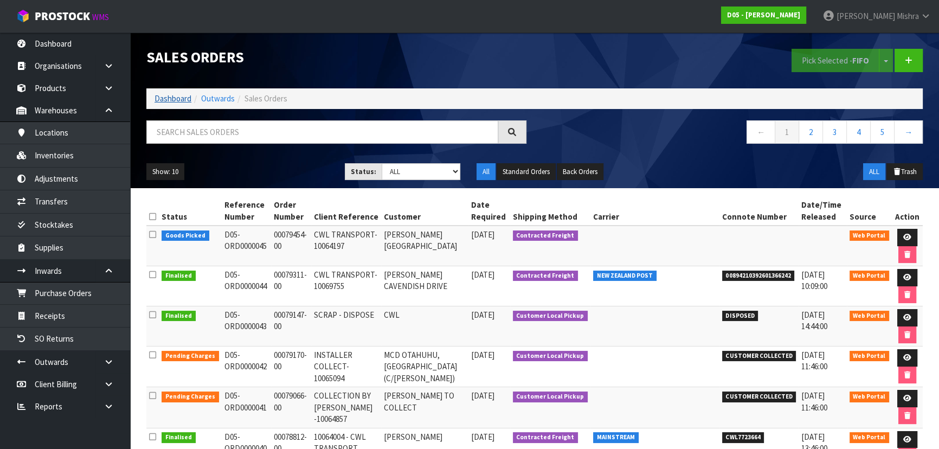
drag, startPoint x: 178, startPoint y: 92, endPoint x: 174, endPoint y: 103, distance: 12.2
click at [177, 91] on ol "Dashboard Outwards Sales Orders" at bounding box center [534, 98] width 777 height 20
click at [174, 103] on link "Dashboard" at bounding box center [173, 98] width 37 height 10
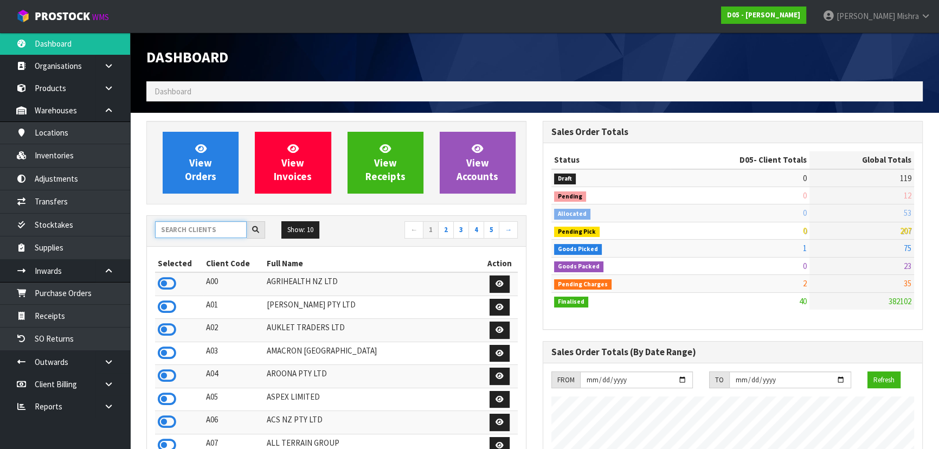
click at [201, 227] on input "text" at bounding box center [201, 229] width 92 height 17
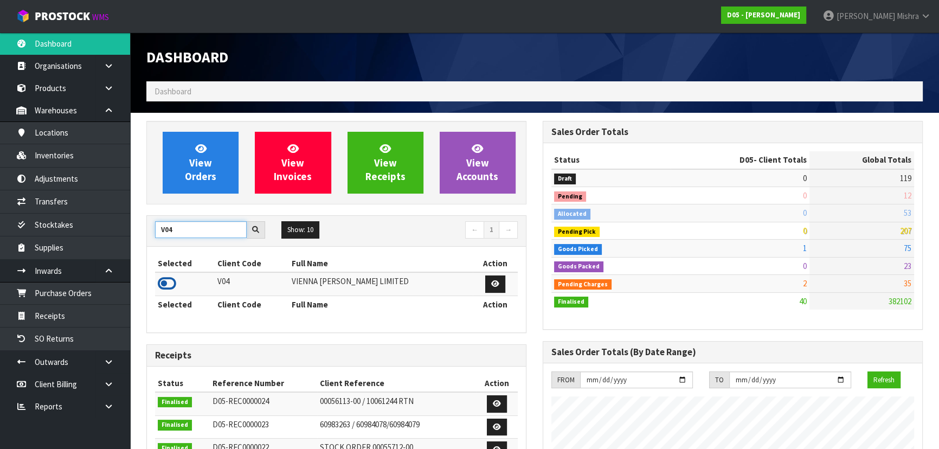
type input "V04"
click at [165, 287] on icon at bounding box center [167, 284] width 18 height 16
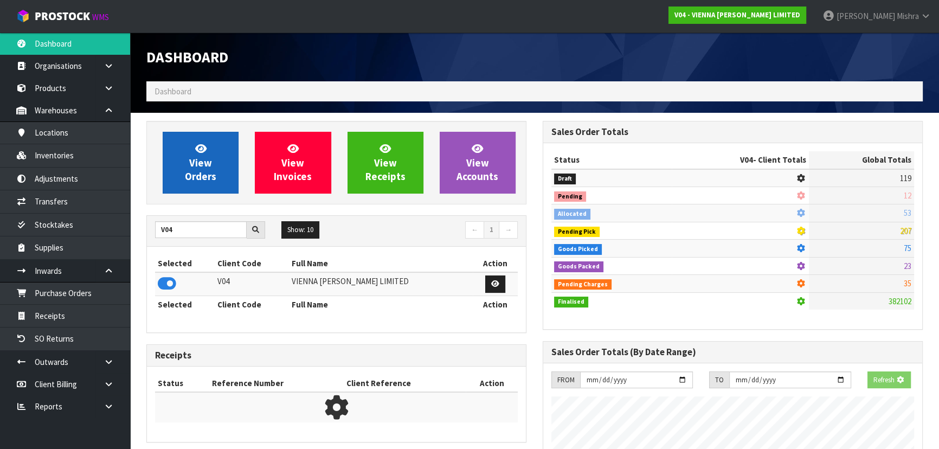
scroll to position [541660, 541939]
click at [187, 135] on link "View Orders" at bounding box center [201, 163] width 76 height 62
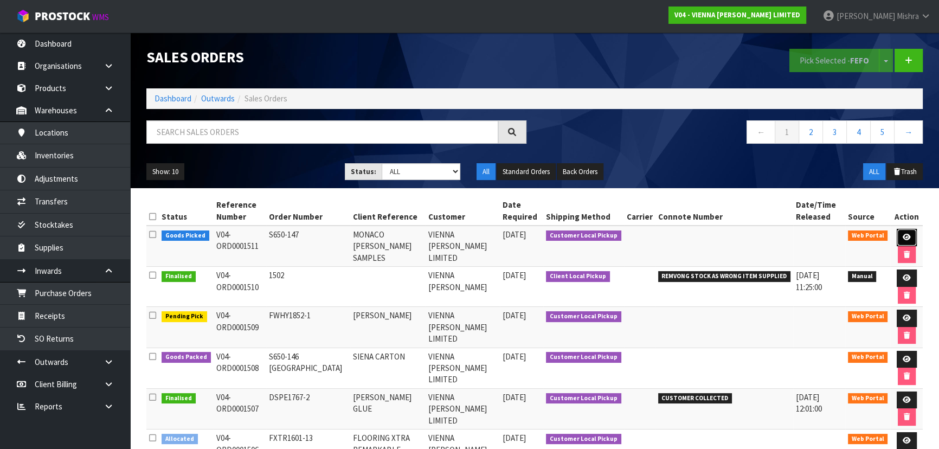
click at [900, 233] on link at bounding box center [907, 237] width 20 height 17
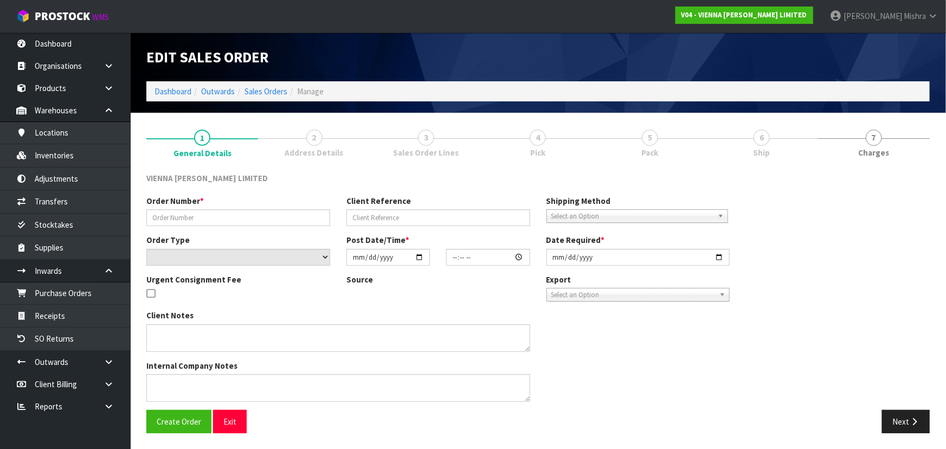
type input "S650-147"
type input "MONACO [PERSON_NAME] SAMPLES"
select select "number:0"
type input "[DATE]"
type input "10:45:00.000"
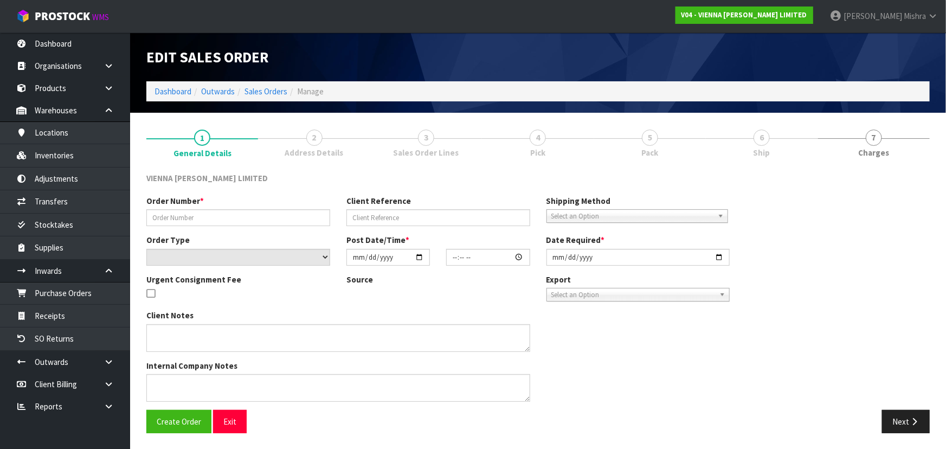
type input "[DATE]"
type textarea "MONACO [PERSON_NAME] SAMPLES"
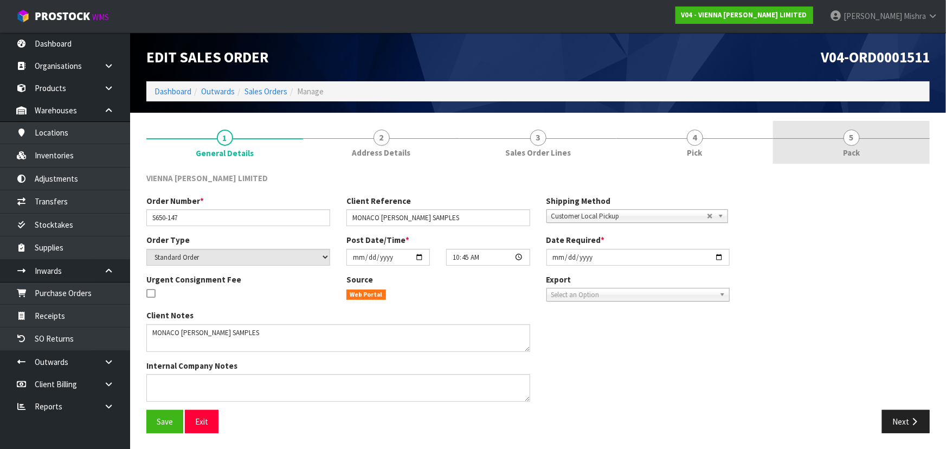
click at [831, 133] on link "5 Pack" at bounding box center [851, 142] width 157 height 43
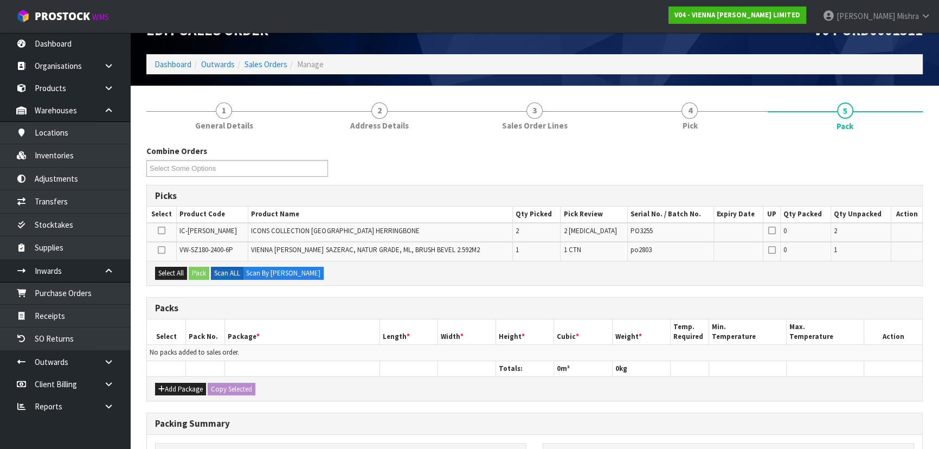
scroll to position [49, 0]
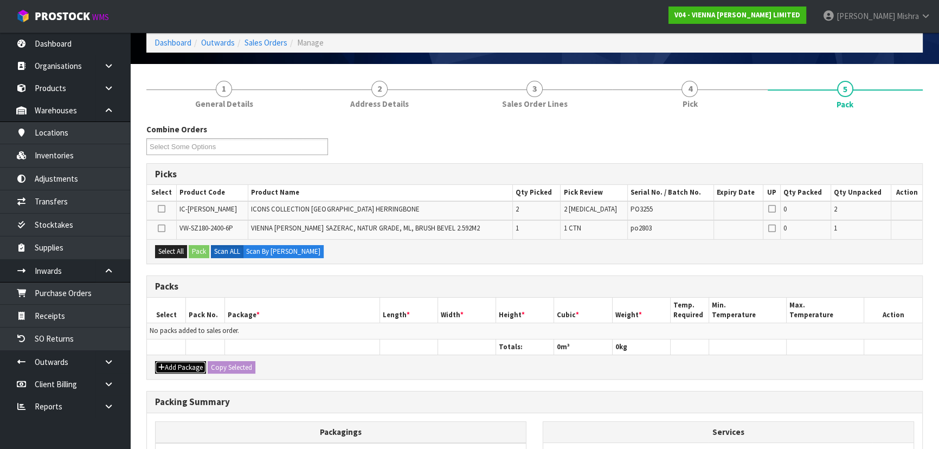
click at [174, 361] on button "Add Package" at bounding box center [180, 367] width 51 height 13
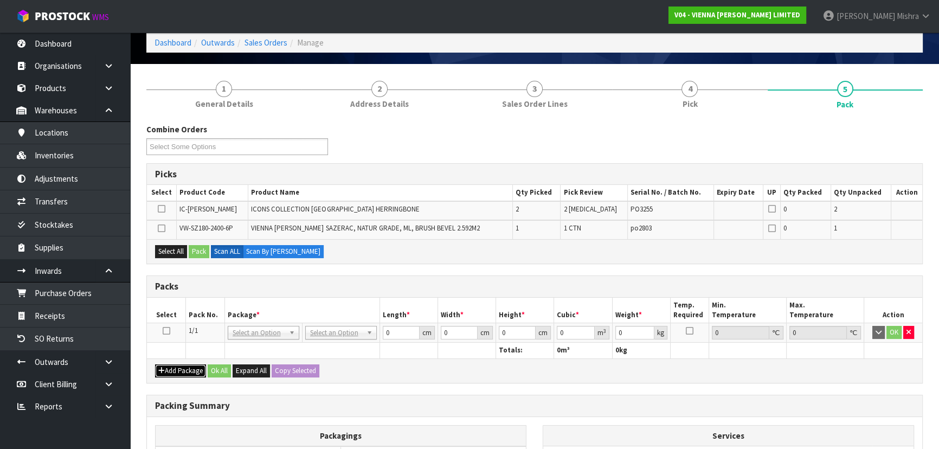
click at [170, 364] on button "Add Package" at bounding box center [180, 370] width 51 height 13
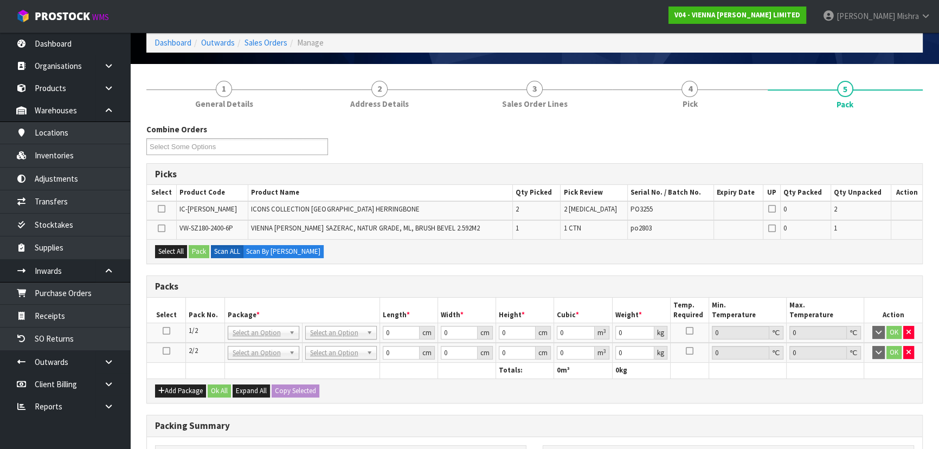
click at [168, 331] on icon at bounding box center [167, 331] width 8 height 1
click at [162, 204] on label at bounding box center [162, 209] width 8 height 10
click at [0, 0] on input "checkbox" at bounding box center [0, 0] width 0 height 0
click at [203, 251] on button "Pack" at bounding box center [199, 251] width 21 height 13
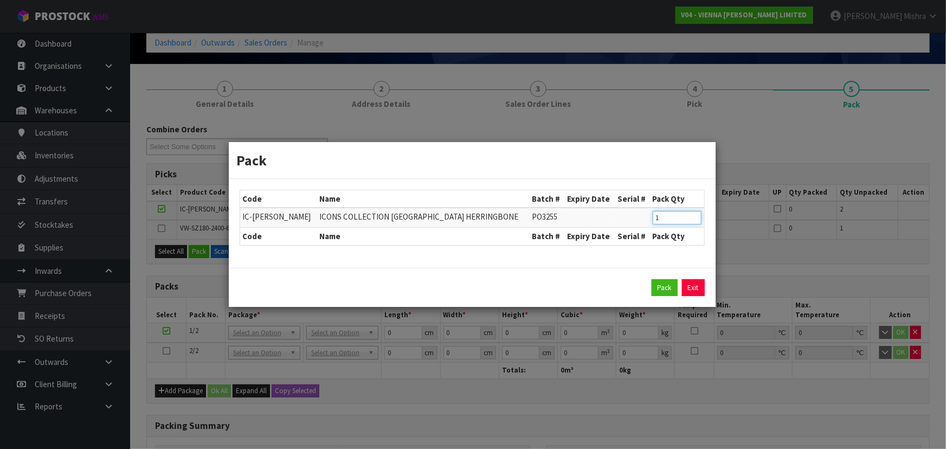
type input "1"
click at [695, 222] on input "1" at bounding box center [677, 218] width 49 height 14
click at [662, 297] on div "Pack Exit" at bounding box center [472, 288] width 487 height 40
click at [659, 289] on button "Pack" at bounding box center [665, 287] width 26 height 17
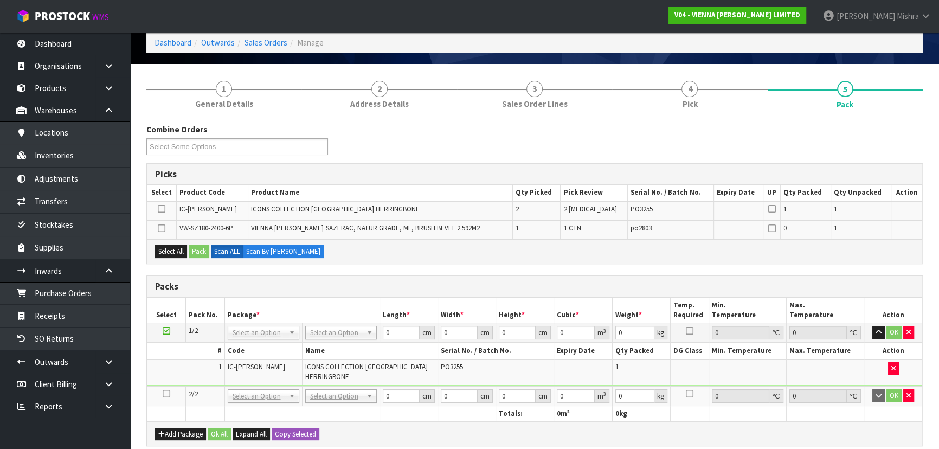
click at [163, 394] on icon at bounding box center [167, 394] width 8 height 1
click at [163, 209] on icon at bounding box center [162, 209] width 8 height 1
click at [0, 0] on input "checkbox" at bounding box center [0, 0] width 0 height 0
click at [206, 249] on button "Pack" at bounding box center [199, 251] width 21 height 13
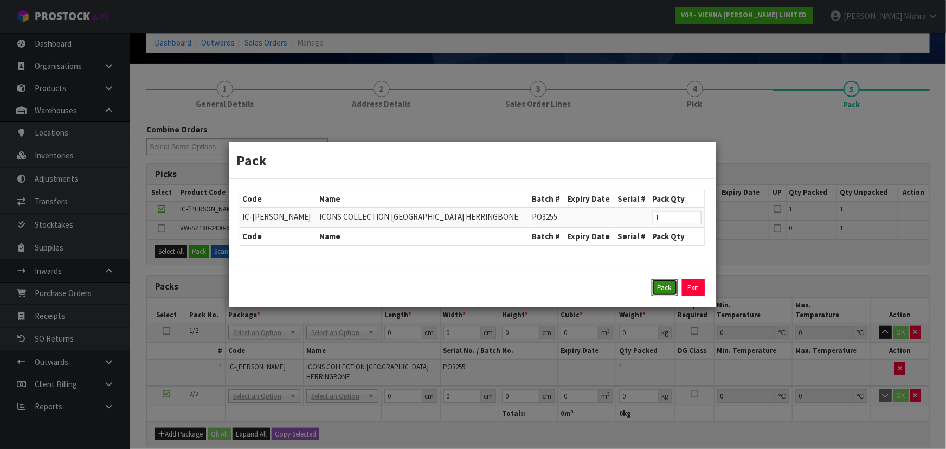
click at [670, 289] on button "Pack" at bounding box center [665, 287] width 26 height 17
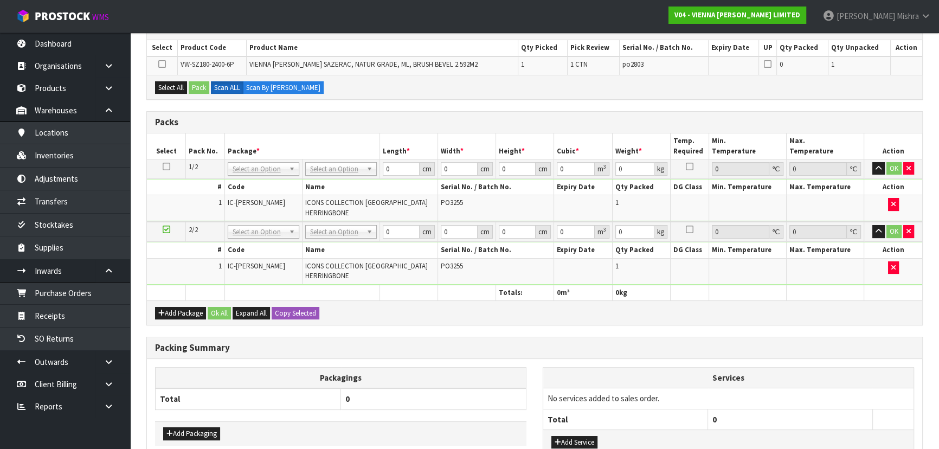
scroll to position [197, 0]
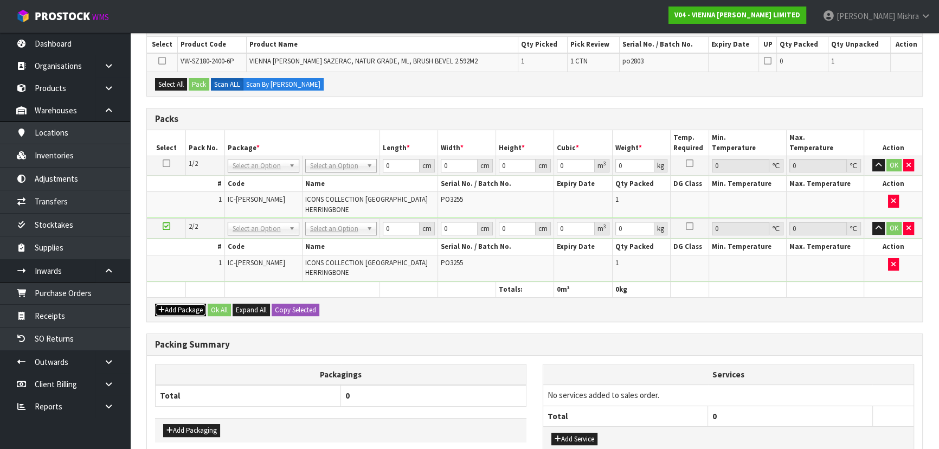
click at [168, 304] on button "Add Package" at bounding box center [180, 310] width 51 height 13
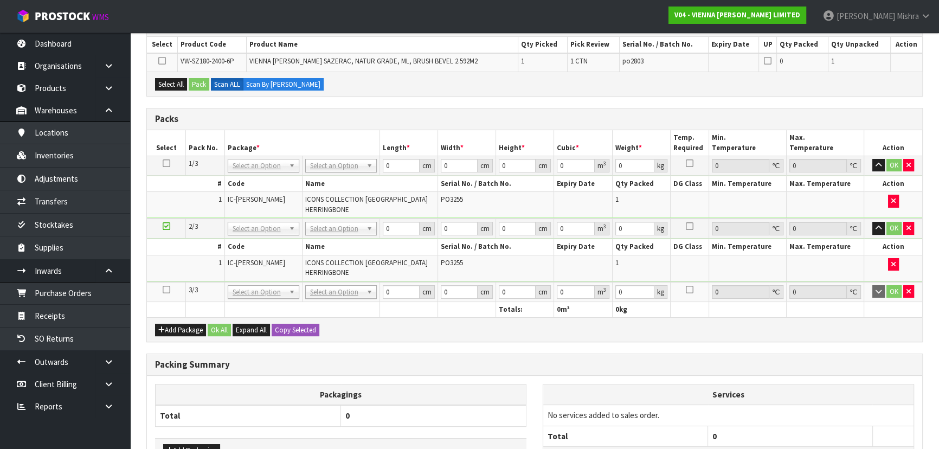
click at [165, 290] on icon at bounding box center [167, 290] width 8 height 1
click at [166, 83] on button "Select All" at bounding box center [171, 84] width 32 height 13
click at [196, 85] on button "Pack" at bounding box center [199, 84] width 21 height 13
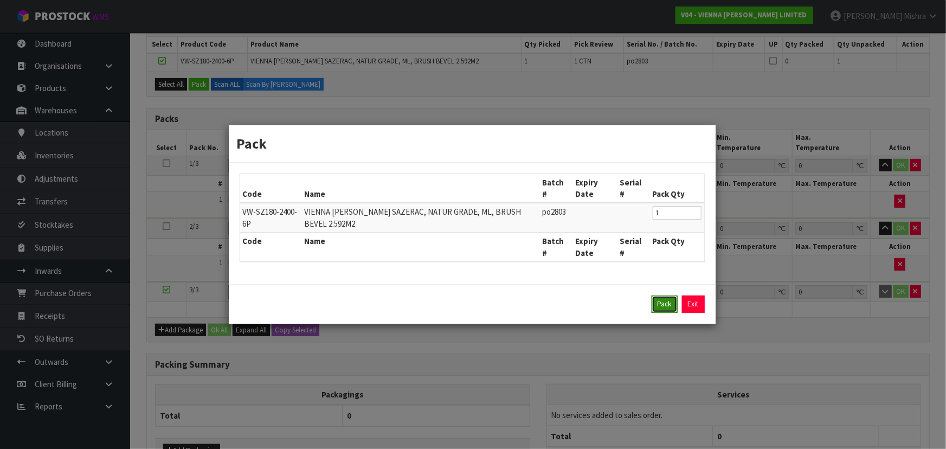
click at [664, 299] on button "Pack" at bounding box center [665, 304] width 26 height 17
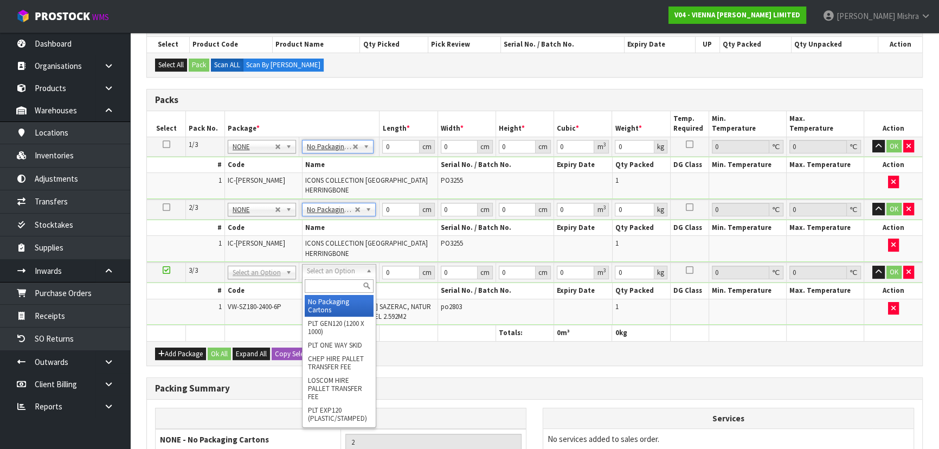
type input "3"
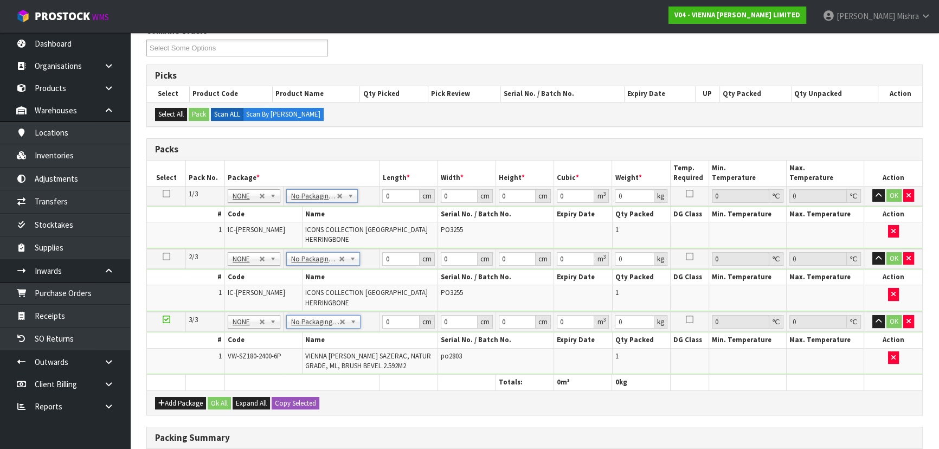
scroll to position [0, 0]
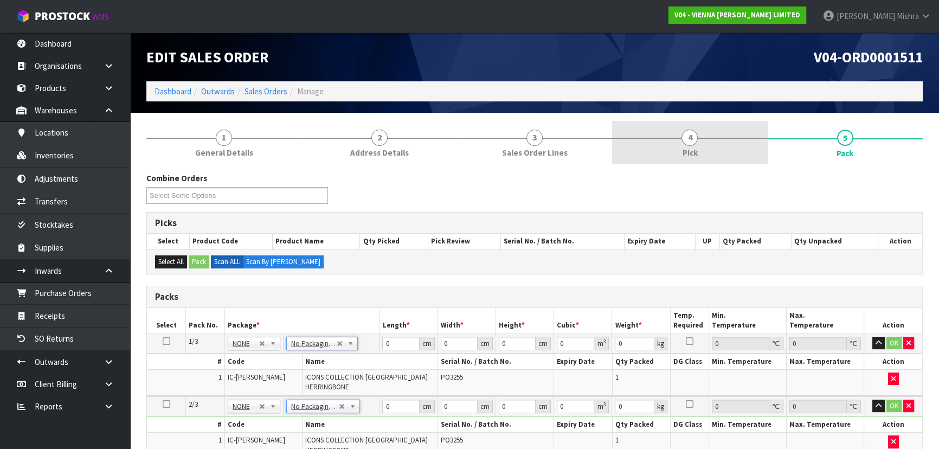
click at [696, 149] on span "Pick" at bounding box center [689, 152] width 15 height 11
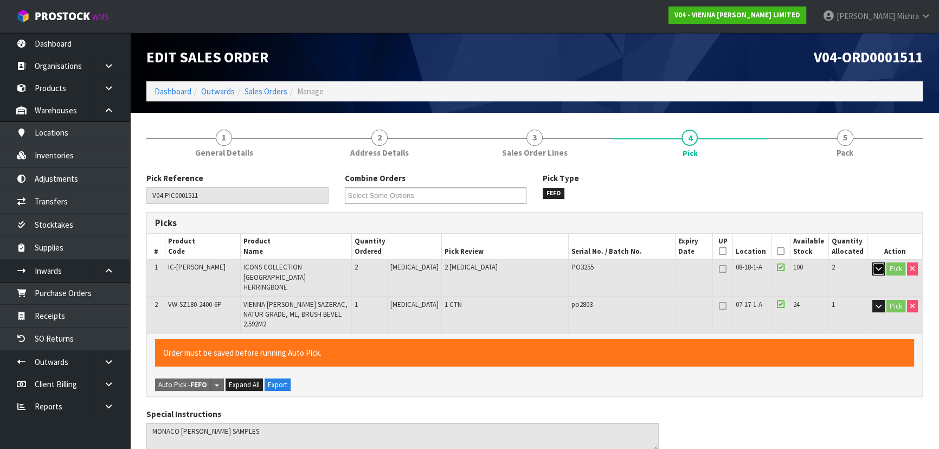
click at [875, 262] on button "button" at bounding box center [879, 268] width 12 height 13
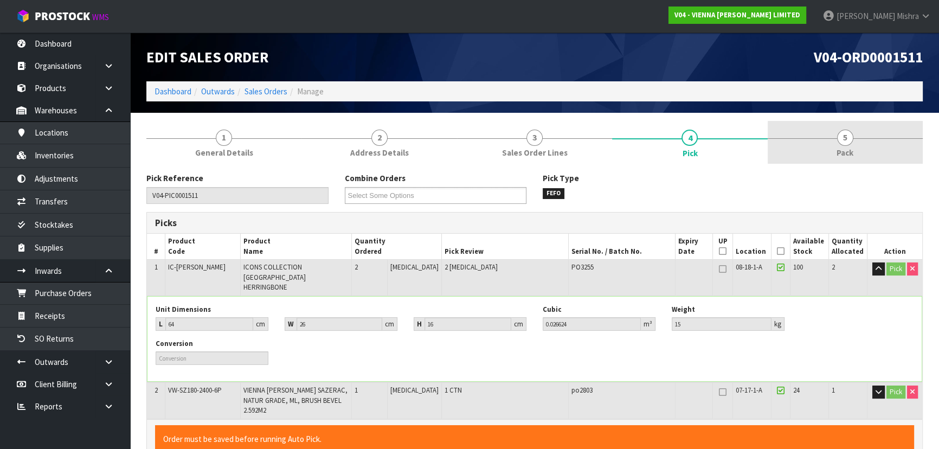
drag, startPoint x: 854, startPoint y: 131, endPoint x: 819, endPoint y: 144, distance: 36.6
click at [849, 128] on link "5 Pack" at bounding box center [845, 142] width 155 height 43
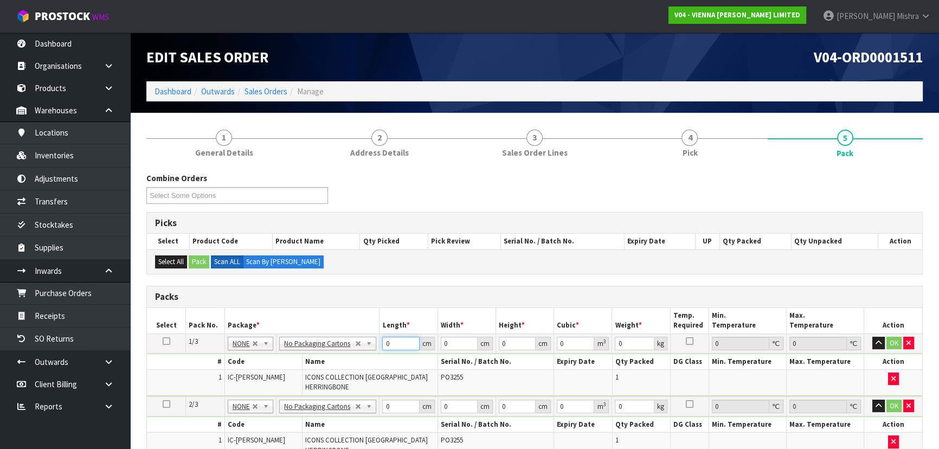
drag, startPoint x: 394, startPoint y: 344, endPoint x: 342, endPoint y: 340, distance: 52.2
click at [342, 342] on tr "1/3 NONE 007-001 007-002 007-004 007-009 007-013 007-014 007-015 007-017 007-01…" at bounding box center [535, 344] width 776 height 20
type input "64"
type input "26"
type input "1"
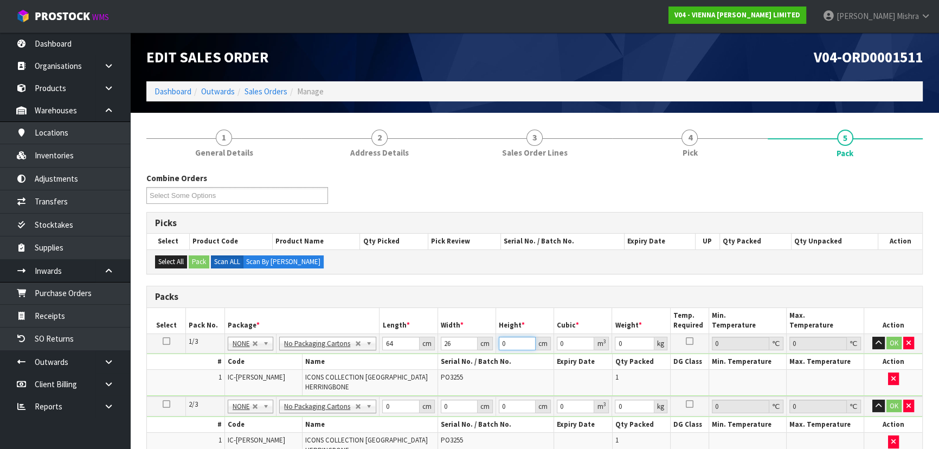
type input "0.001664"
type input "16"
type input "0.026624"
type input "16"
type input "15"
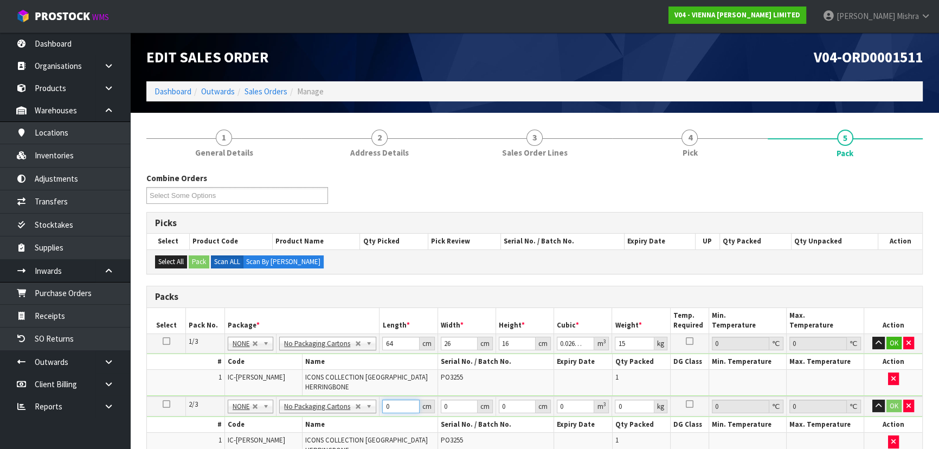
drag, startPoint x: 394, startPoint y: 401, endPoint x: 354, endPoint y: 396, distance: 39.9
click at [354, 398] on tr "2/3 NONE 007-001 007-002 007-004 007-009 007-013 007-014 007-015 007-017 007-01…" at bounding box center [535, 406] width 776 height 20
type input "64"
type input "26"
type input "1"
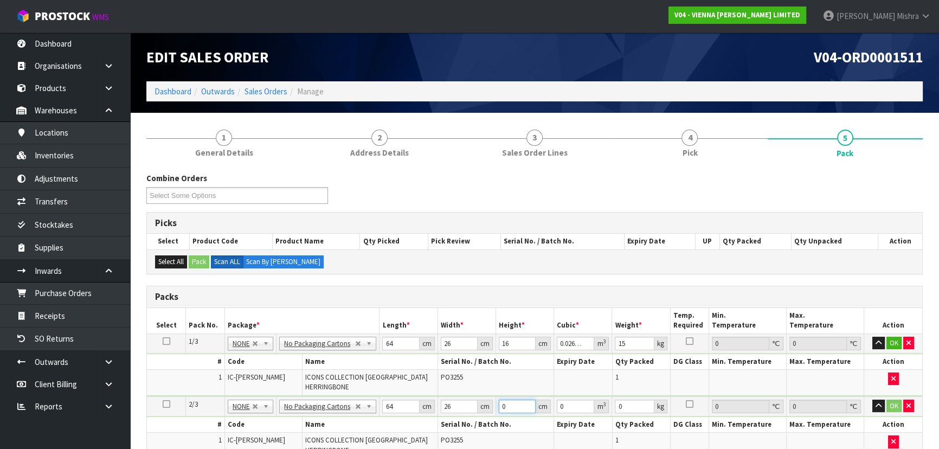
type input "0.001664"
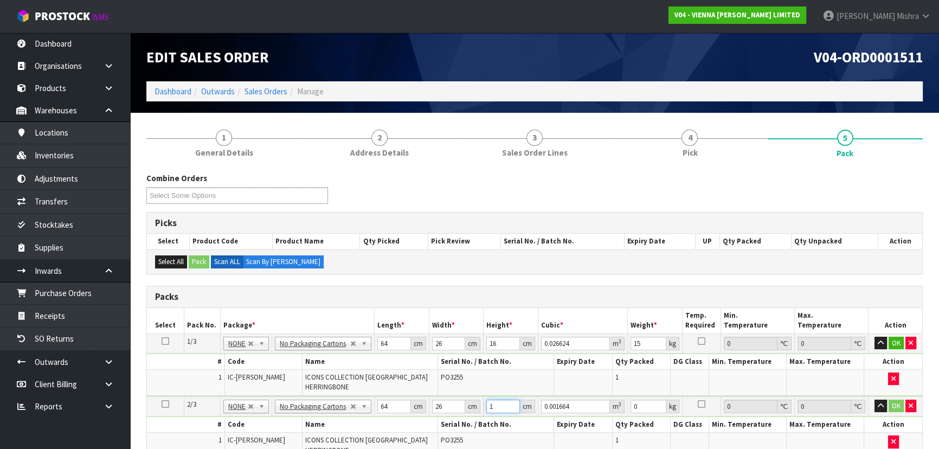
type input "15"
type input "0.02496"
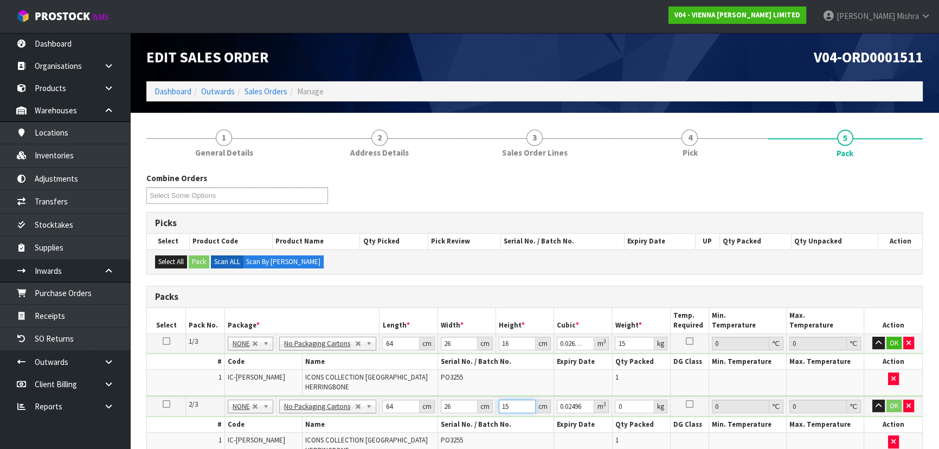
drag, startPoint x: 509, startPoint y: 403, endPoint x: 454, endPoint y: 381, distance: 59.3
click at [460, 387] on table "Select Pack No. Package * Length * Width * Height * Cubic * Weight * Temp. Requ…" at bounding box center [535, 423] width 776 height 230
type input "1"
type input "0.001664"
type input "16"
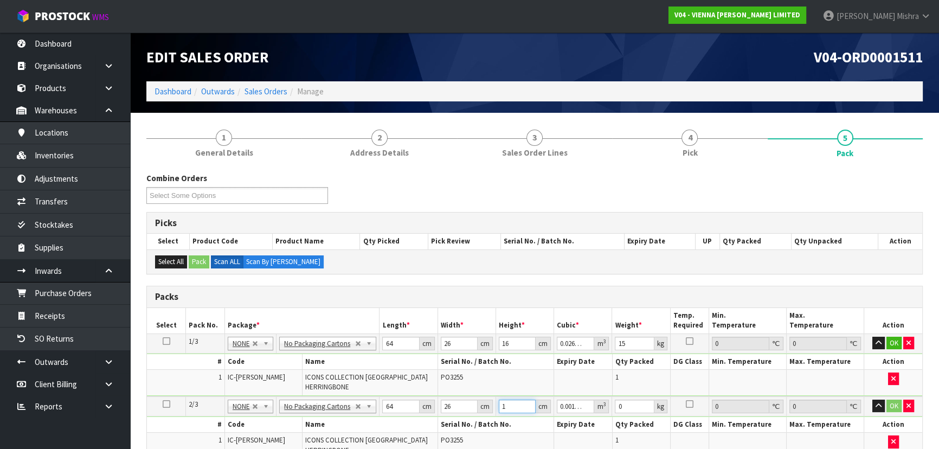
type input "0.026624"
type input "16"
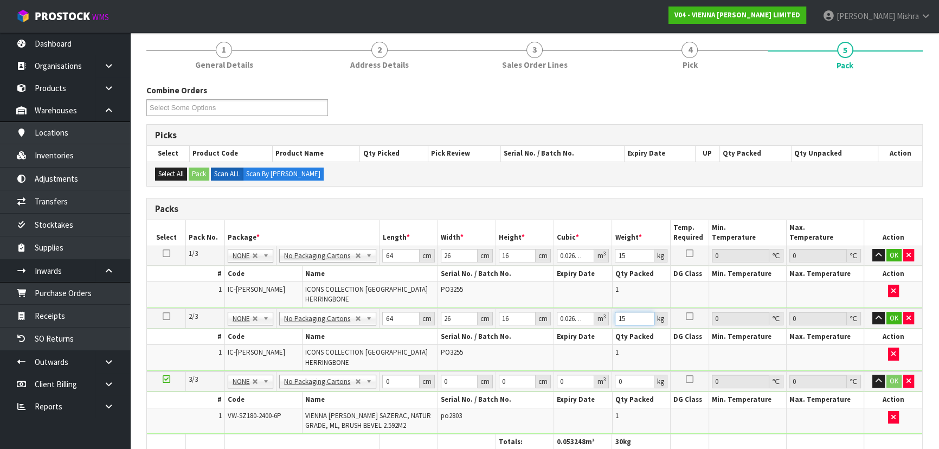
scroll to position [98, 0]
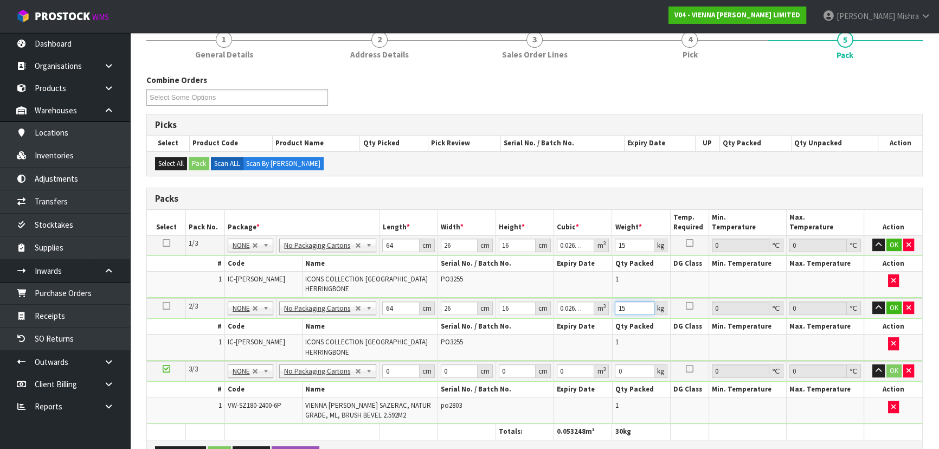
type input "15"
click at [390, 370] on input "0" at bounding box center [400, 371] width 37 height 14
click at [705, 50] on link "4 Pick" at bounding box center [689, 44] width 155 height 43
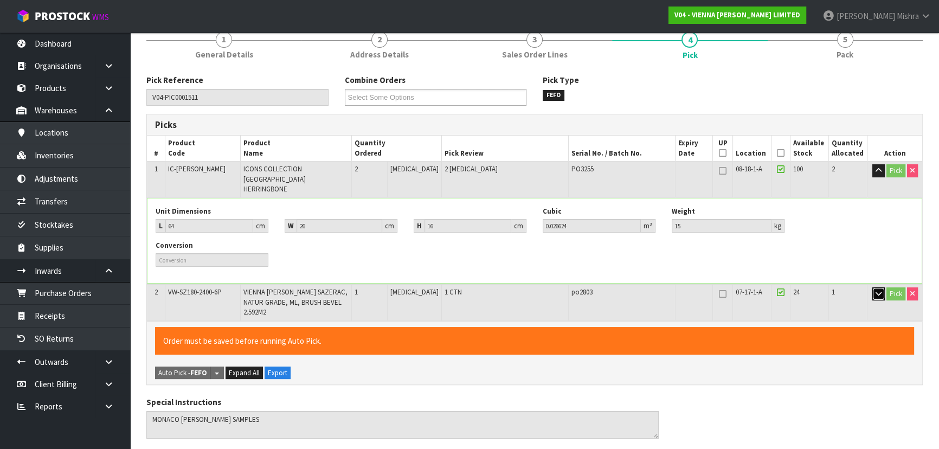
click at [879, 290] on icon "button" at bounding box center [879, 293] width 6 height 7
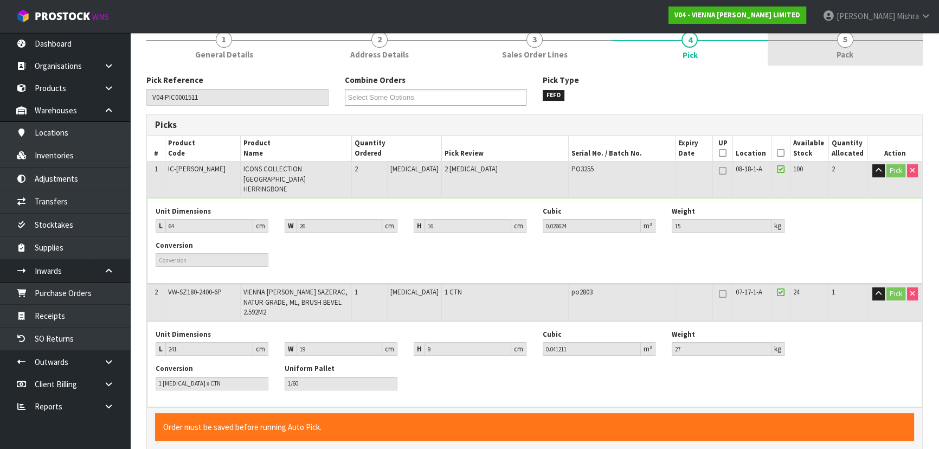
click at [806, 47] on link "5 Pack" at bounding box center [845, 44] width 155 height 43
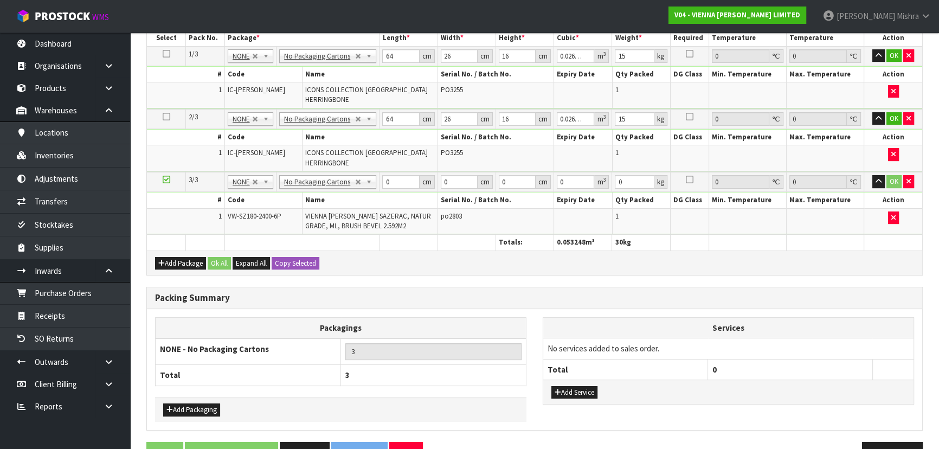
scroll to position [316, 0]
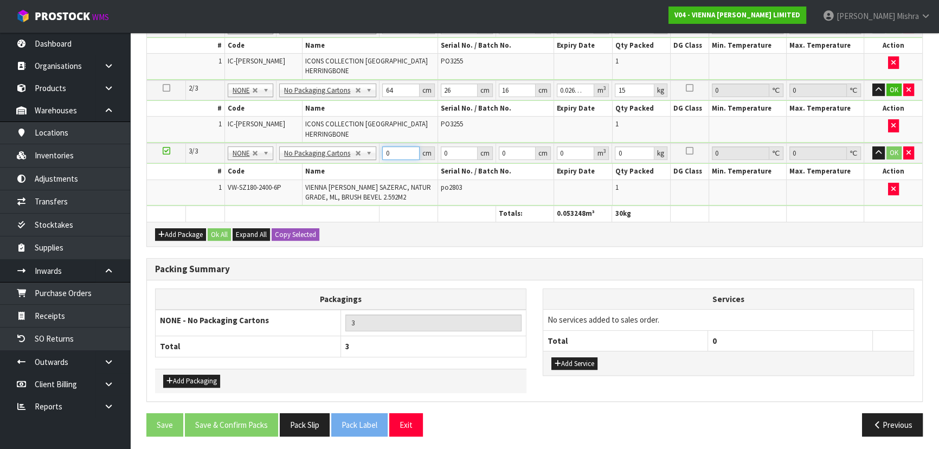
drag, startPoint x: 399, startPoint y: 150, endPoint x: 350, endPoint y: 148, distance: 49.4
click at [350, 148] on tr "3/3 NONE 007-001 007-002 007-004 007-009 007-013 007-014 007-015 007-017 007-01…" at bounding box center [535, 153] width 776 height 20
type input "242"
type input "19"
type input "1"
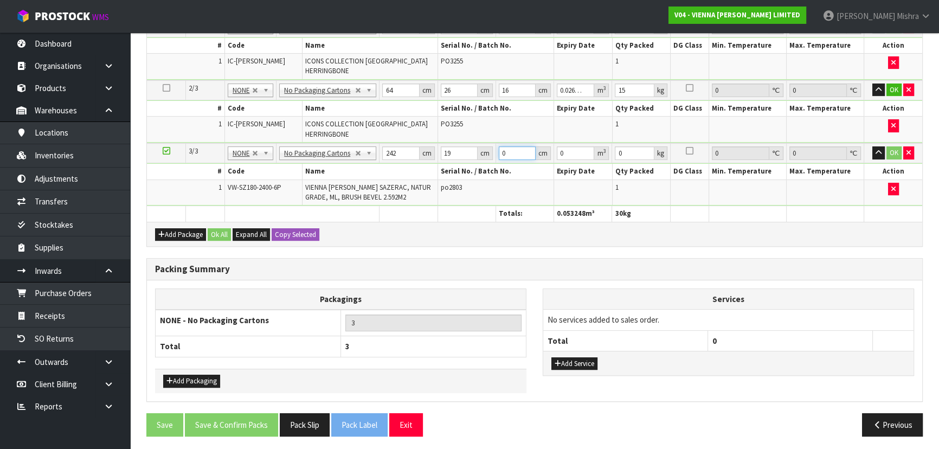
type input "0.004598"
type input "10"
type input "0.04598"
type input "10"
type input "27"
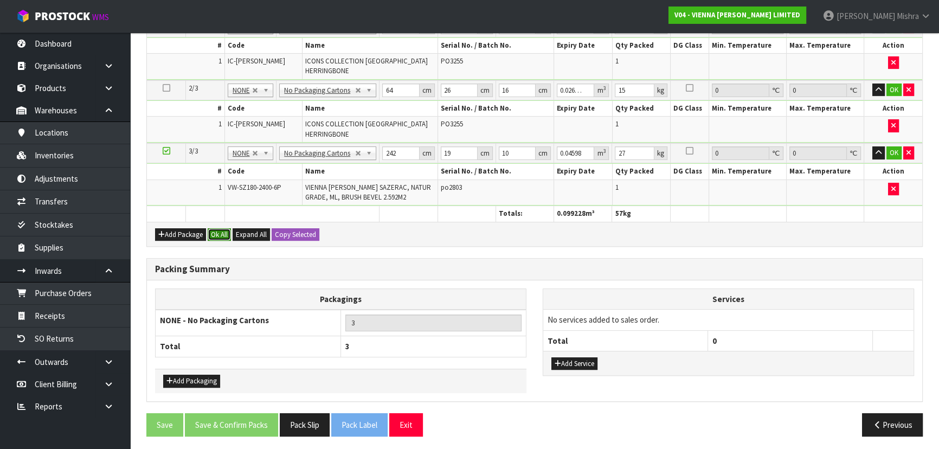
click at [215, 236] on button "Ok All" at bounding box center [219, 234] width 23 height 13
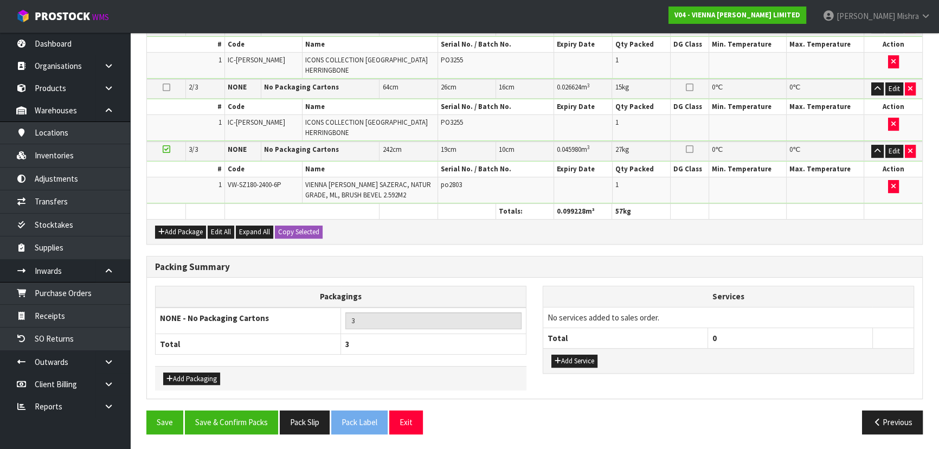
scroll to position [314, 0]
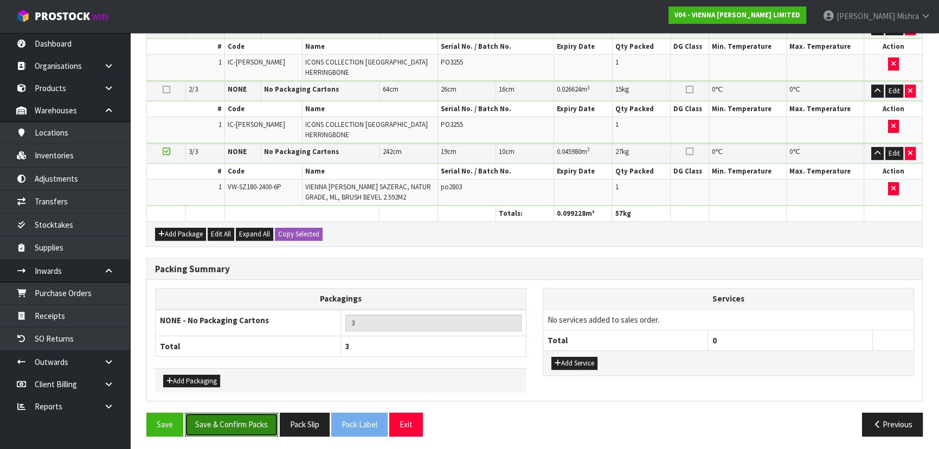
click at [225, 428] on button "Save & Confirm Packs" at bounding box center [231, 424] width 93 height 23
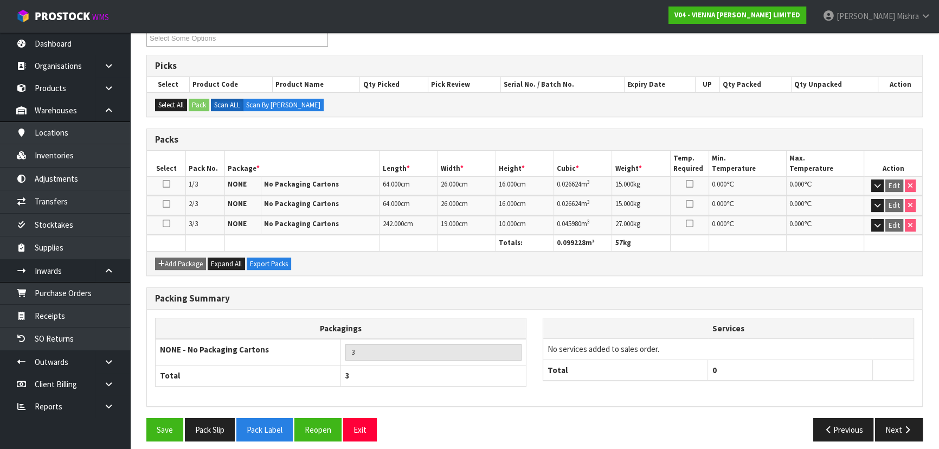
scroll to position [197, 0]
click at [215, 425] on button "Pack Slip" at bounding box center [210, 429] width 50 height 23
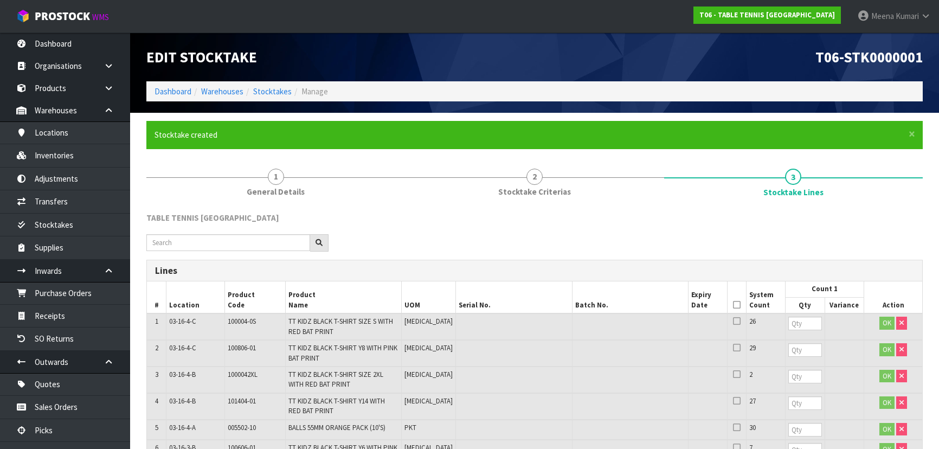
scroll to position [1225, 0]
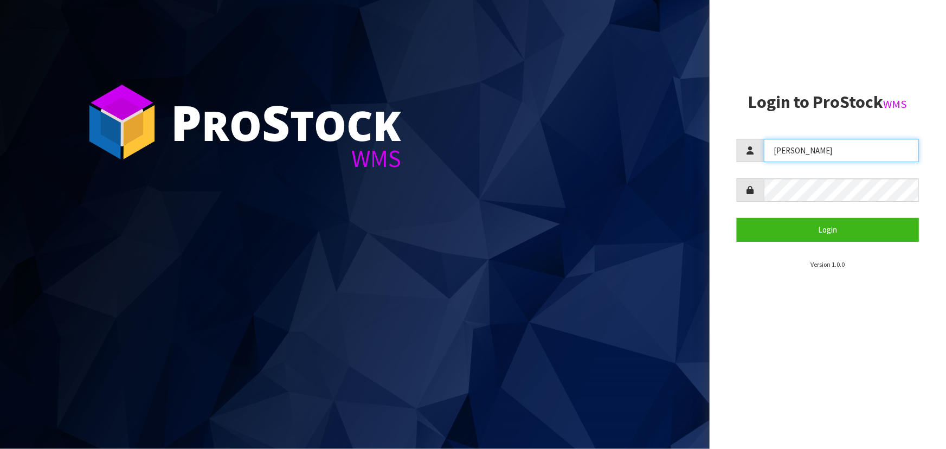
drag, startPoint x: 816, startPoint y: 158, endPoint x: 636, endPoint y: 161, distance: 180.6
click at [636, 161] on div "P ro S tock WMS Login to ProStock WMS [GEOGRAPHIC_DATA] Login Version 1.0.0" at bounding box center [473, 224] width 946 height 449
type input "[PERSON_NAME]"
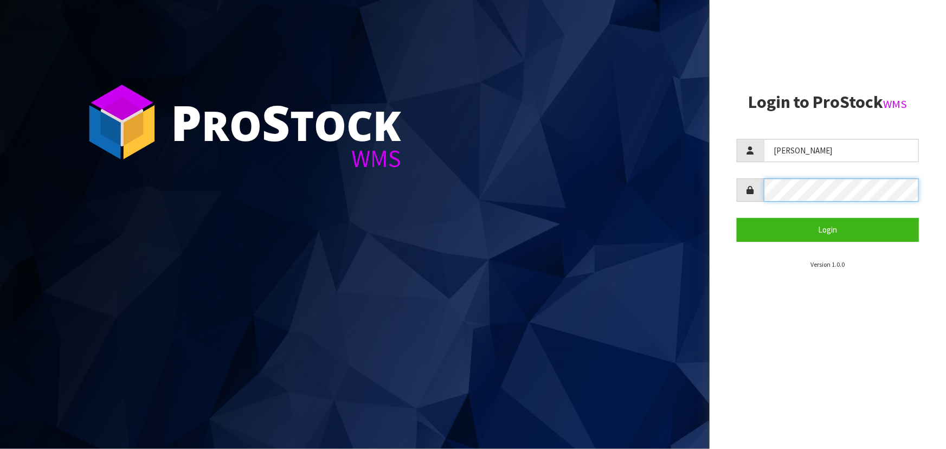
click at [737, 218] on button "Login" at bounding box center [828, 229] width 182 height 23
